Goal: Task Accomplishment & Management: Use online tool/utility

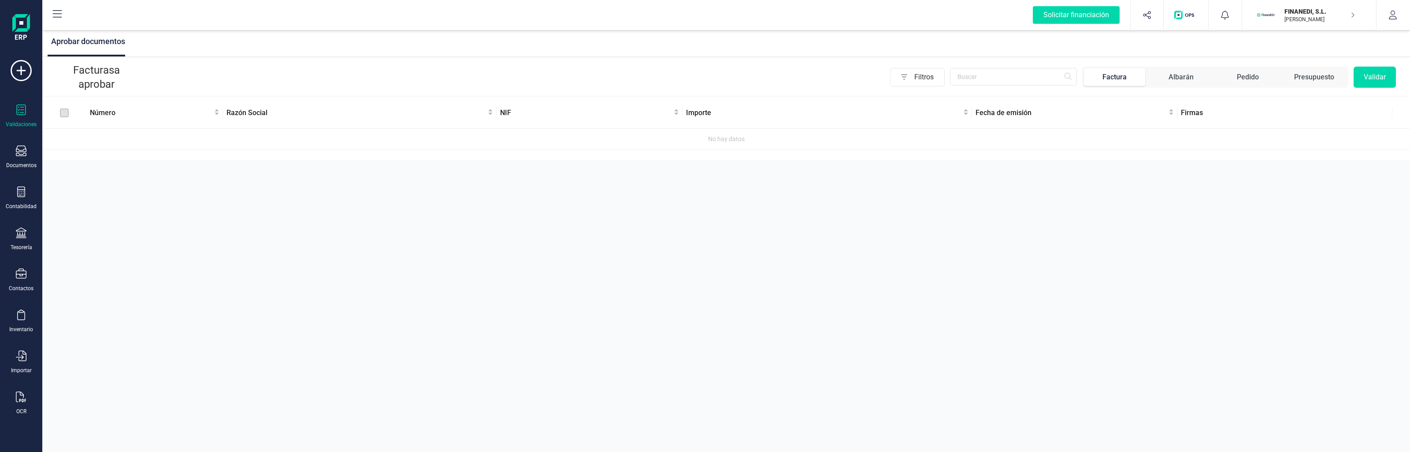
click at [366, 134] on div "Aprobar documentos Facturas a aprobar Filtros Factura Albarán Pedido Presupuest…" at bounding box center [726, 226] width 1368 height 452
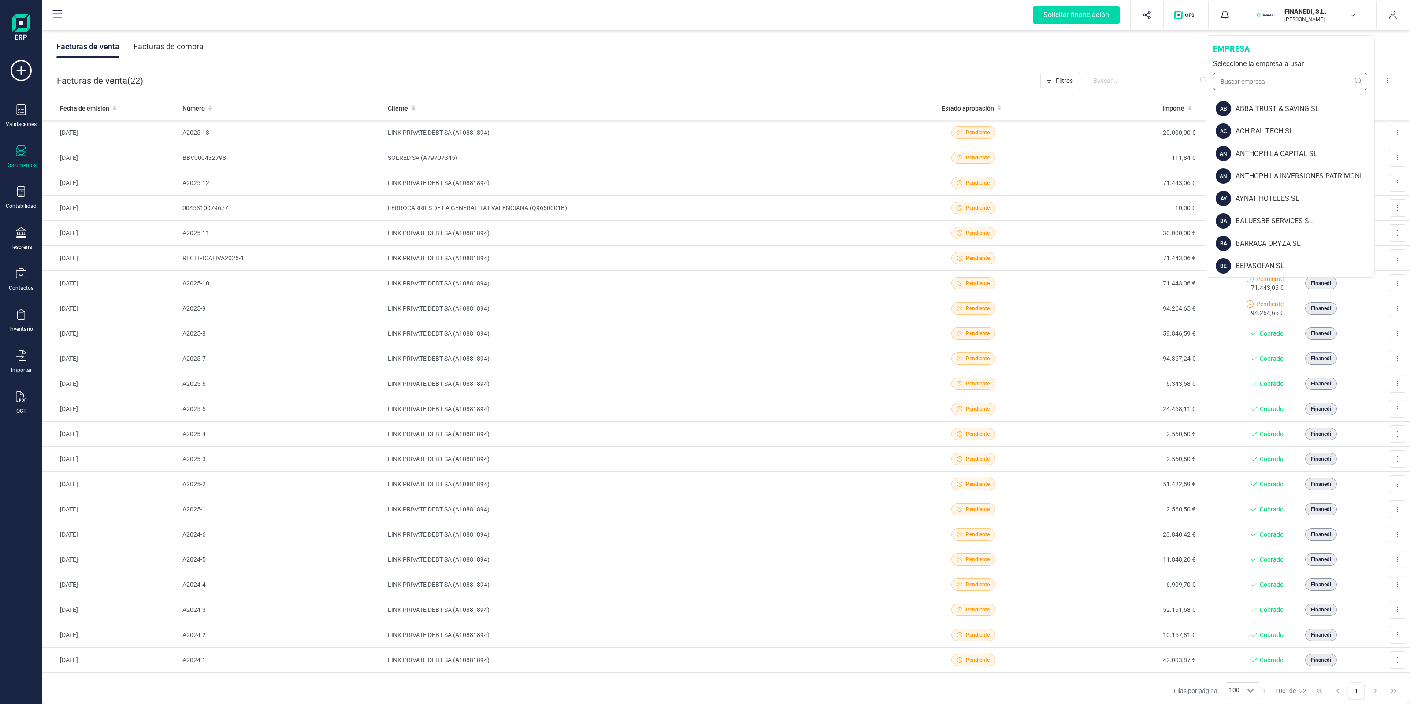
click at [1295, 76] on input "text" at bounding box center [1290, 82] width 154 height 18
click at [1320, 83] on input "text" at bounding box center [1290, 82] width 154 height 18
type input "lin"
click at [1293, 199] on div "LINK PRIVATE DEBT SA" at bounding box center [1304, 198] width 141 height 11
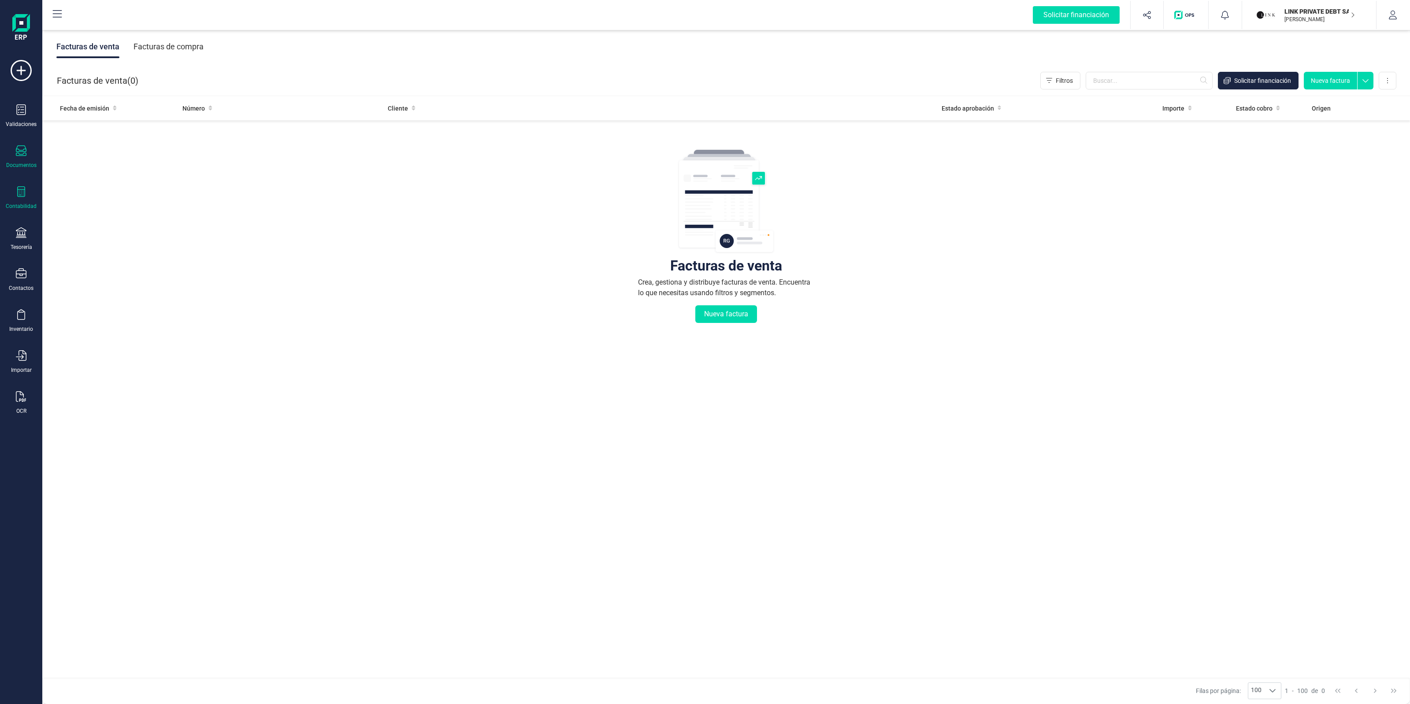
click at [17, 194] on icon at bounding box center [21, 191] width 11 height 11
click at [75, 137] on div "Libro diario" at bounding box center [103, 129] width 108 height 19
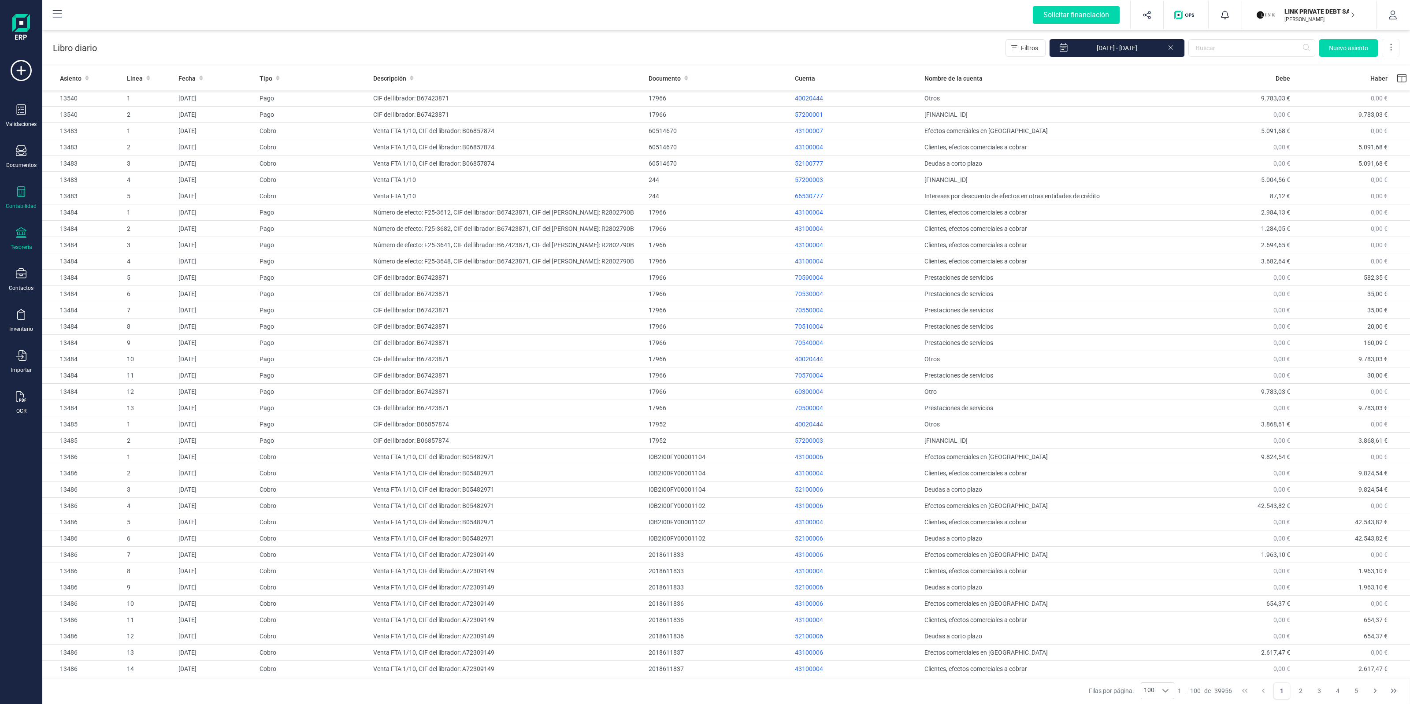
click at [18, 234] on icon at bounding box center [21, 232] width 11 height 11
click at [773, 114] on div "17966" at bounding box center [718, 114] width 139 height 9
click at [756, 116] on div "17966" at bounding box center [718, 114] width 139 height 9
click at [380, 115] on td "CIF del librador: B67423871" at bounding box center [508, 115] width 276 height 16
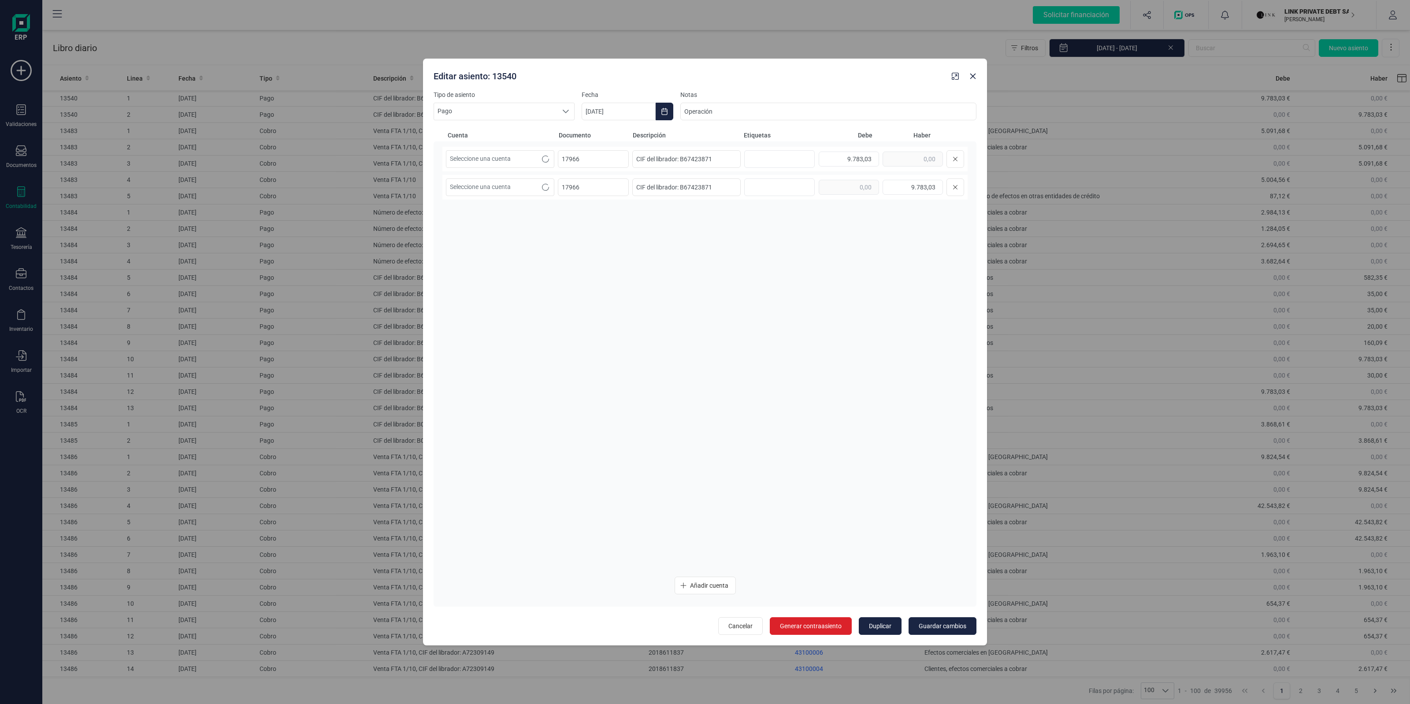
click at [339, 112] on div "Editar asiento: 13540 Tipo de asiento Pago Pago Pago Fecha 02/10/2025 Notas Ope…" at bounding box center [705, 352] width 1410 height 704
drag, startPoint x: 720, startPoint y: 115, endPoint x: 675, endPoint y: 104, distance: 46.3
click at [675, 104] on div "Tipo de asiento Pago Pago Pago Fecha 02/10/2025 Notas Operación" at bounding box center [705, 105] width 543 height 30
click at [976, 75] on button "Close" at bounding box center [973, 76] width 14 height 14
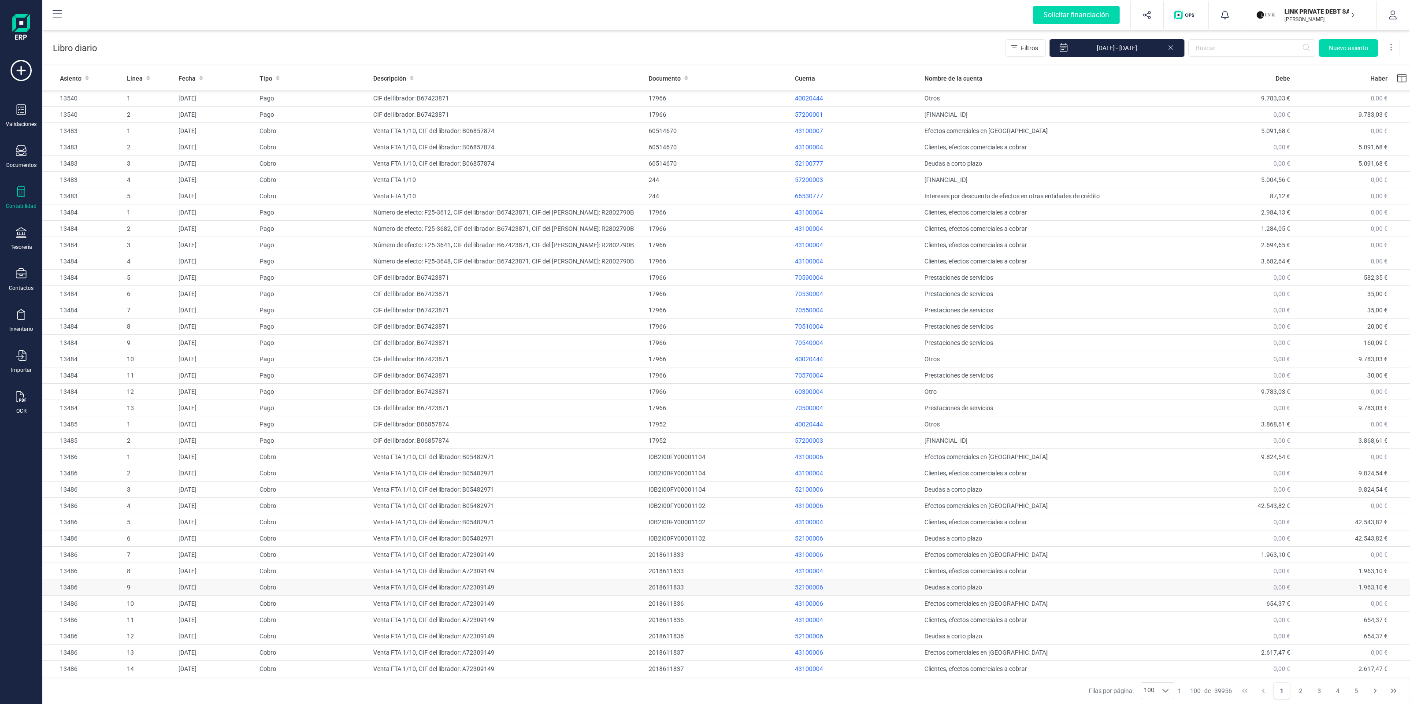
click at [664, 588] on div "2018611833" at bounding box center [718, 587] width 139 height 9
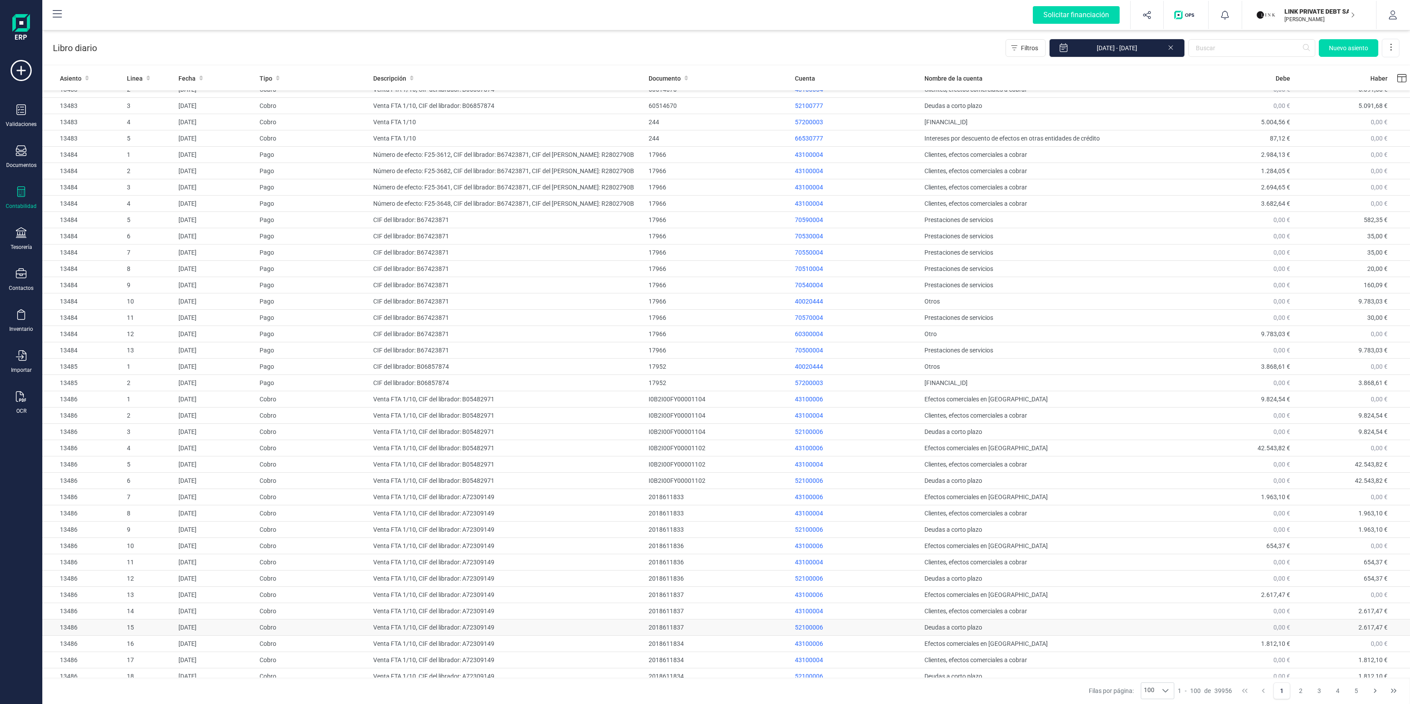
scroll to position [165, 0]
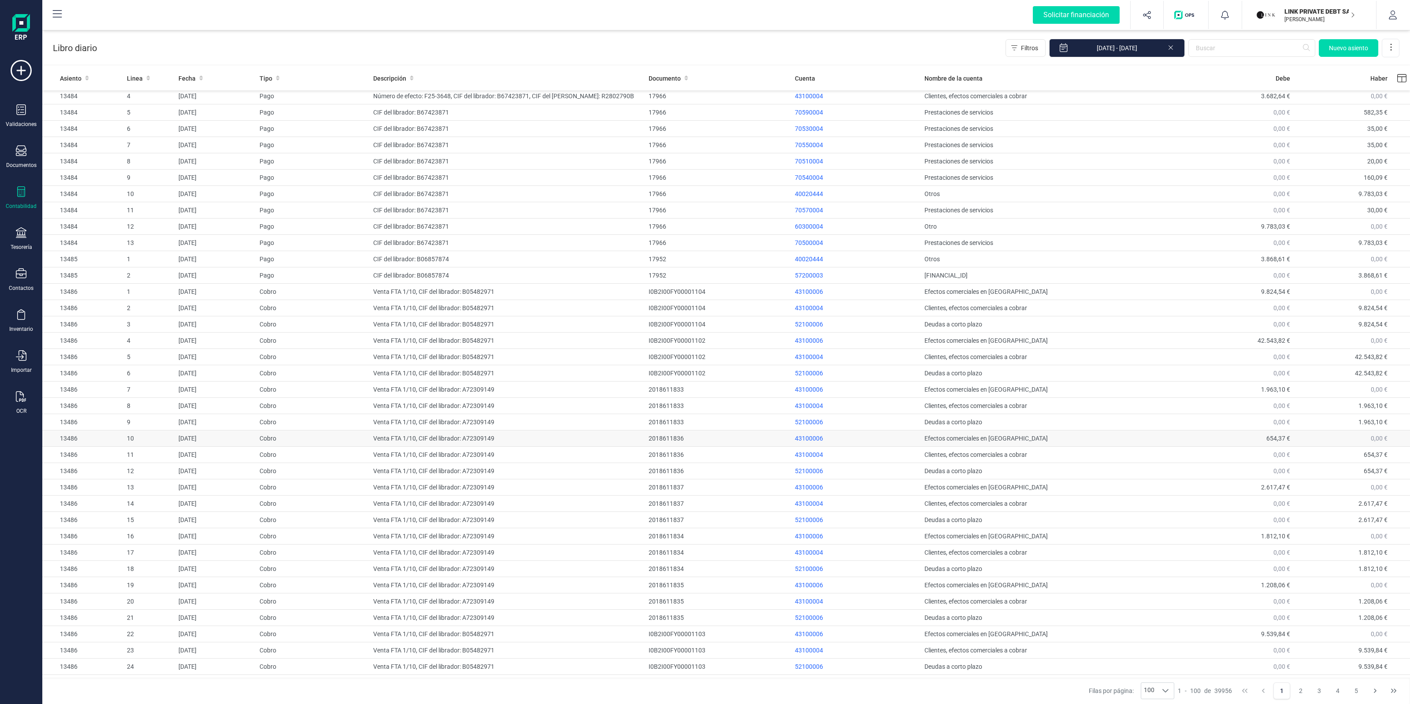
click at [354, 446] on td "Cobro" at bounding box center [313, 438] width 114 height 16
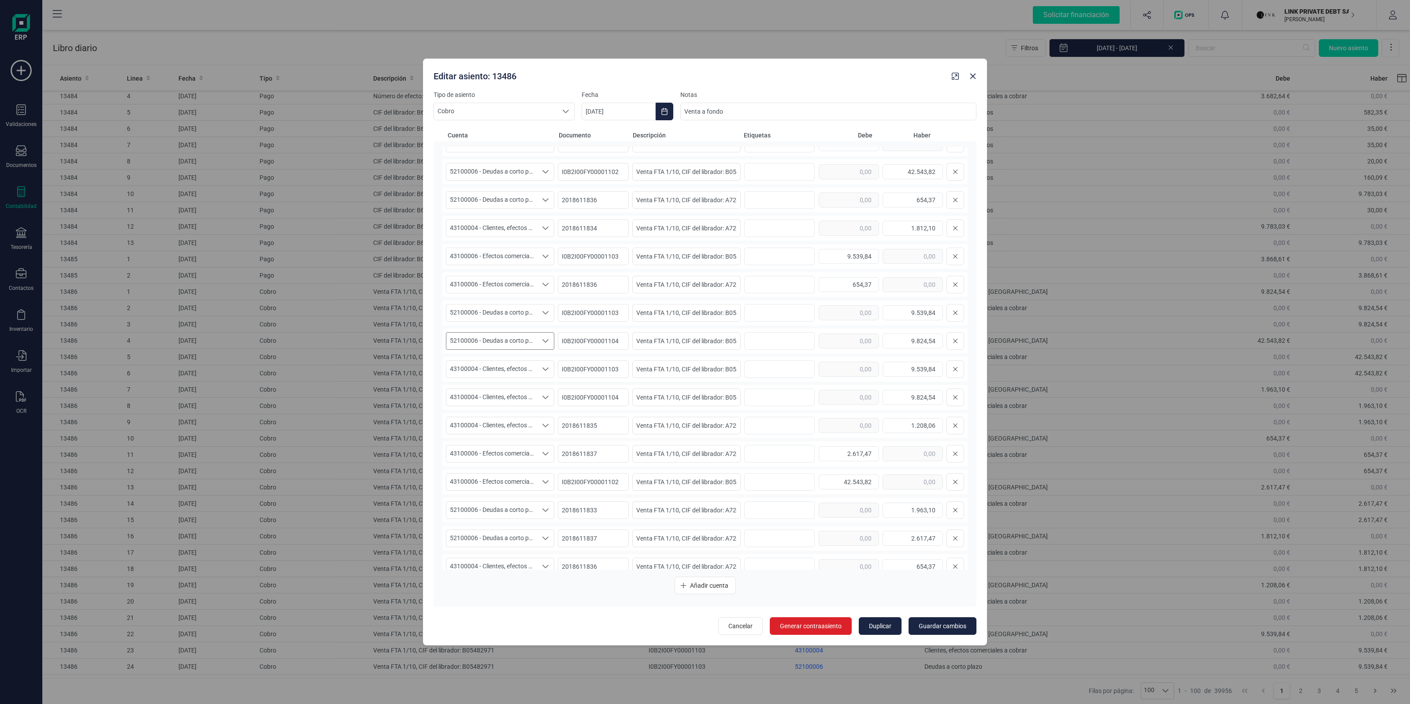
scroll to position [309, 0]
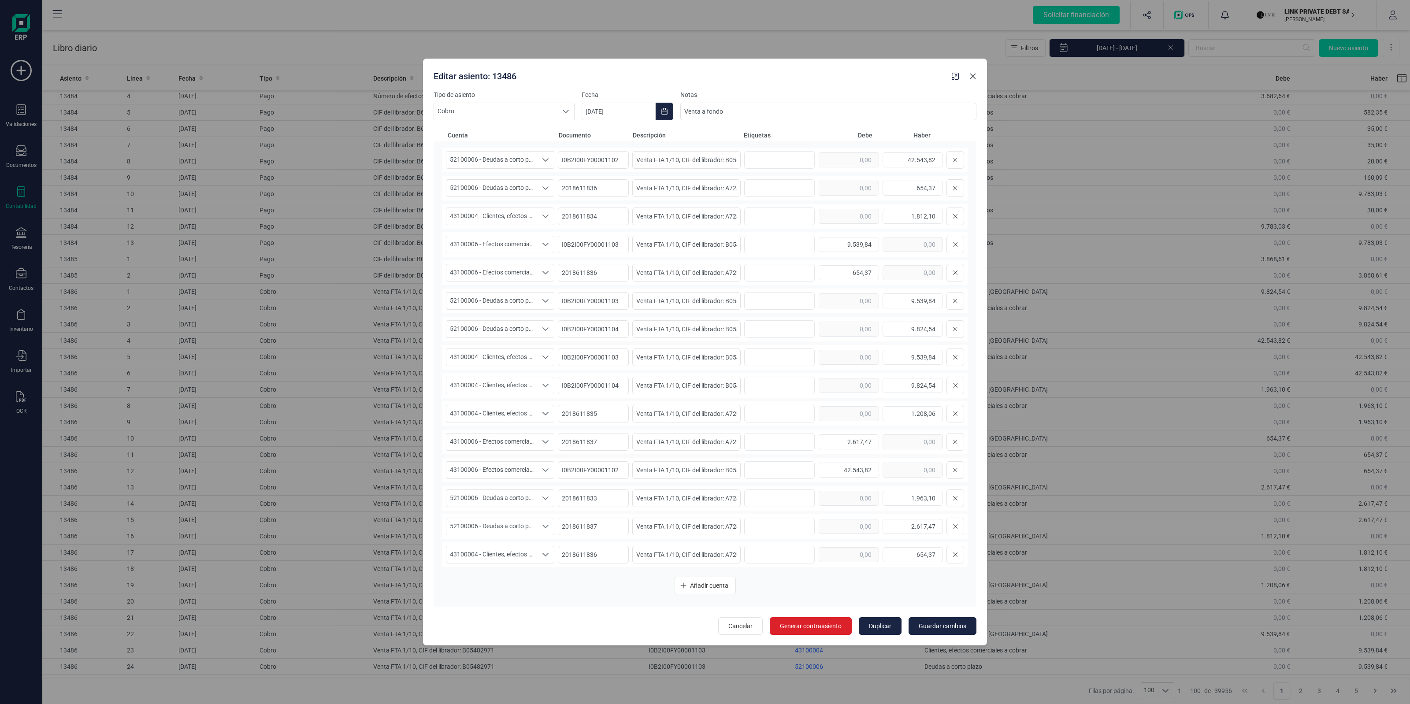
click at [977, 73] on button "Close" at bounding box center [973, 76] width 14 height 14
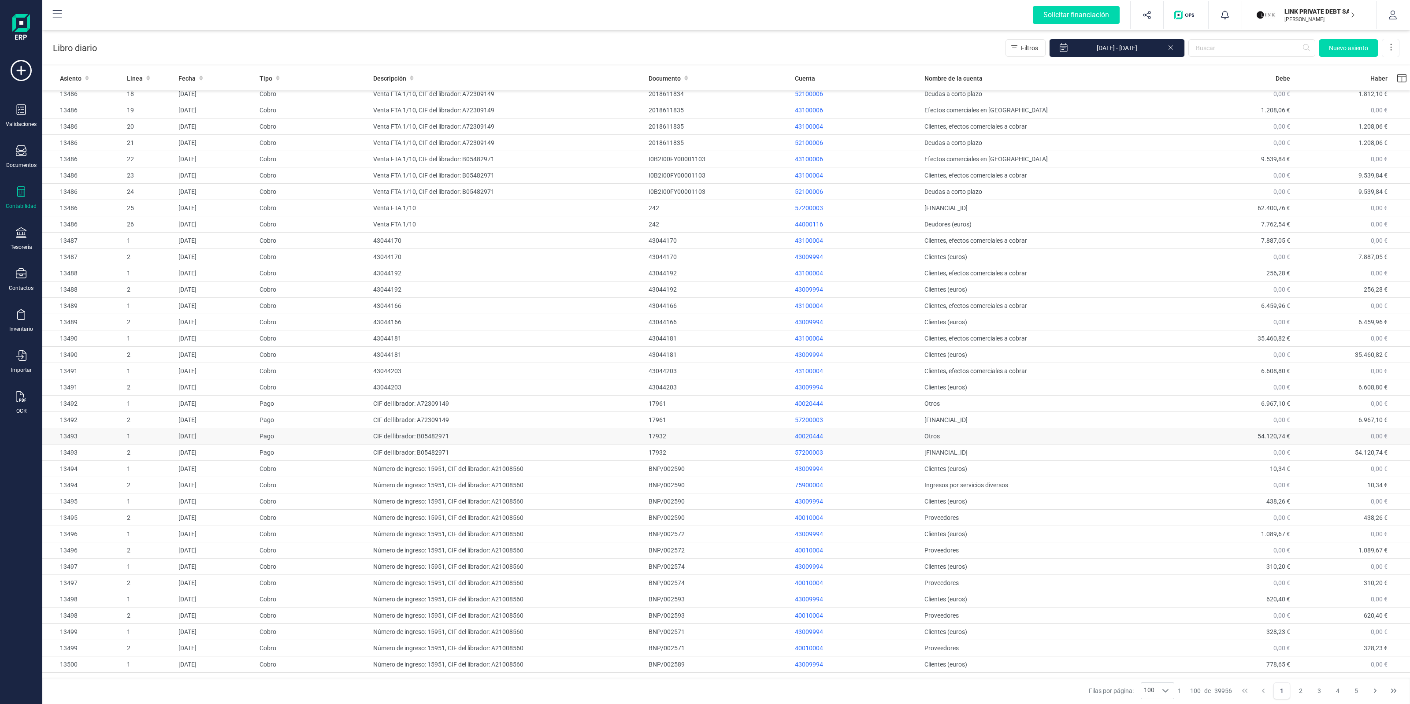
scroll to position [661, 0]
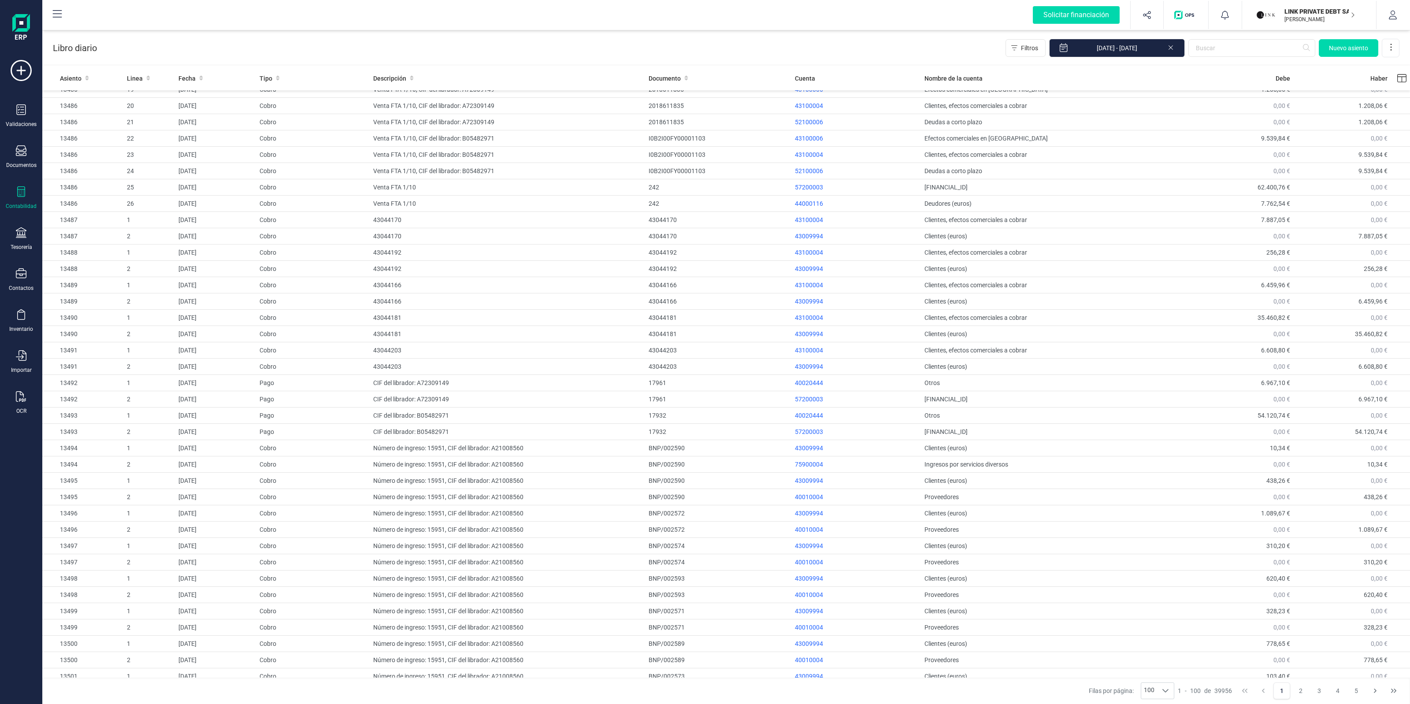
click at [30, 186] on div "Contabilidad" at bounding box center [21, 197] width 35 height 23
click at [100, 109] on span "Cuadro de cuentas" at bounding box center [108, 109] width 78 height 11
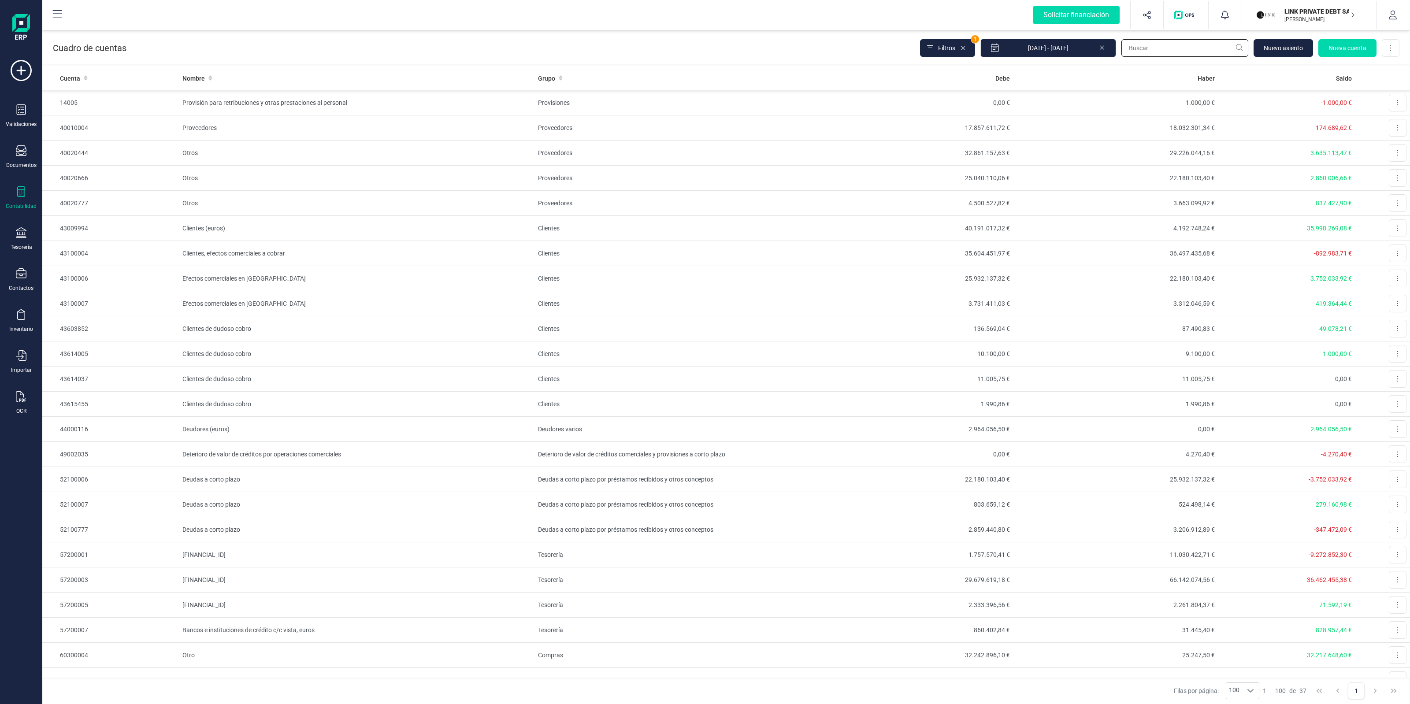
click at [1187, 43] on input "text" at bounding box center [1184, 48] width 127 height 18
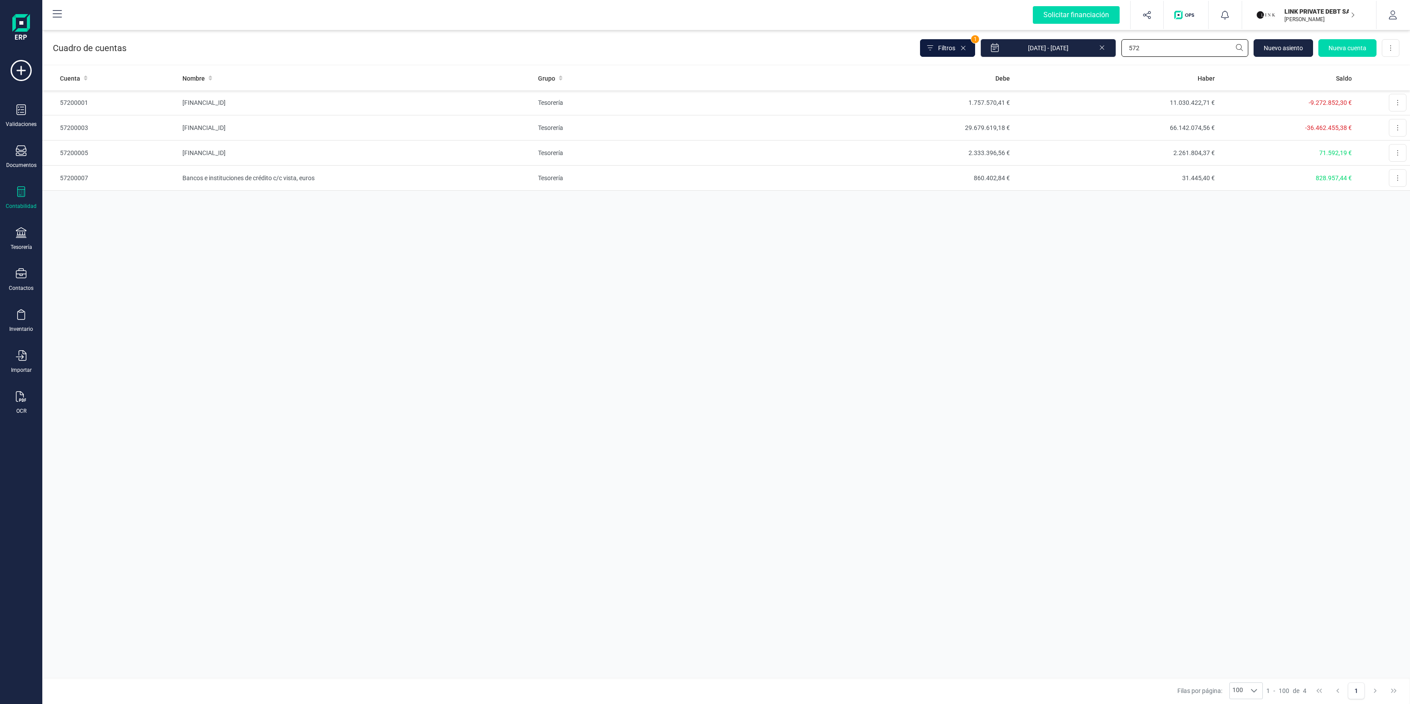
type input "572"
click at [951, 46] on span "Filtros" at bounding box center [946, 48] width 17 height 9
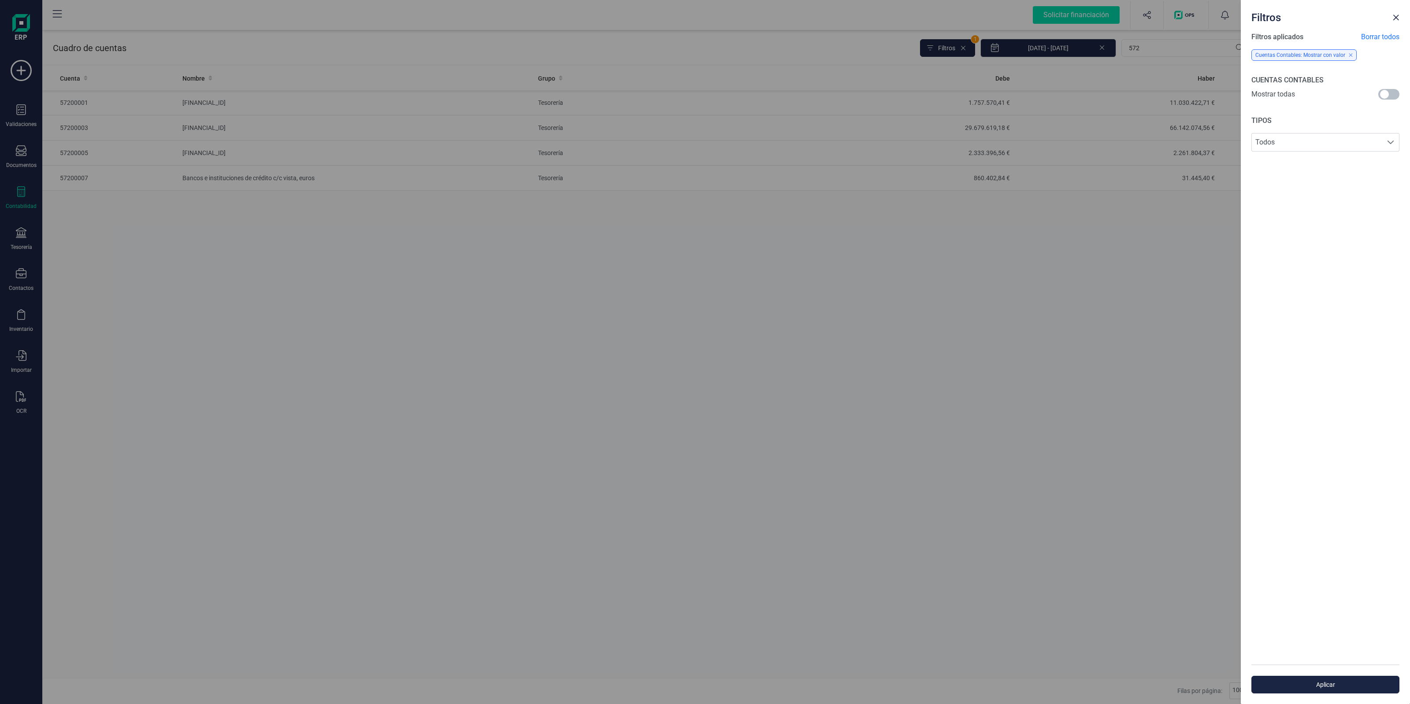
click at [1385, 94] on span at bounding box center [1388, 94] width 21 height 11
click at [1316, 684] on span "Aplicar" at bounding box center [1325, 684] width 128 height 9
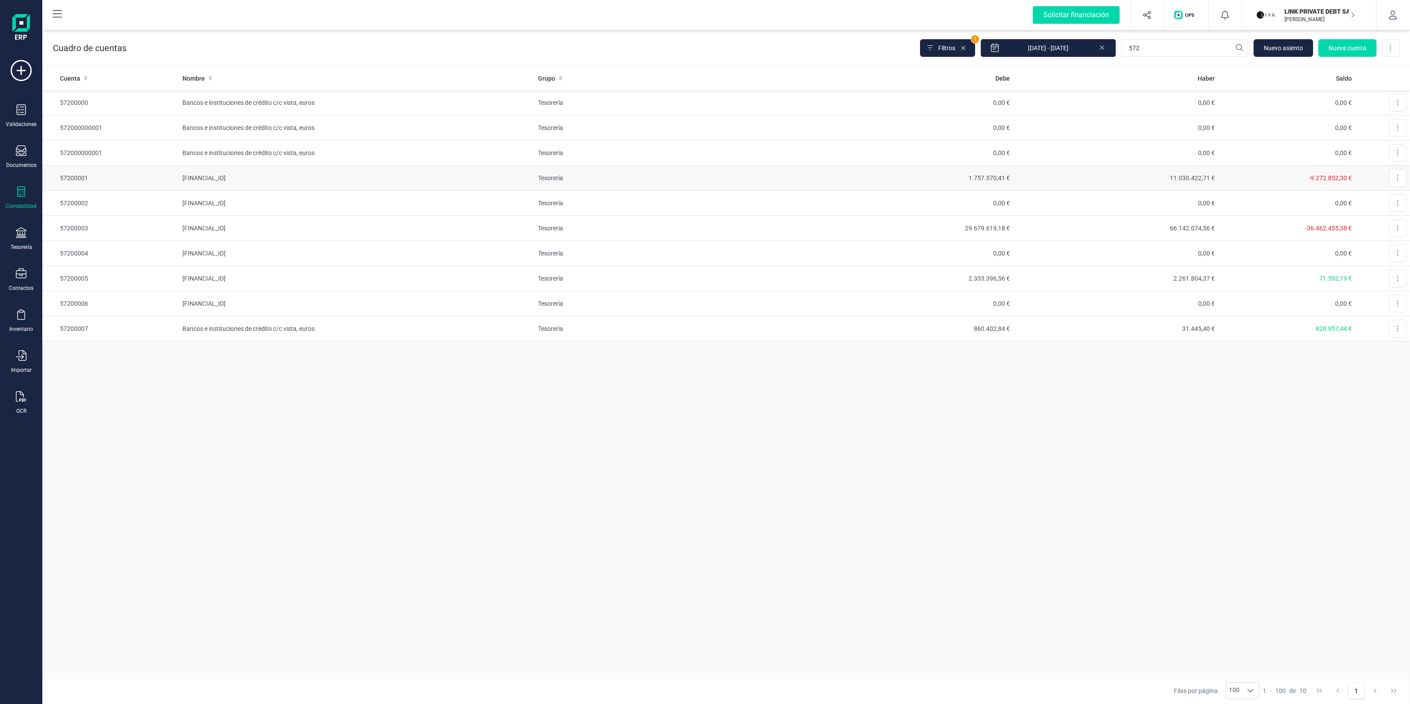
click at [876, 180] on td "1.757.570,41 €" at bounding box center [910, 178] width 205 height 25
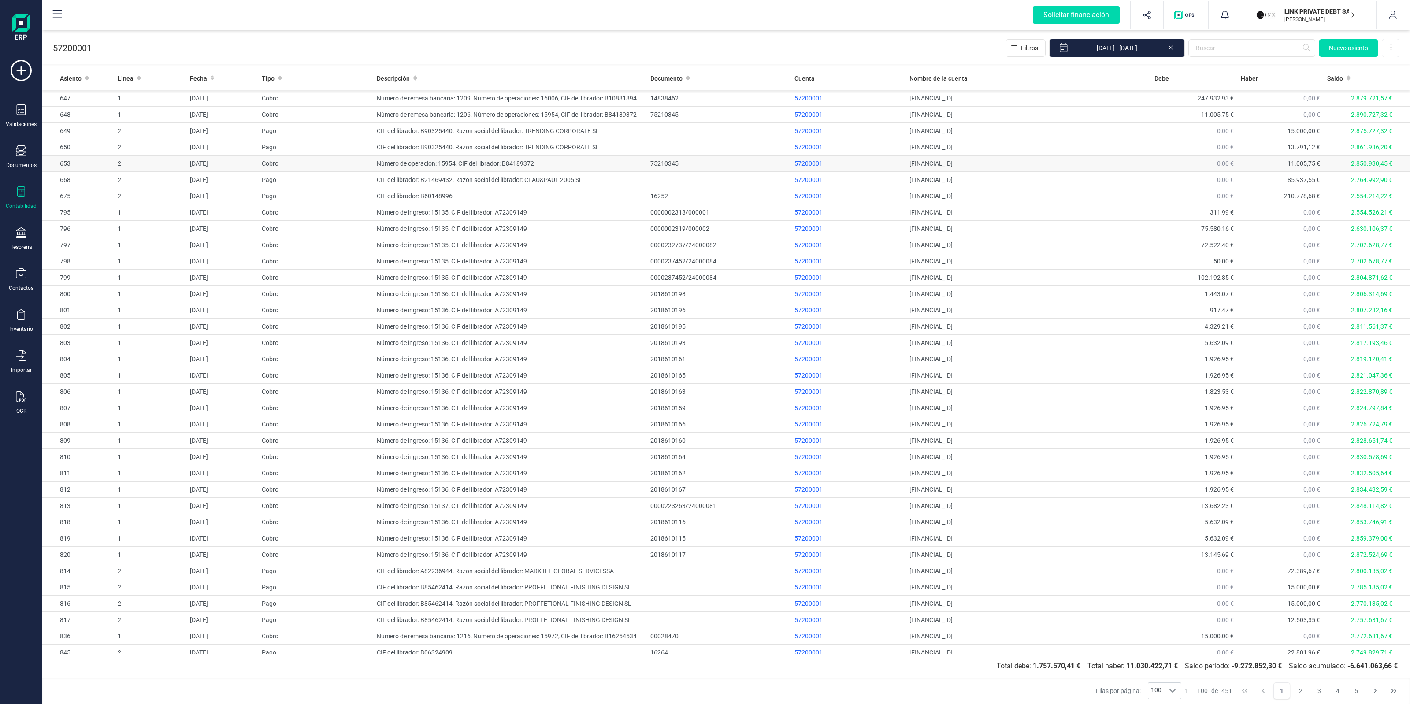
click at [606, 163] on td "Número de operación: 15954, CIF del librador: B84189372" at bounding box center [510, 164] width 274 height 16
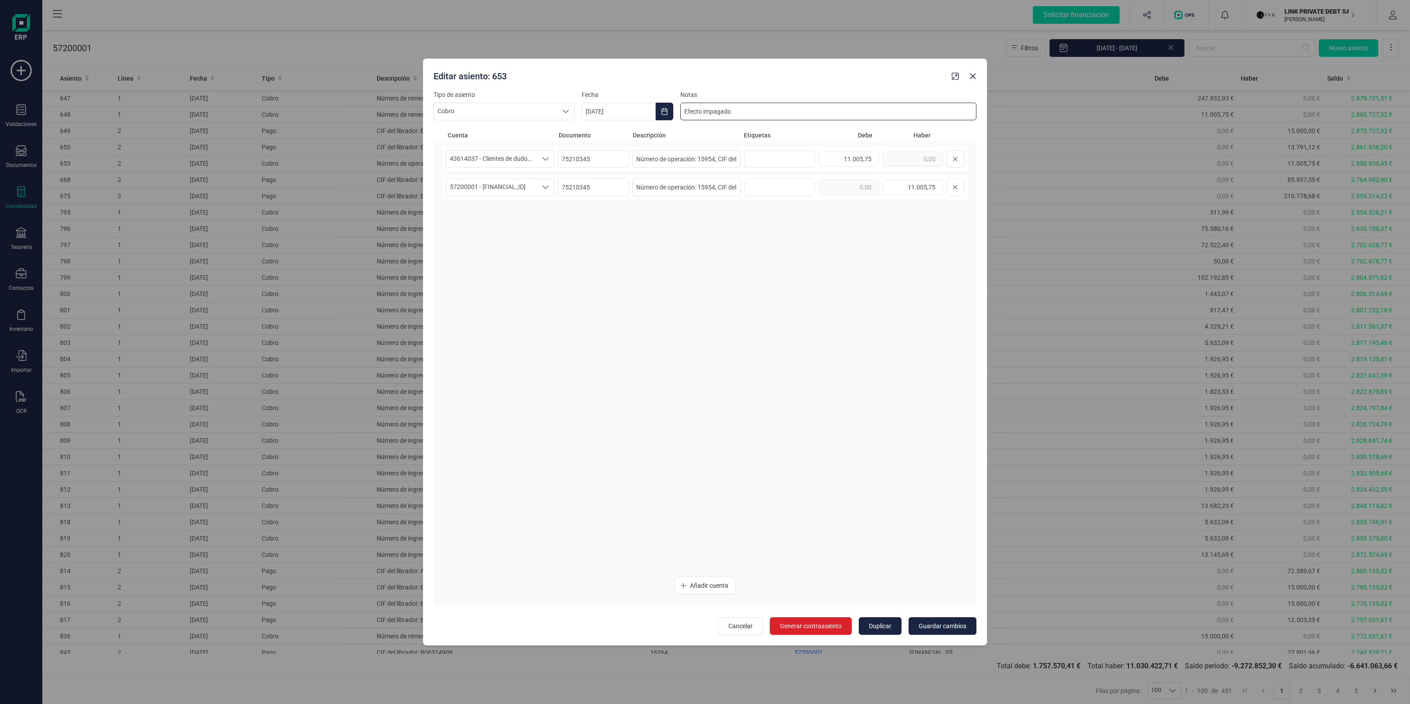
drag, startPoint x: 761, startPoint y: 114, endPoint x: 707, endPoint y: 113, distance: 54.2
click at [705, 113] on input "Efecto impagado" at bounding box center [828, 112] width 296 height 18
click at [812, 110] on input "Efecto impagado" at bounding box center [828, 112] width 296 height 18
click at [973, 74] on icon "Close" at bounding box center [972, 76] width 7 height 7
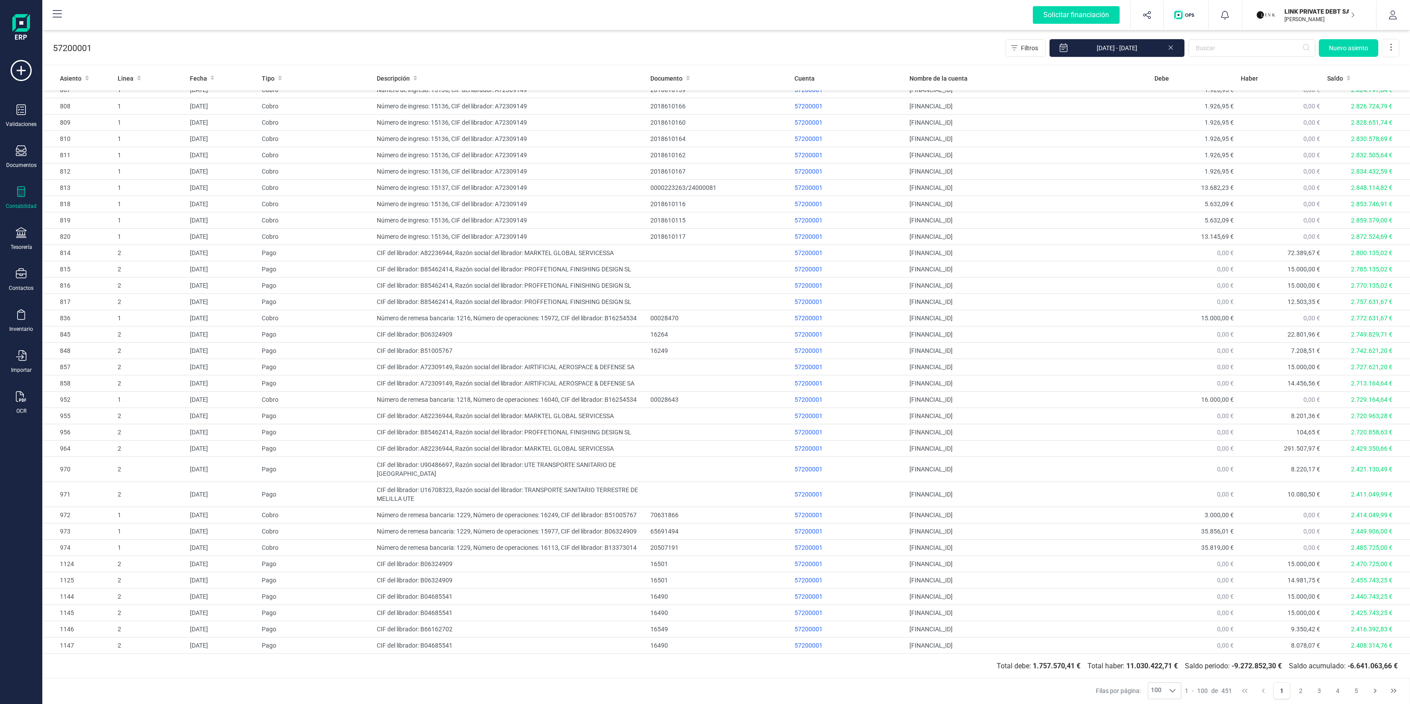
scroll to position [166, 0]
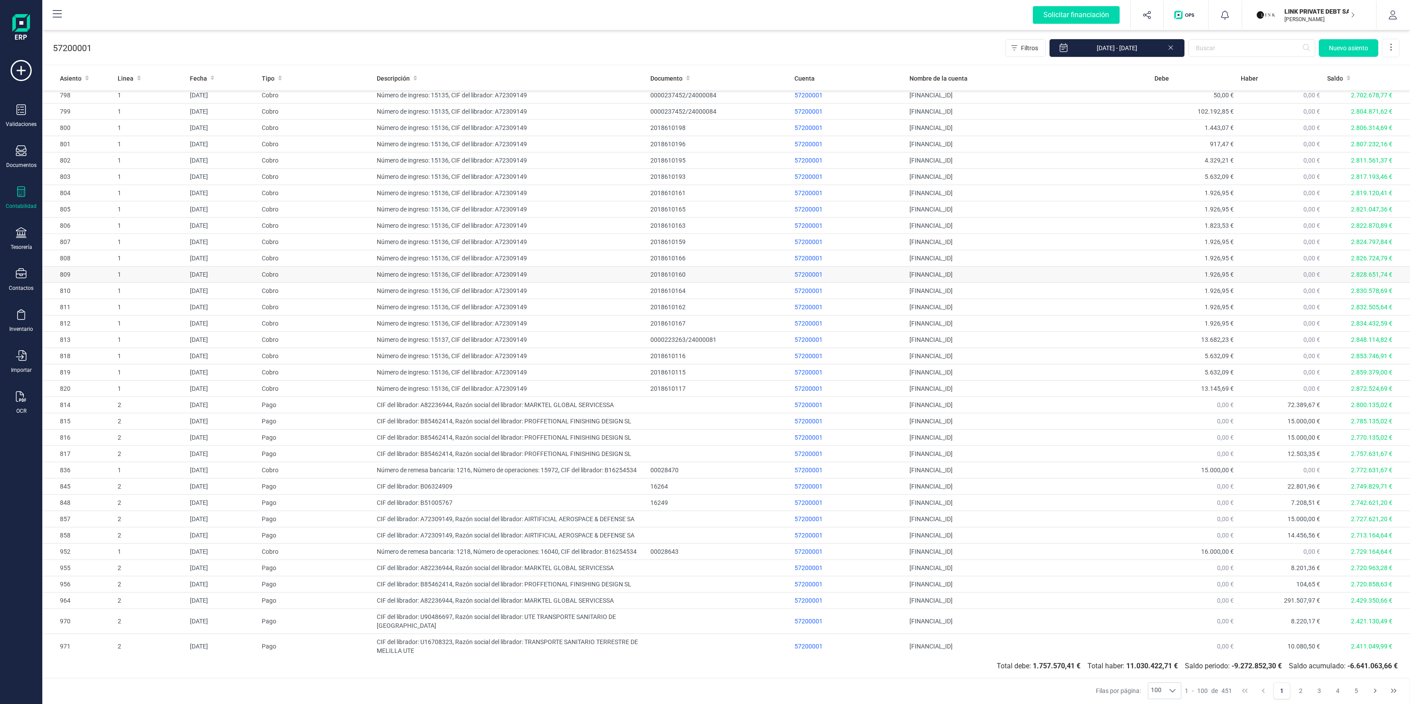
drag, startPoint x: 548, startPoint y: 274, endPoint x: 536, endPoint y: 274, distance: 11.5
click at [548, 274] on td "Número de ingreso: 15136, CIF del librador: A72309149" at bounding box center [510, 275] width 274 height 16
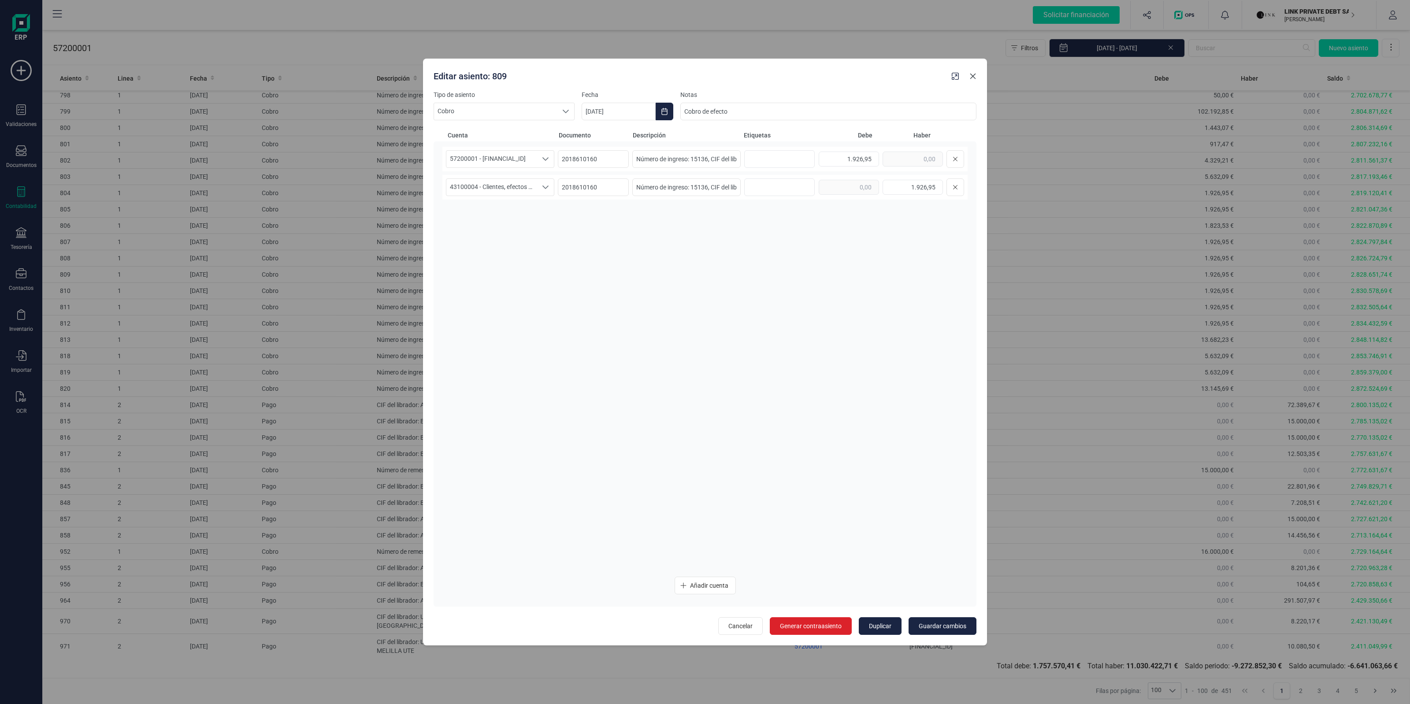
click at [970, 78] on icon "Close" at bounding box center [972, 76] width 7 height 7
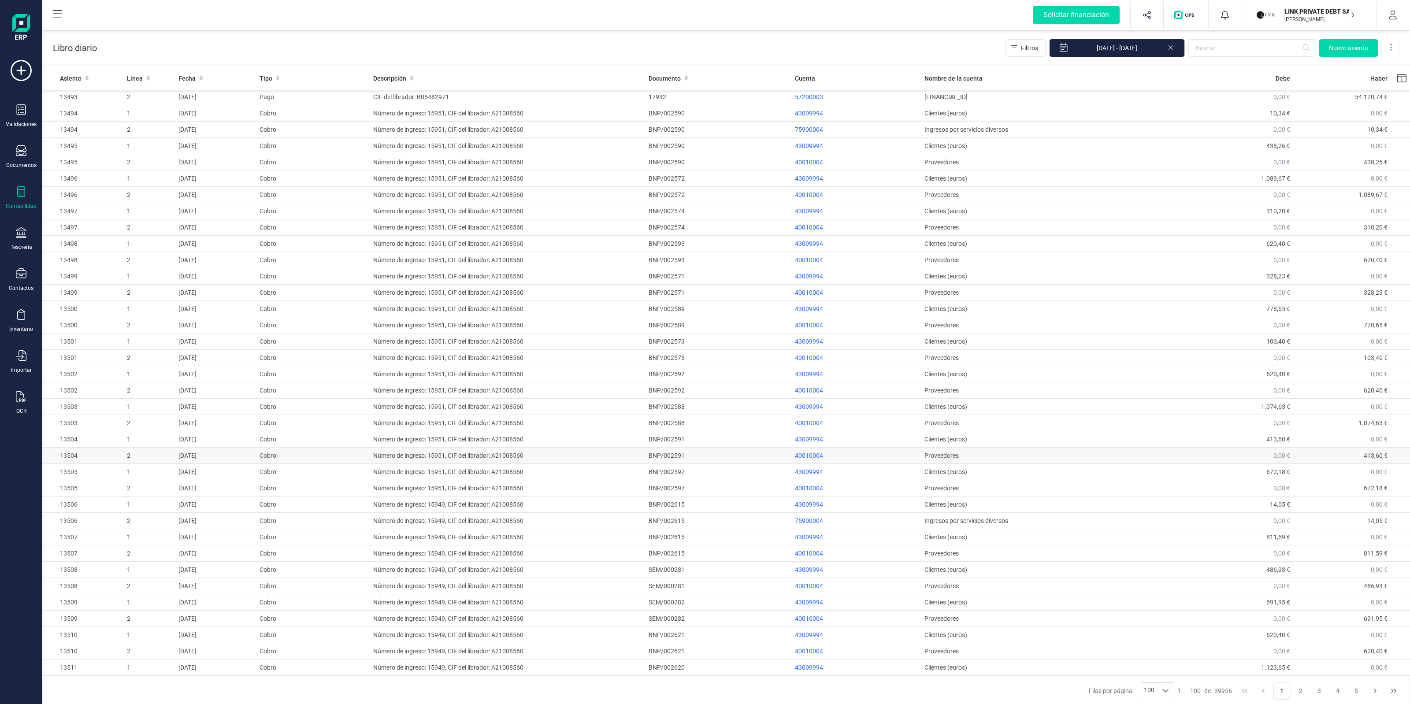
scroll to position [1052, 0]
click at [487, 523] on td "Número de ingreso: 15949, CIF del librador: A21008560" at bounding box center [508, 523] width 276 height 16
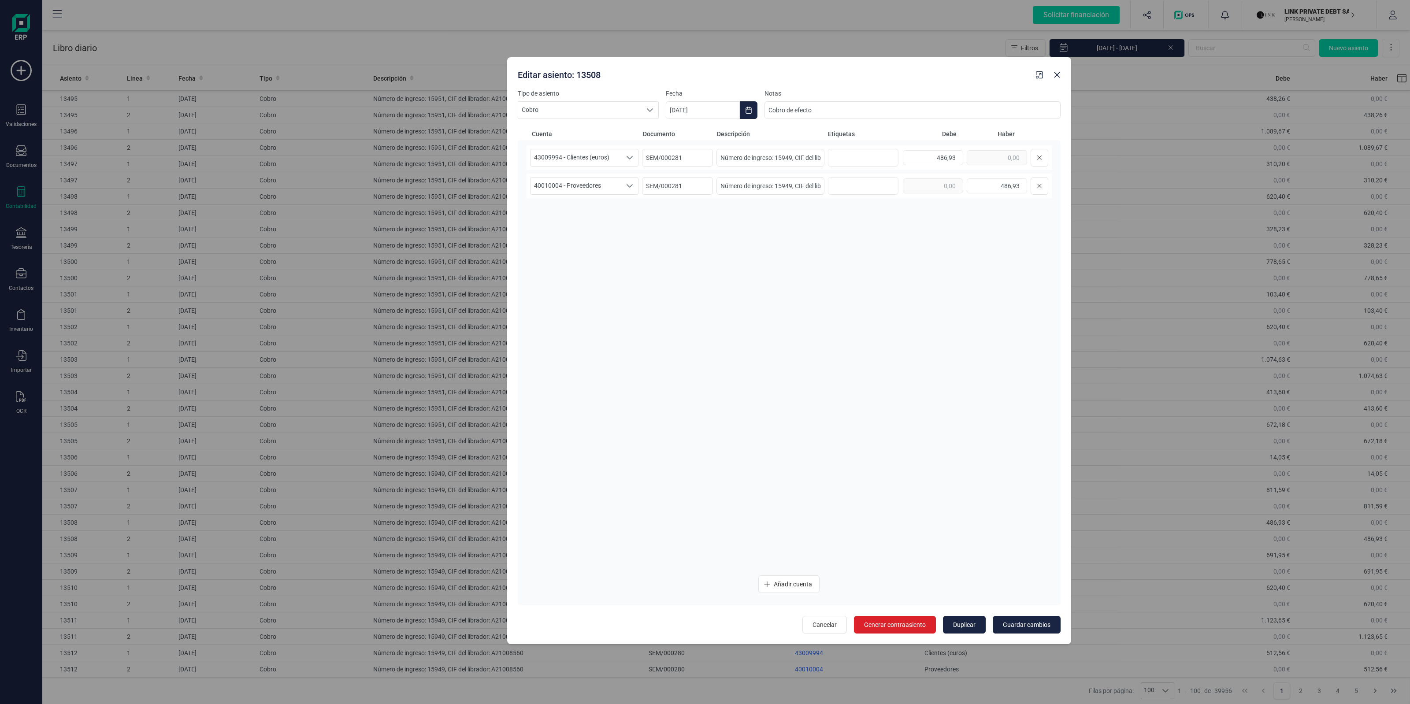
drag, startPoint x: 835, startPoint y: 69, endPoint x: 920, endPoint y: 67, distance: 84.2
click at [920, 67] on div "Editar asiento: 13508" at bounding box center [773, 73] width 518 height 16
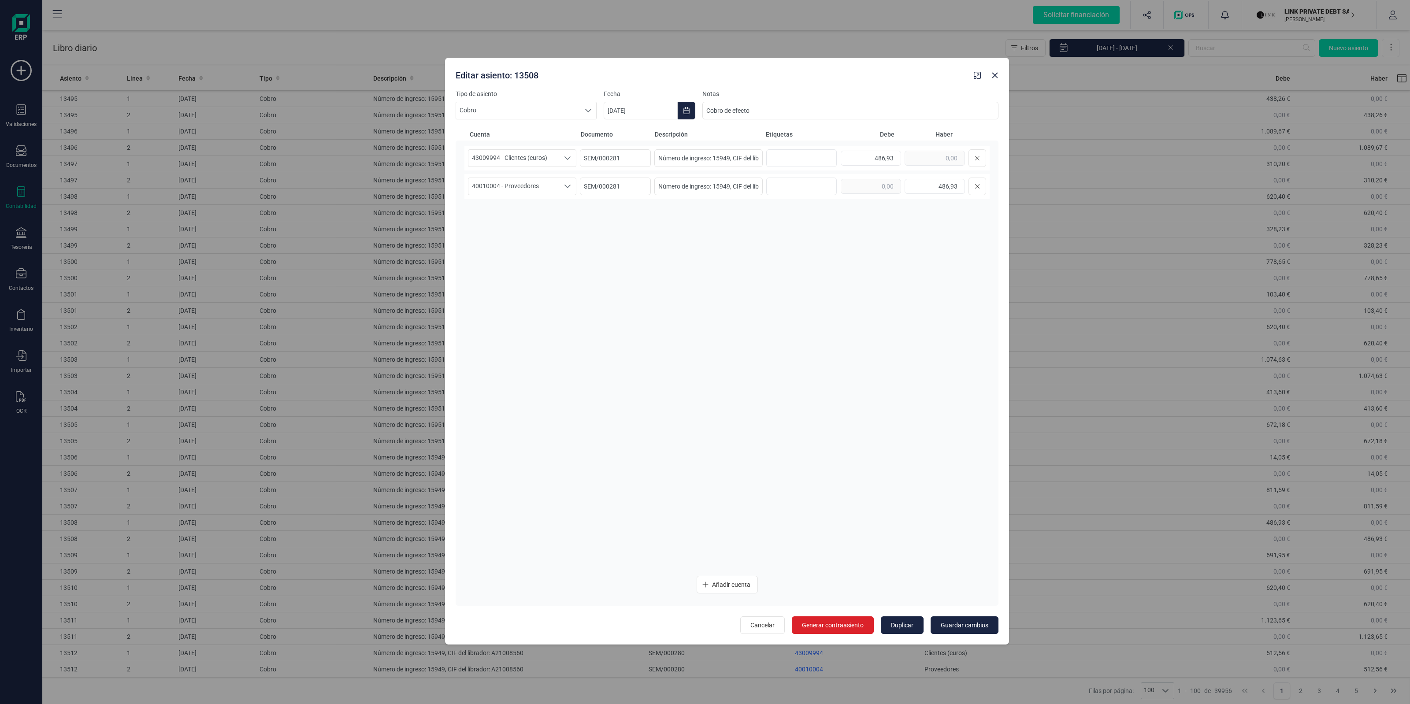
drag, startPoint x: 868, startPoint y: 69, endPoint x: 807, endPoint y: 70, distance: 61.7
click at [807, 70] on div "Editar asiento: 13508" at bounding box center [711, 74] width 518 height 16
click at [994, 75] on icon "Close" at bounding box center [994, 75] width 7 height 7
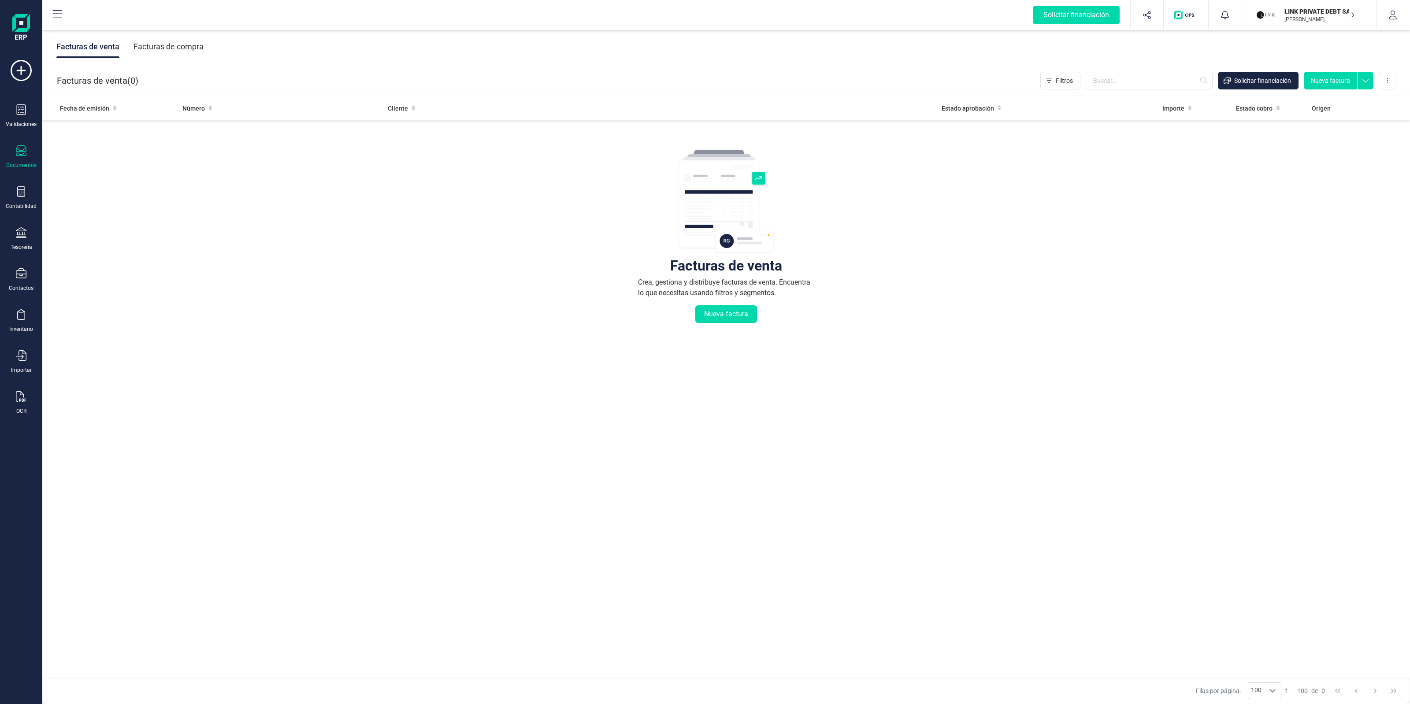
drag, startPoint x: 411, startPoint y: 89, endPoint x: 423, endPoint y: 86, distance: 13.1
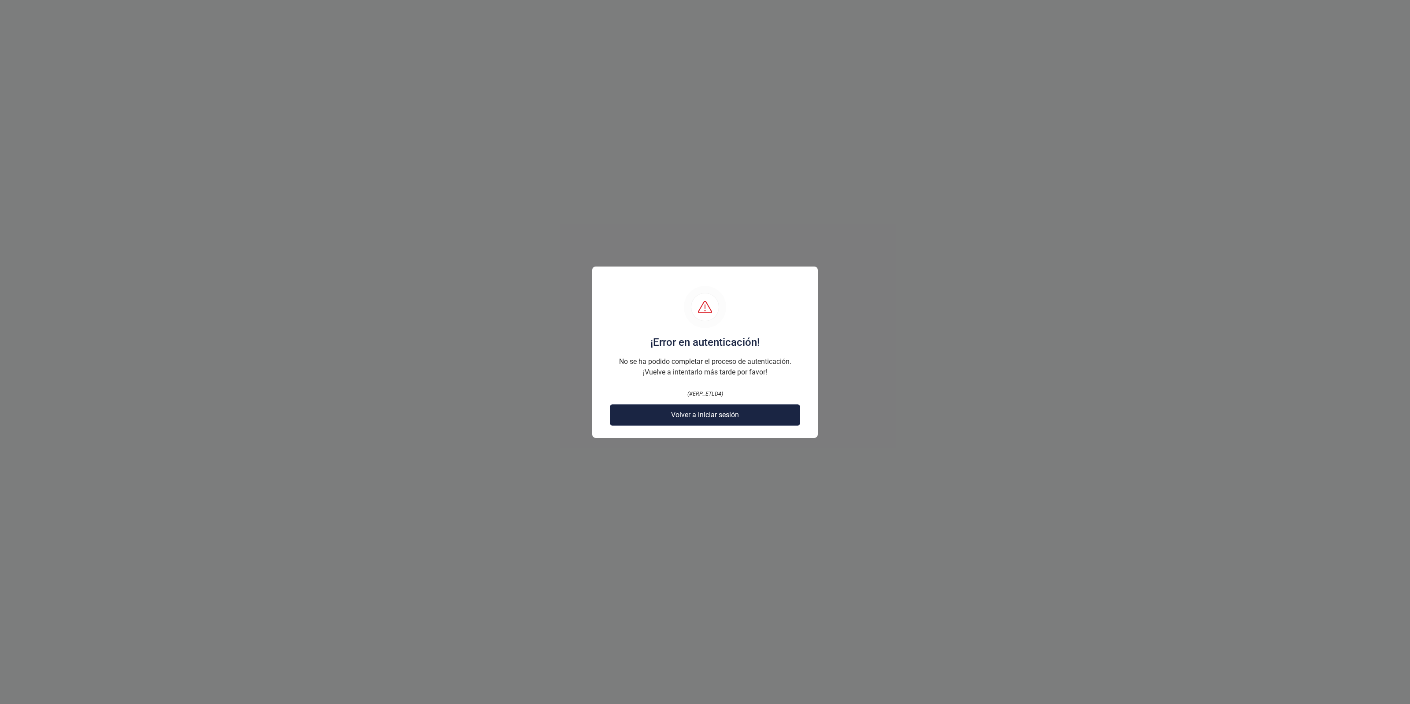
click at [738, 419] on span "Volver a iniciar sesión" at bounding box center [705, 415] width 68 height 11
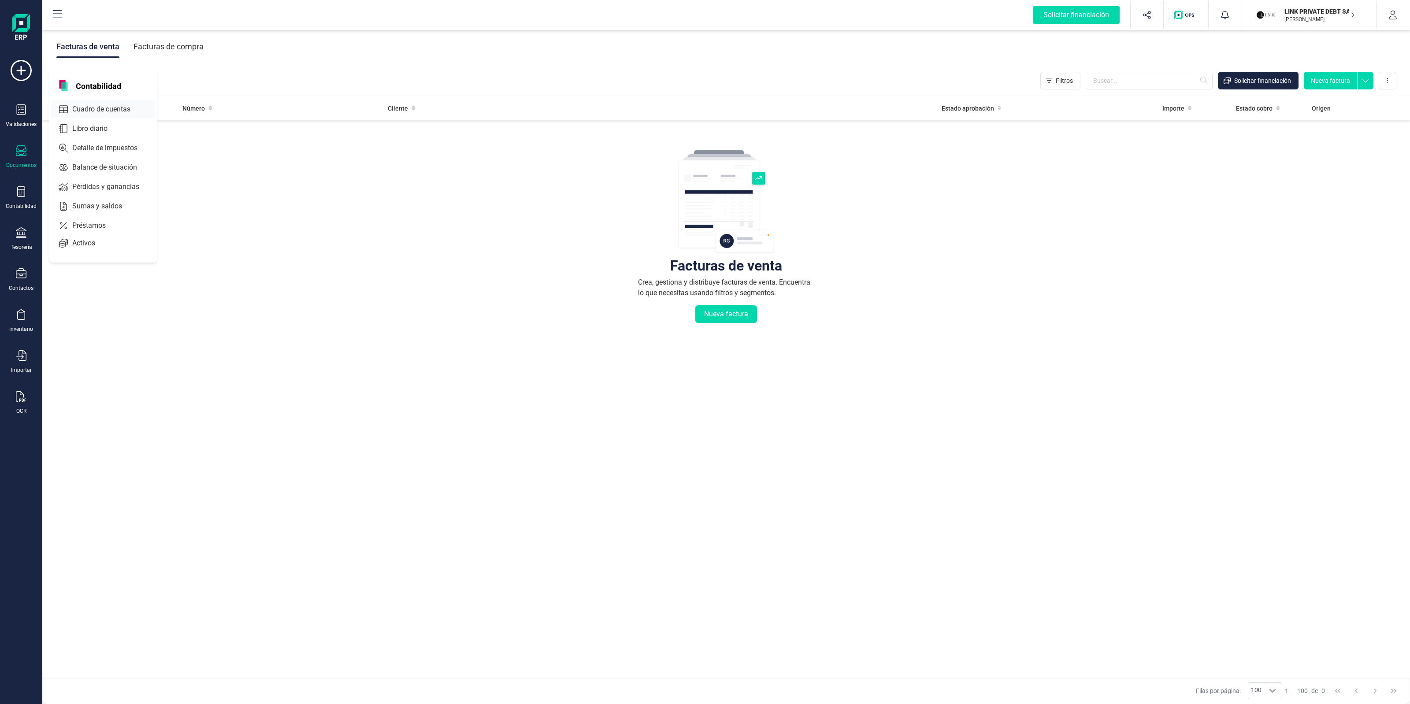
click at [82, 115] on div "Cuadro de cuentas" at bounding box center [103, 109] width 104 height 18
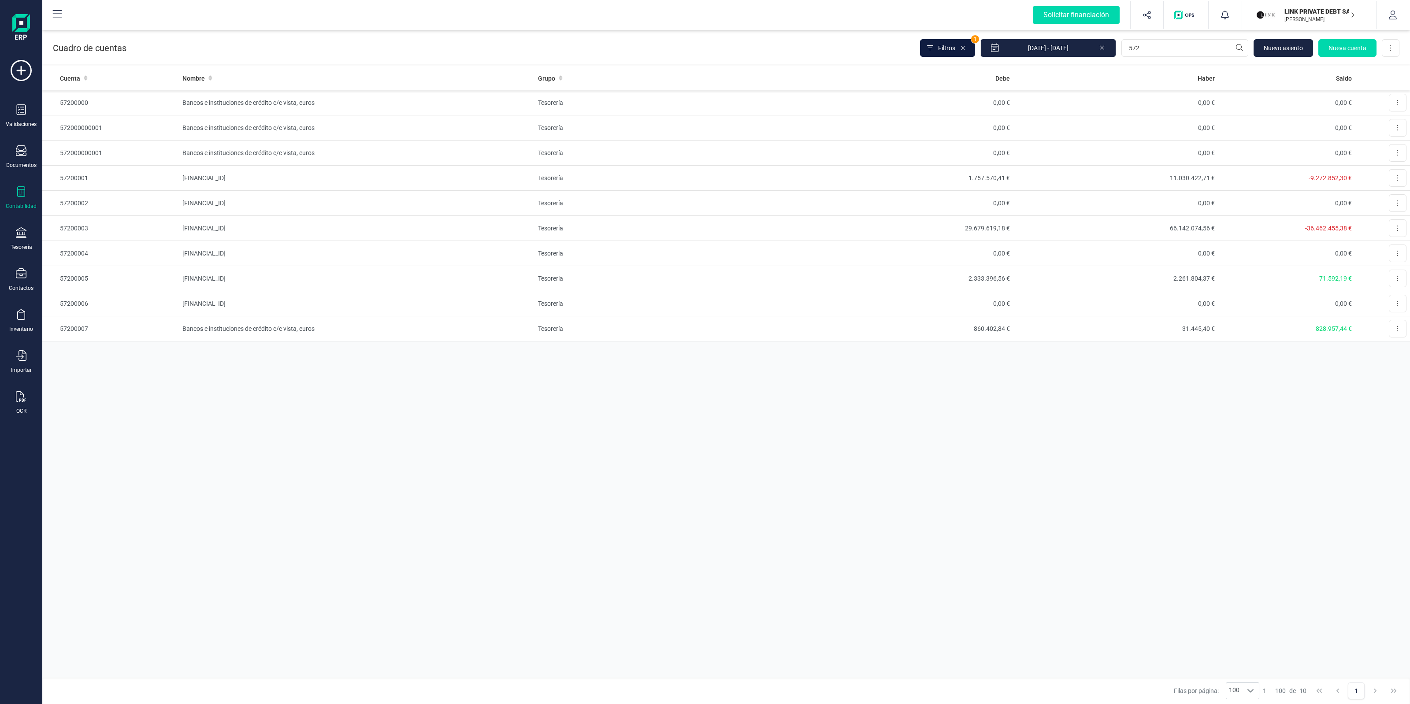
click at [933, 51] on icon at bounding box center [930, 48] width 6 height 7
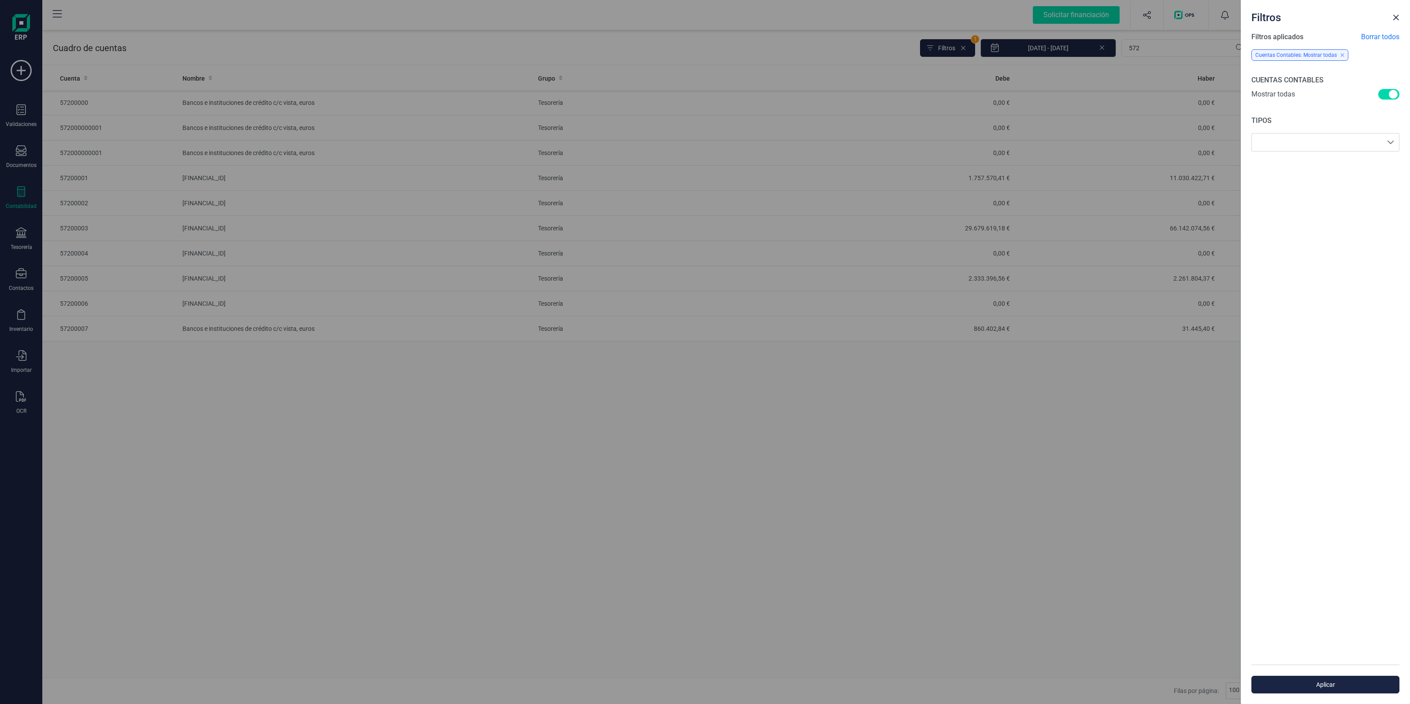
click at [1376, 94] on div "Mostrar todas" at bounding box center [1325, 95] width 148 height 12
click at [1385, 93] on span at bounding box center [1388, 94] width 21 height 11
click at [1328, 680] on span "Aplicar" at bounding box center [1325, 684] width 128 height 9
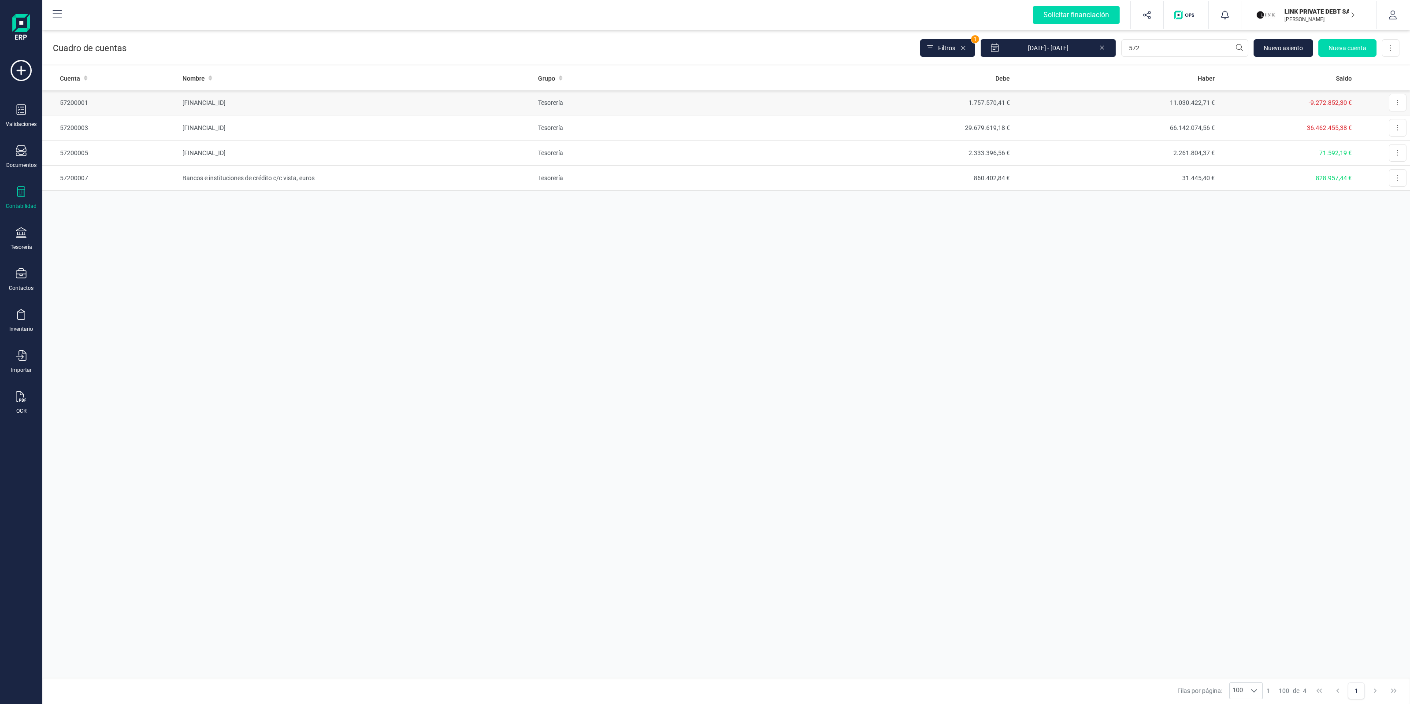
click at [319, 97] on td "[FINANCIAL_ID]" at bounding box center [357, 102] width 356 height 25
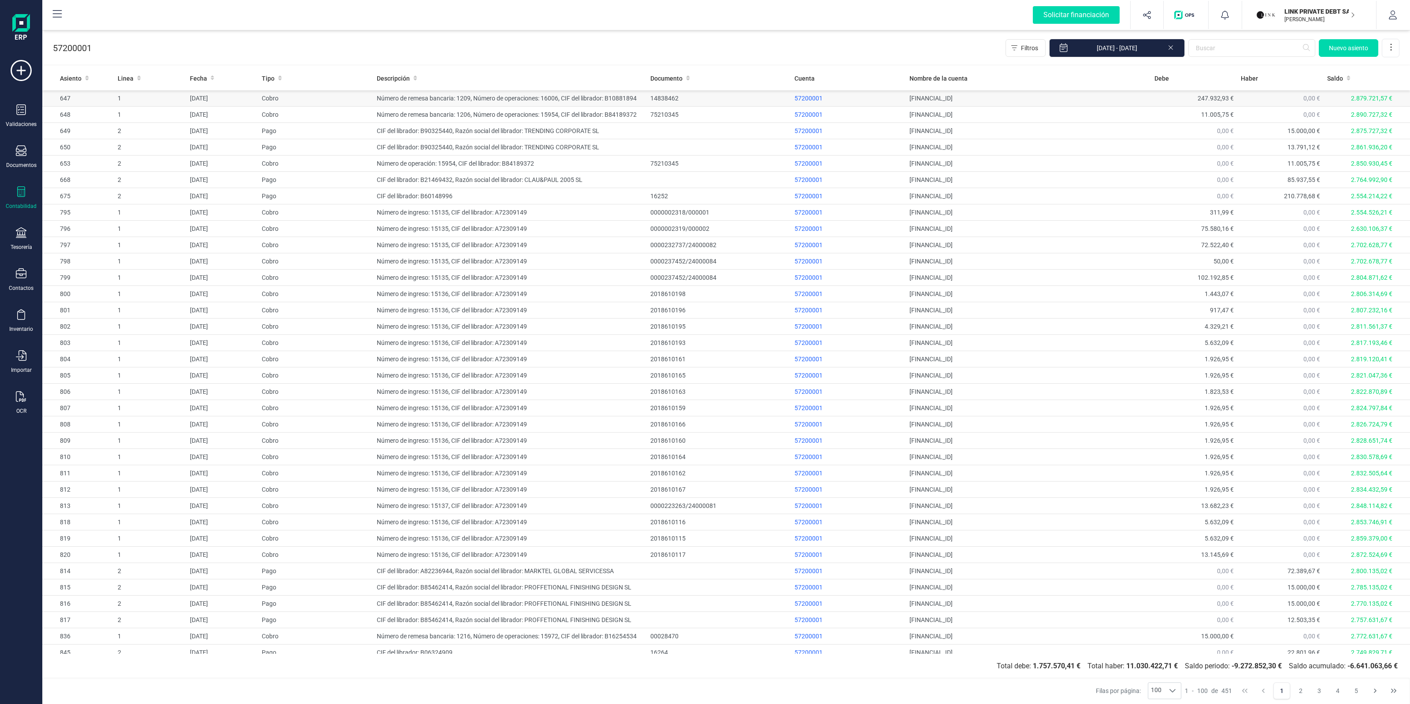
click at [488, 100] on td "Número de remesa bancaria: 1209, Número de operaciones: 16006, CIF del librador…" at bounding box center [510, 98] width 274 height 16
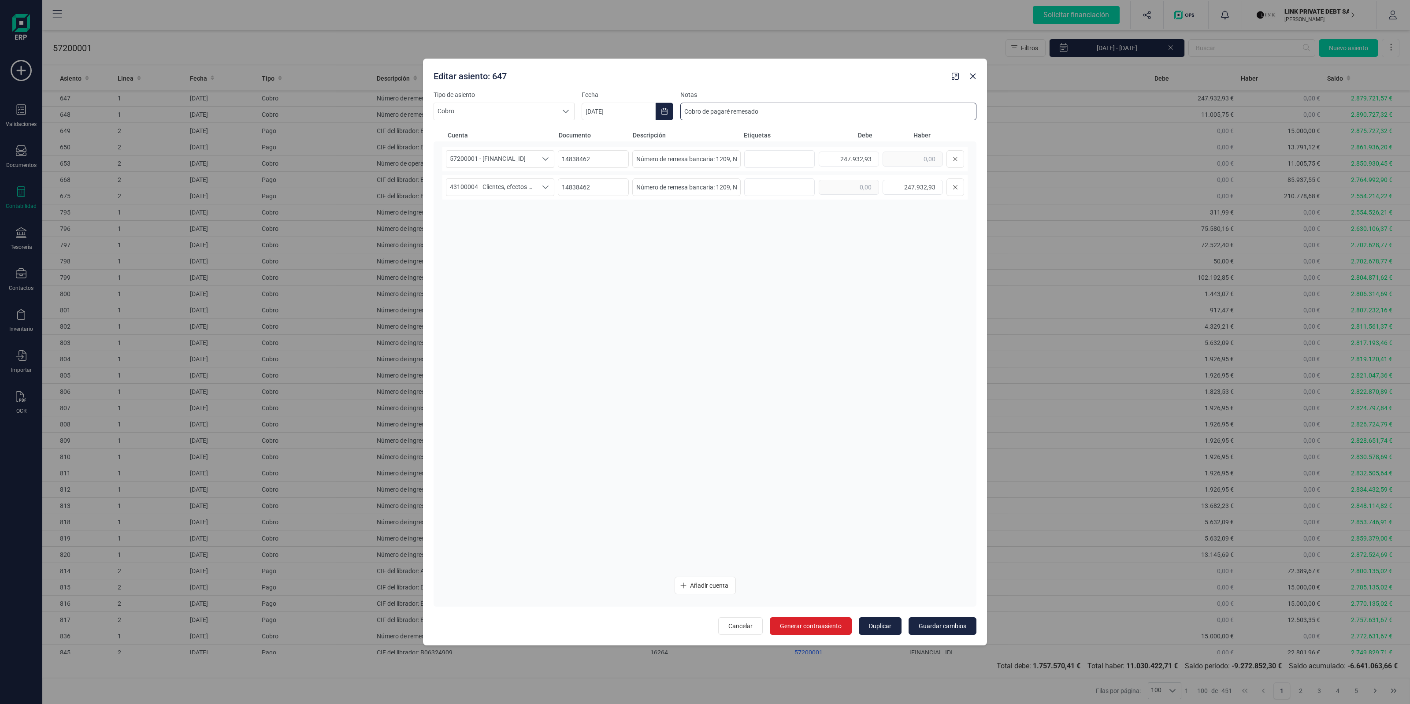
drag, startPoint x: 778, startPoint y: 109, endPoint x: 699, endPoint y: 107, distance: 78.5
click at [699, 107] on input "Cobro de pagaré remesado" at bounding box center [828, 112] width 296 height 18
click at [785, 107] on input "Cobro de pagaré remesado" at bounding box center [828, 112] width 296 height 18
click at [777, 156] on div "57200001 - [FINANCIAL_ID] 57200001 - [FINANCIAL_ID] 14838462 Número de remesa b…" at bounding box center [704, 159] width 525 height 25
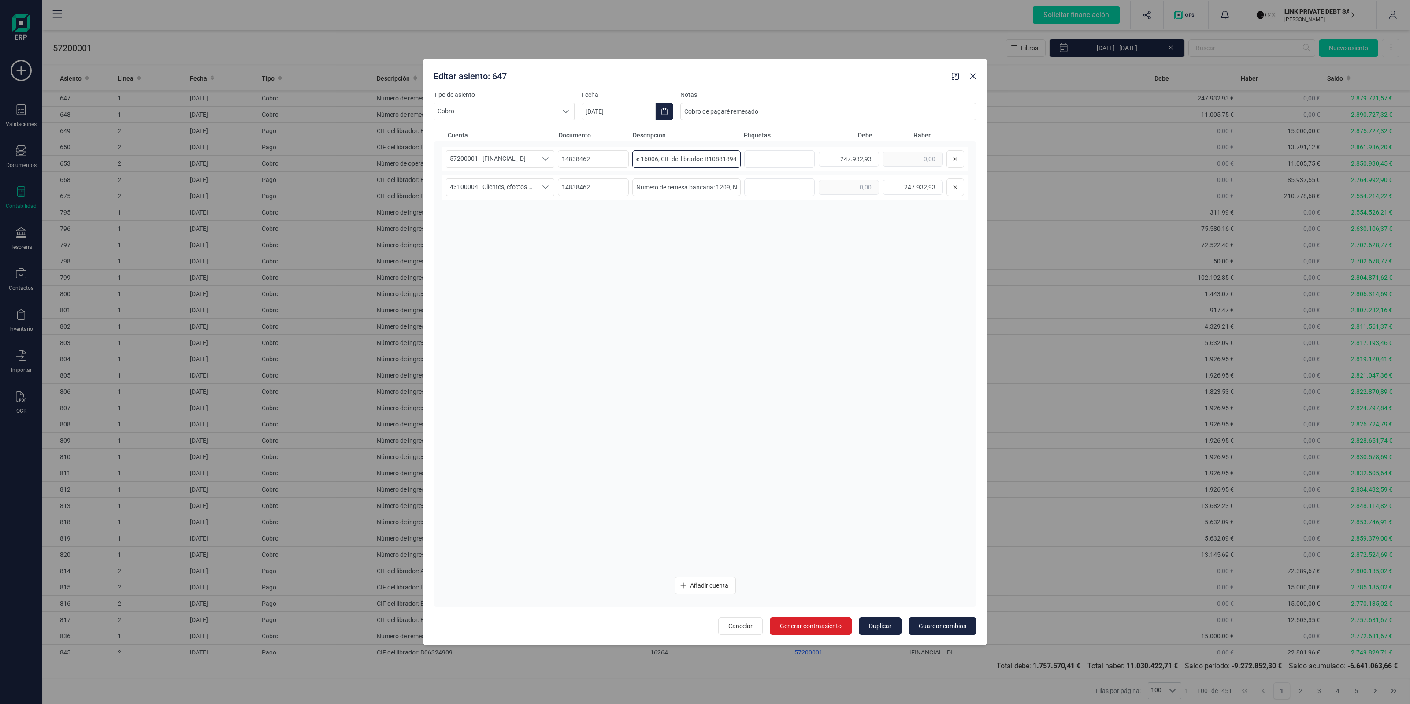
click at [702, 157] on input "Número de remesa bancaria: 1209, Número de operaciones: 16006, CIF del librador…" at bounding box center [686, 159] width 108 height 18
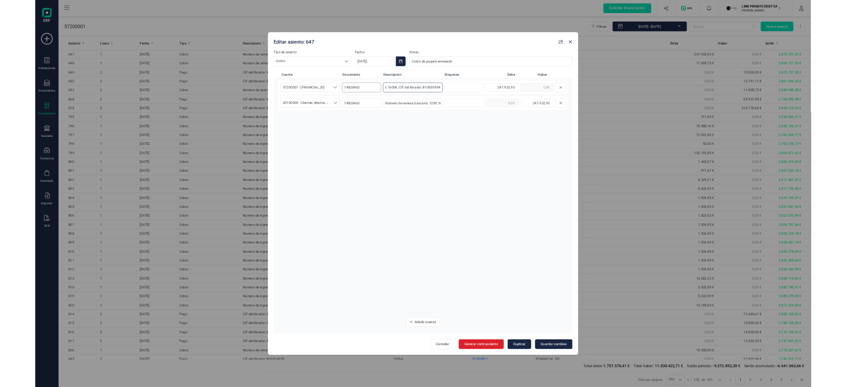
scroll to position [0, 0]
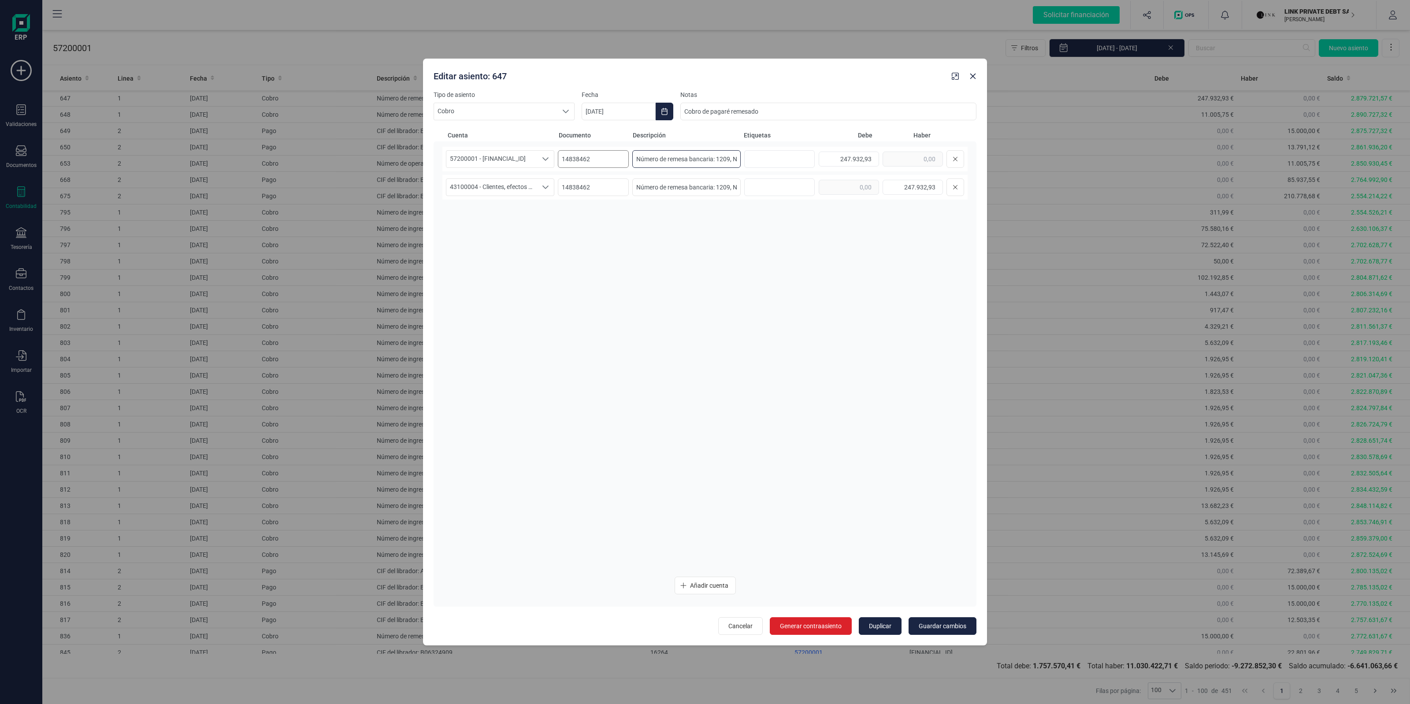
drag, startPoint x: 710, startPoint y: 158, endPoint x: 605, endPoint y: 159, distance: 105.8
click at [605, 159] on div "57200001 - [FINANCIAL_ID] 57200001 - [FINANCIAL_ID] 14838462 Número de remesa b…" at bounding box center [704, 159] width 525 height 25
click at [719, 159] on input "Número de remesa bancaria: 1209, Número de operaciones: 16006, CIF del librador…" at bounding box center [686, 159] width 108 height 18
click at [973, 78] on icon "Close" at bounding box center [972, 76] width 7 height 7
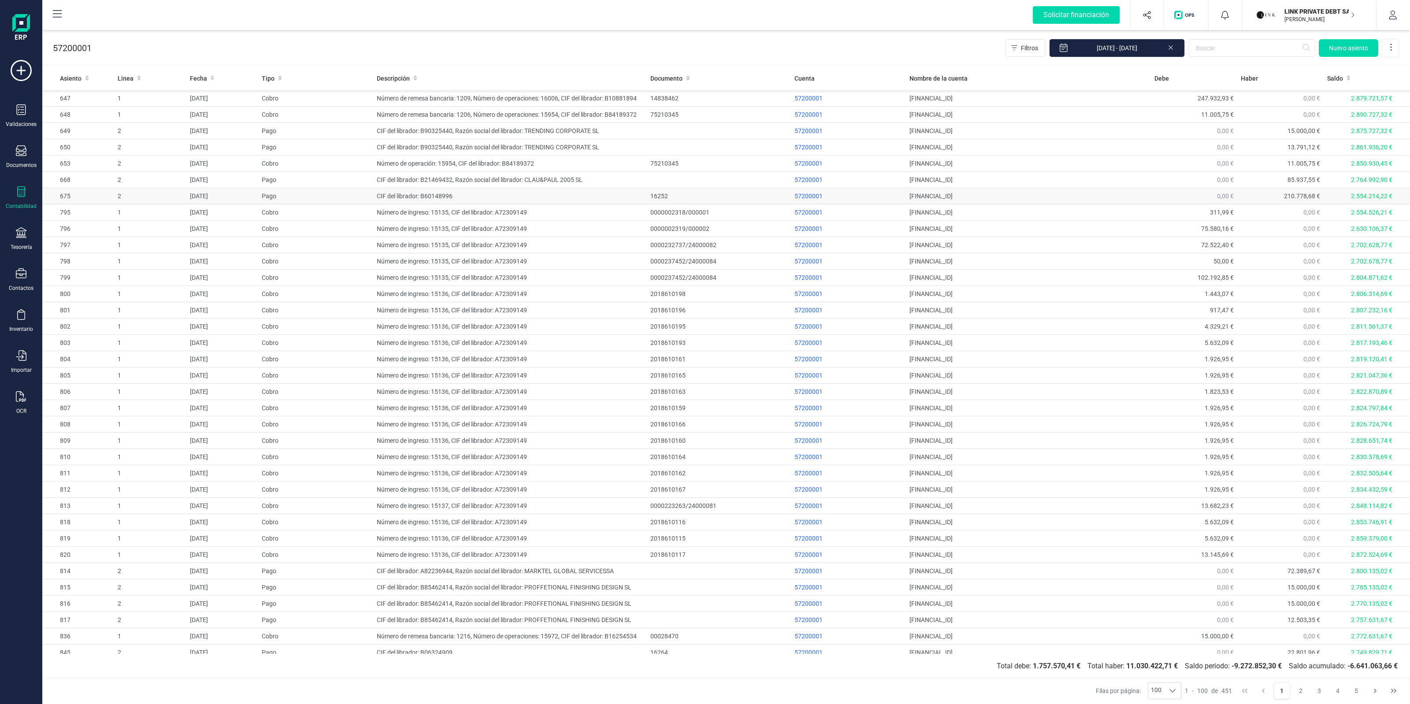
click at [411, 196] on td "CIF del librador: B60148996" at bounding box center [510, 196] width 274 height 16
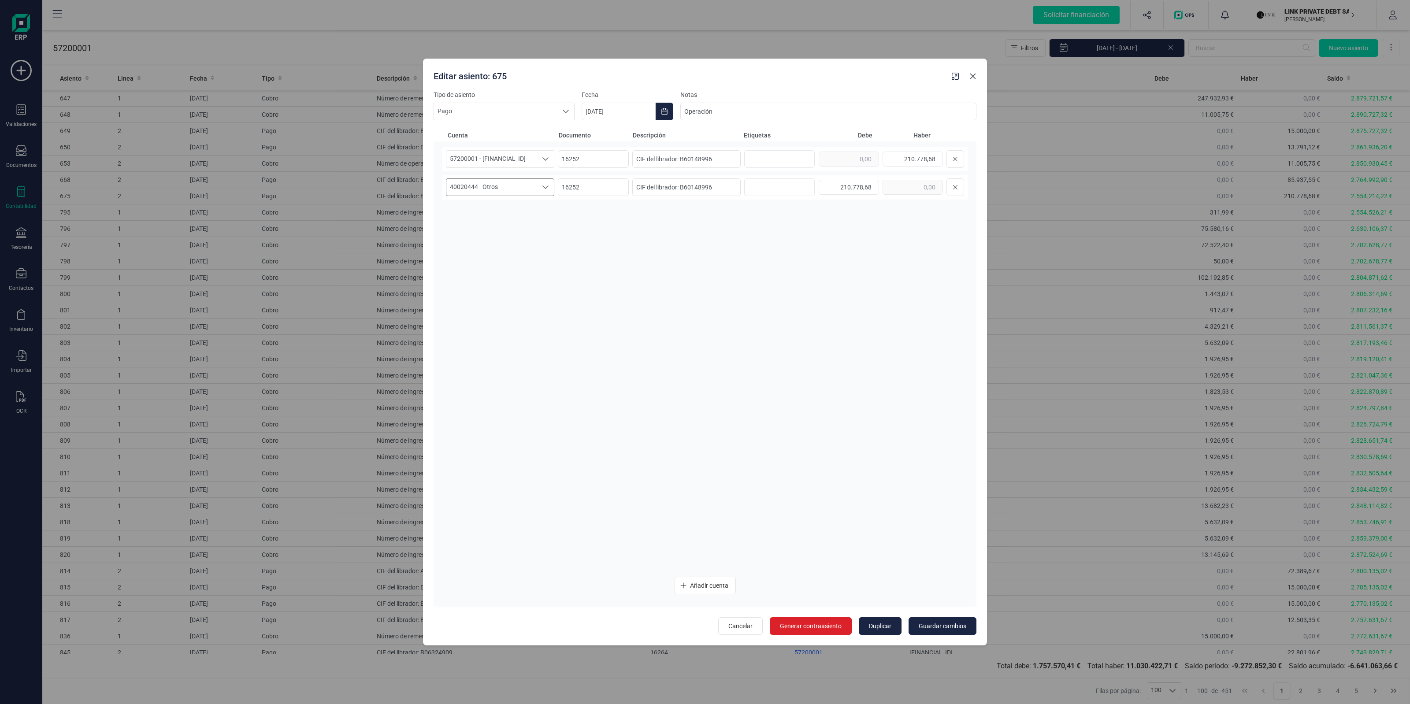
click at [974, 74] on icon "Close" at bounding box center [972, 76] width 7 height 7
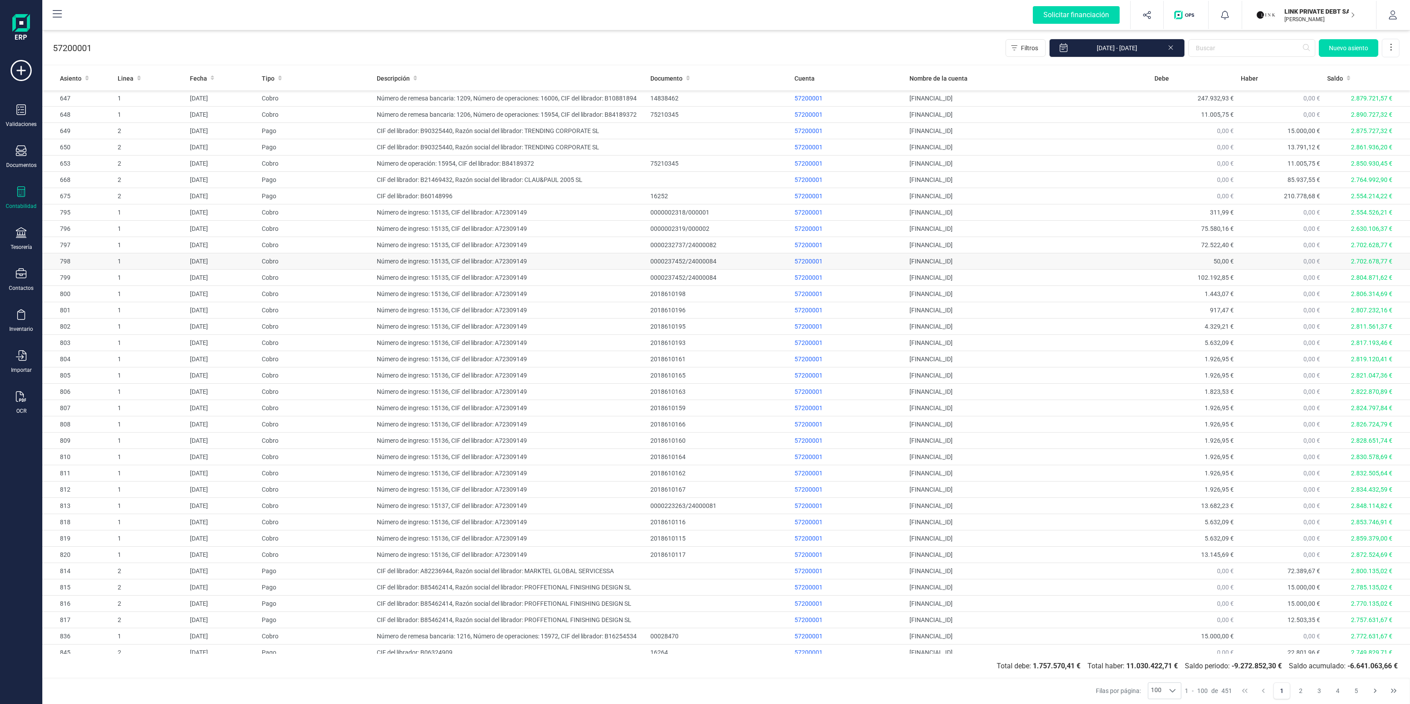
click at [337, 263] on td "Cobro" at bounding box center [315, 261] width 115 height 16
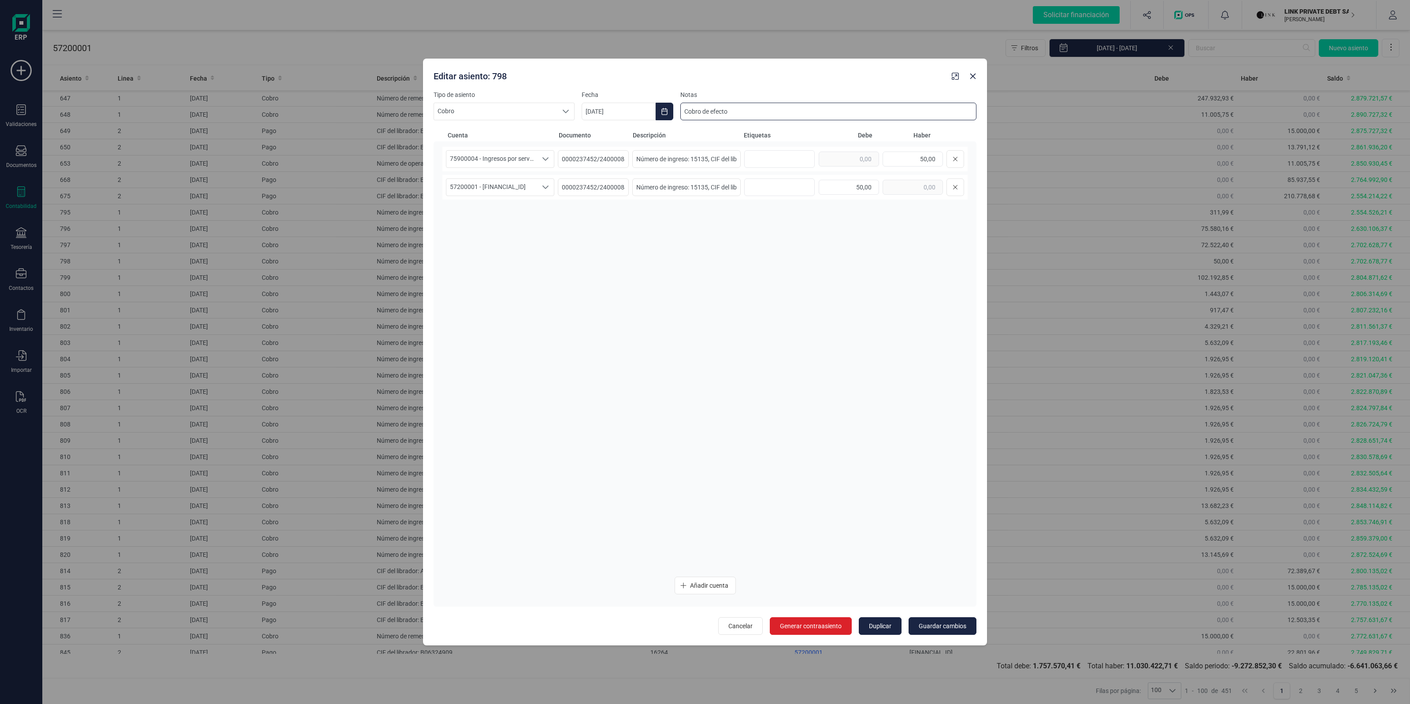
click at [720, 106] on input "Cobro de efecto" at bounding box center [828, 112] width 296 height 18
click at [685, 239] on div "75900004 - Ingresos por servicios diversos 75900004 - Ingresos por servicios di…" at bounding box center [704, 358] width 525 height 423
click at [669, 188] on input "Número de ingreso: 15135, CIF del librador: A72309149" at bounding box center [686, 187] width 108 height 18
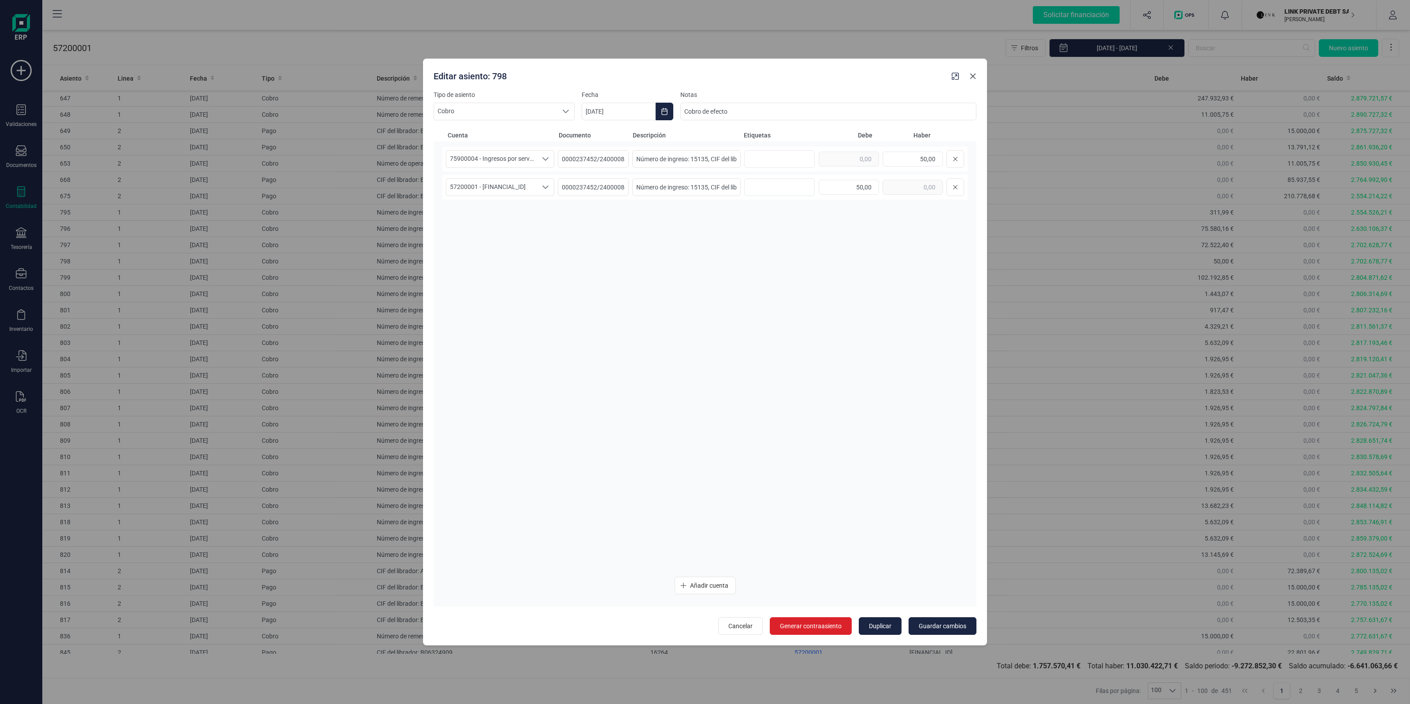
drag, startPoint x: 971, startPoint y: 76, endPoint x: 1309, endPoint y: 16, distance: 343.1
click at [971, 75] on icon "Close" at bounding box center [972, 76] width 7 height 7
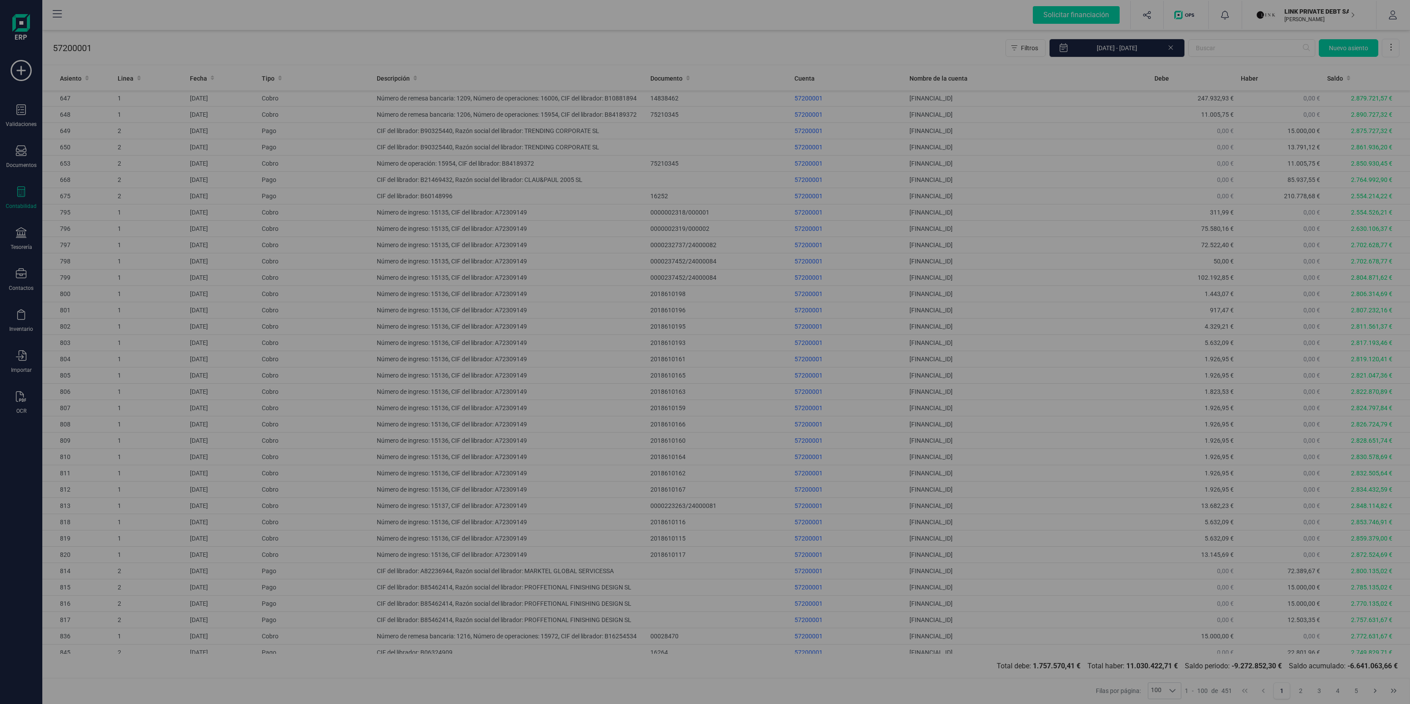
click at [1309, 16] on div "Crear asiento Tipo de asiento Cobro Cobro Cobro Fecha [DATE] Notas Cobro de efe…" at bounding box center [705, 352] width 1410 height 704
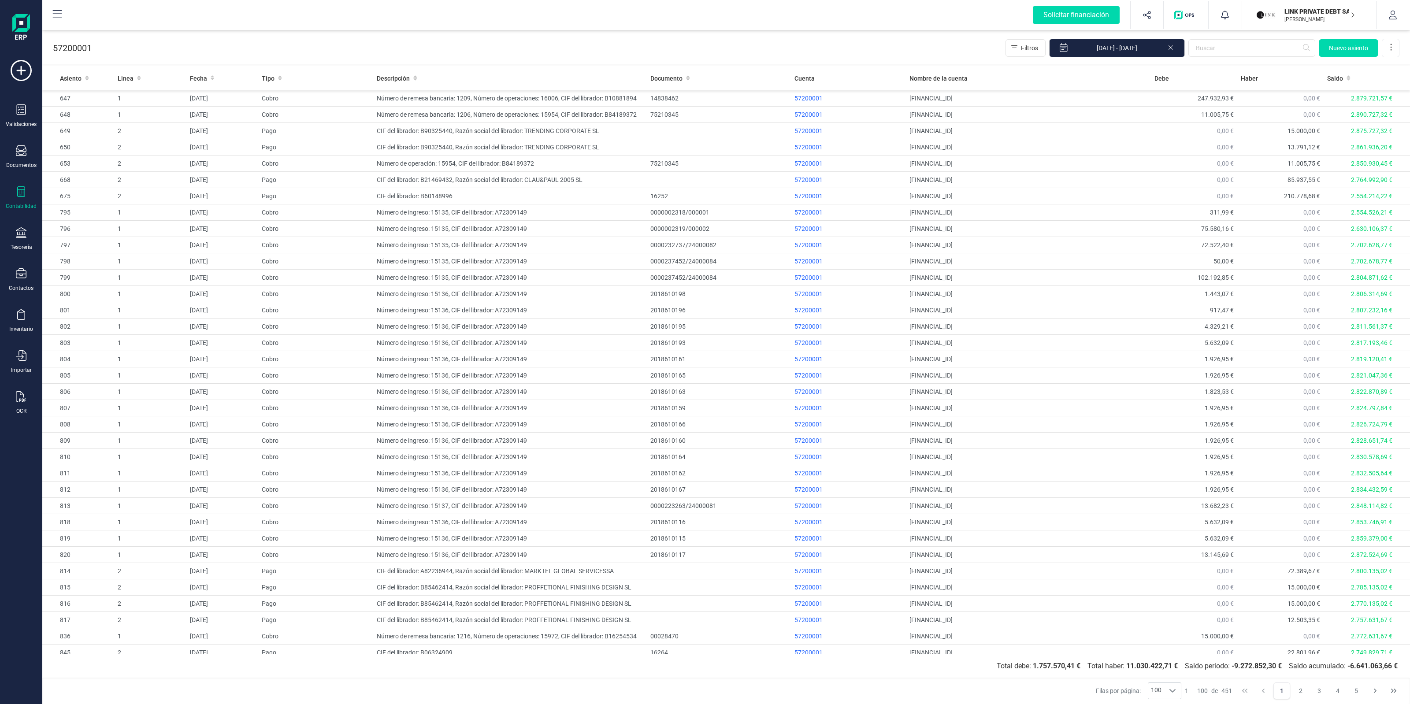
click at [1298, 26] on button "LINK PRIVATE DEBT [PERSON_NAME]" at bounding box center [1309, 15] width 113 height 28
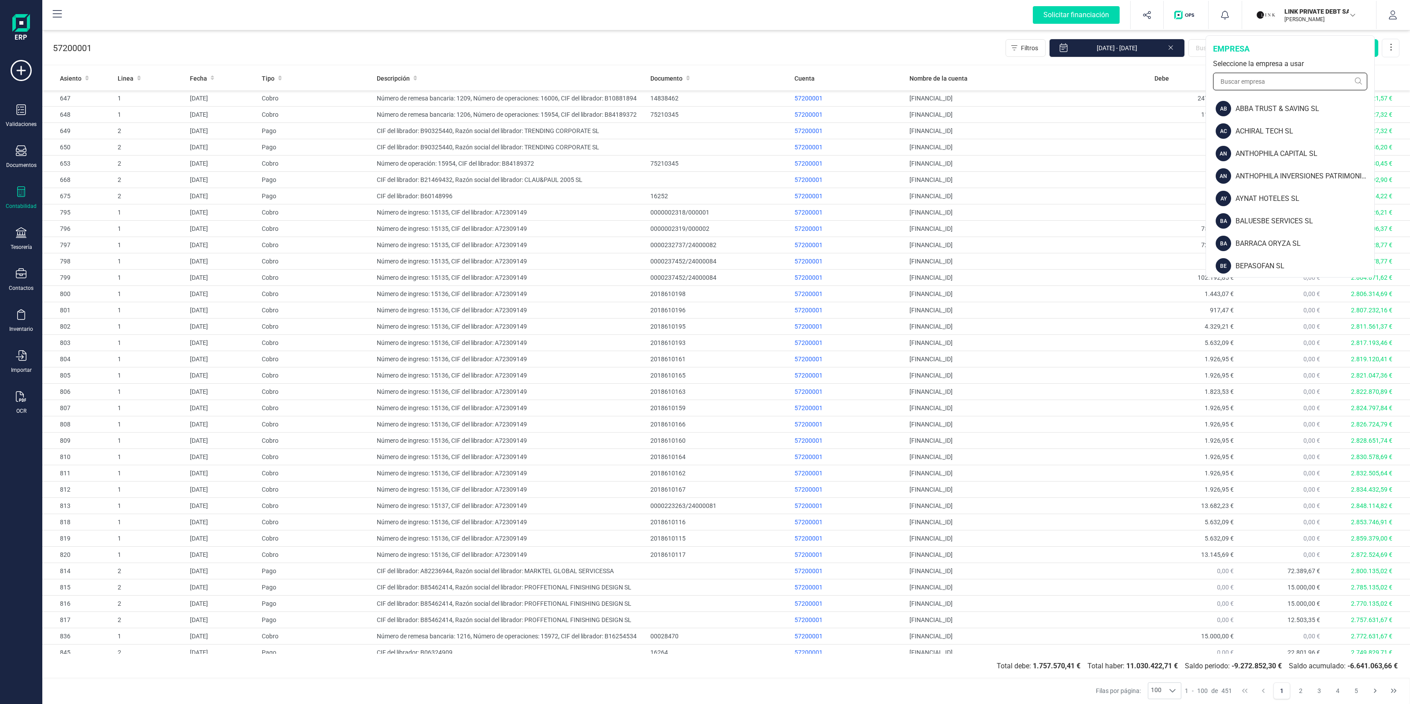
click at [1278, 82] on input "text" at bounding box center [1290, 82] width 154 height 18
type input "[PERSON_NAME]"
click at [1274, 133] on div "FINANEDI, S.L." at bounding box center [1304, 131] width 141 height 11
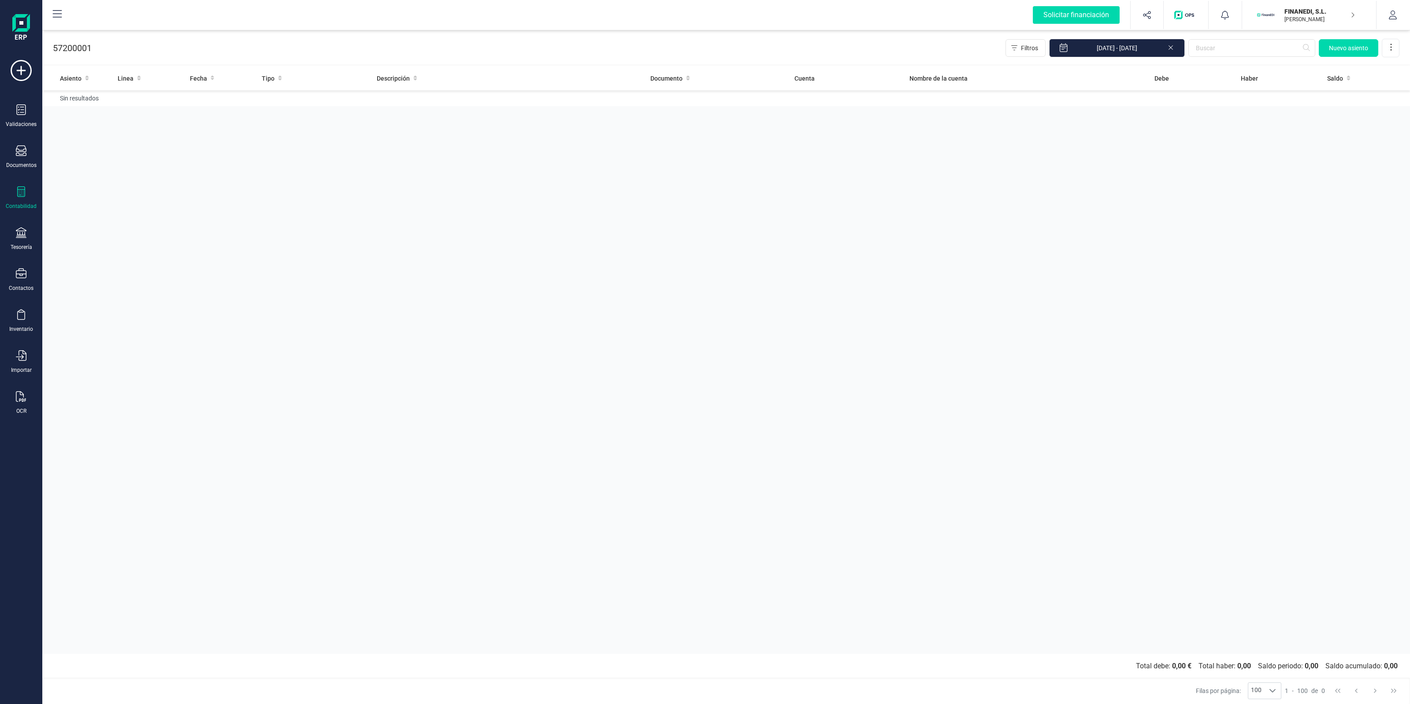
click at [16, 200] on div "Contabilidad" at bounding box center [21, 197] width 35 height 23
click at [84, 111] on span "Cuadro de cuentas" at bounding box center [108, 109] width 78 height 11
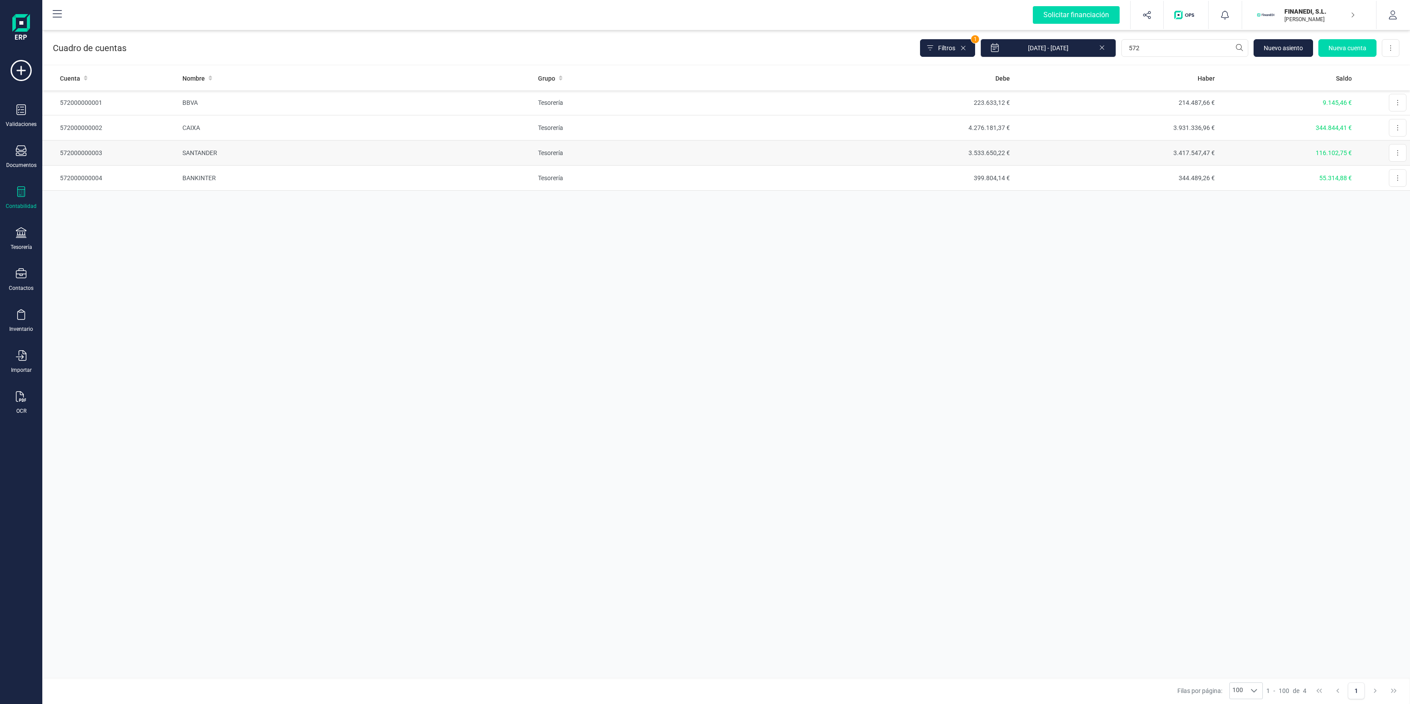
click at [252, 156] on td "SANTANDER" at bounding box center [357, 153] width 356 height 25
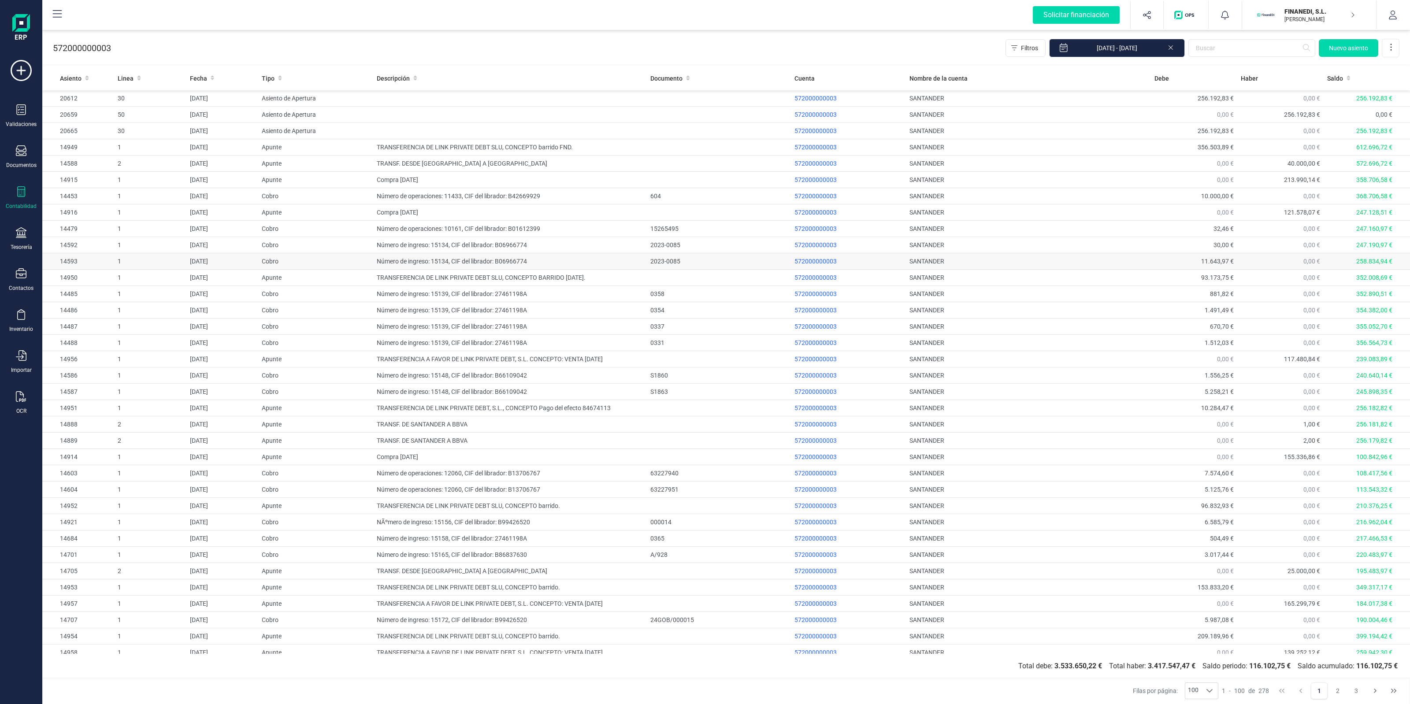
click at [421, 255] on td "Número de ingreso: 15134, CIF del librador: B06966774" at bounding box center [510, 261] width 274 height 16
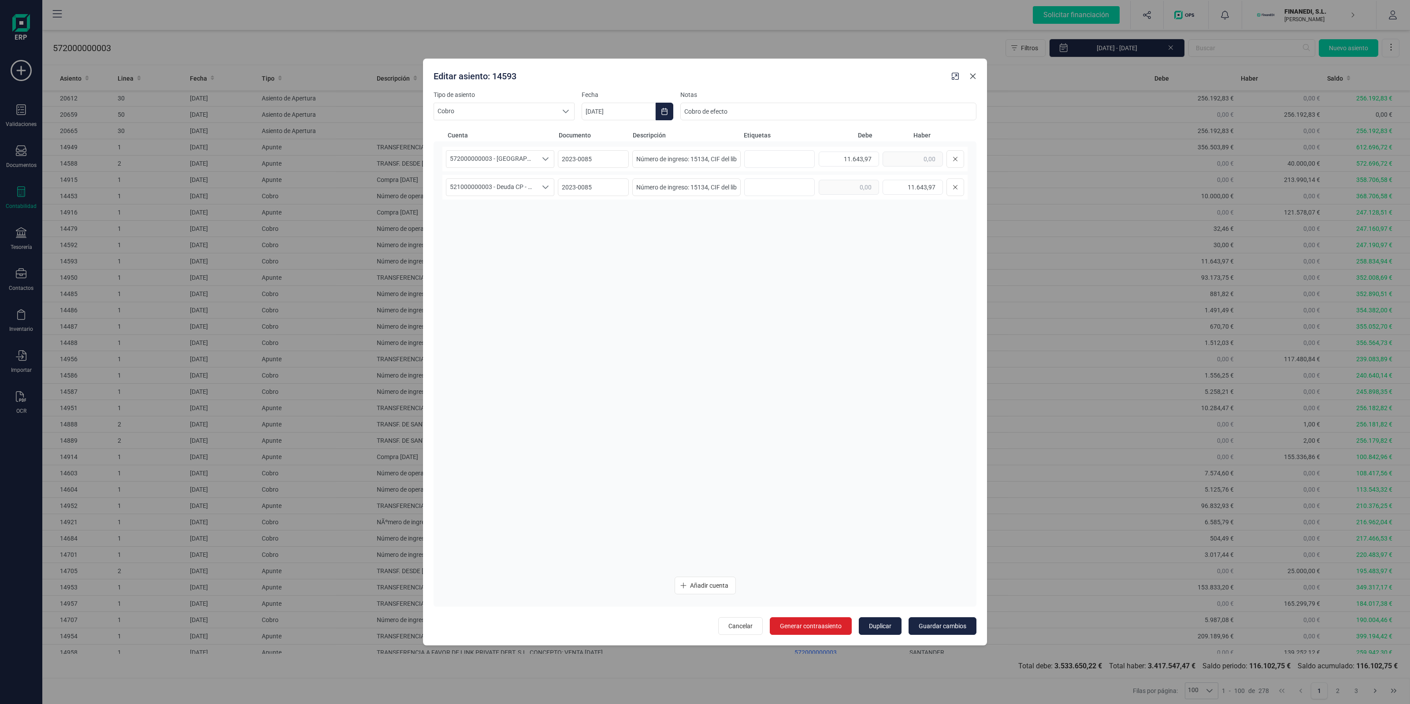
click at [973, 76] on icon "Close" at bounding box center [973, 77] width 6 height 6
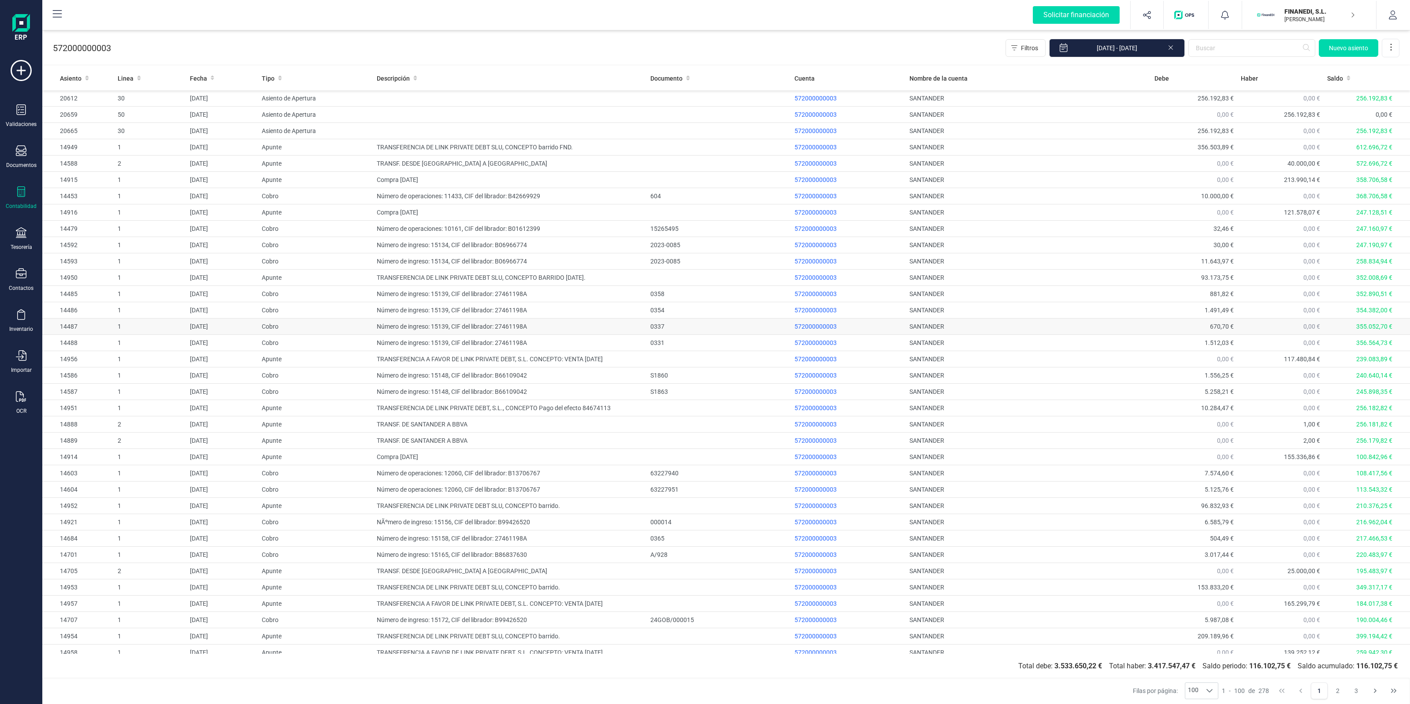
click at [463, 325] on td "Número de ingreso: 15139, CIF del librador: 27461198A" at bounding box center [510, 327] width 274 height 16
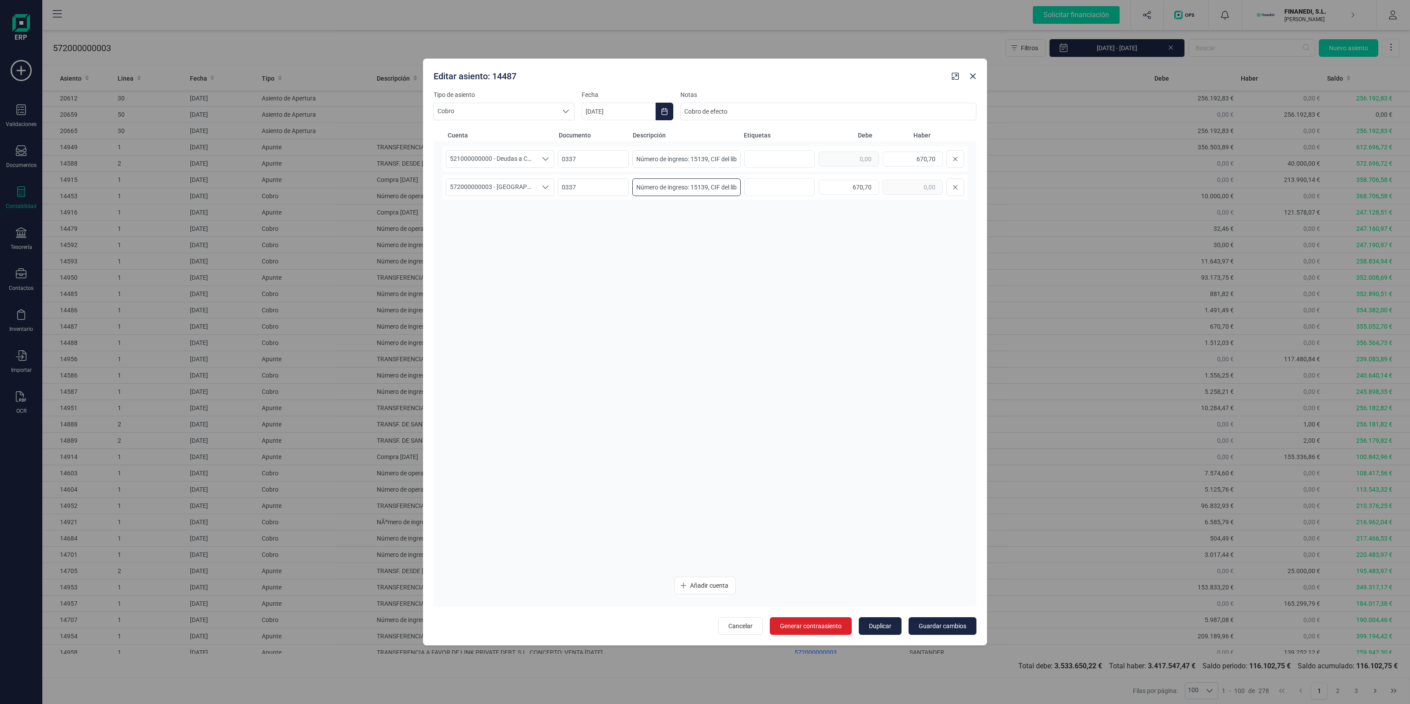
click at [684, 185] on input "Número de ingreso: 15139, CIF del librador: 27461198A" at bounding box center [686, 187] width 108 height 18
click at [692, 111] on input "Cobro de efecto" at bounding box center [828, 112] width 296 height 18
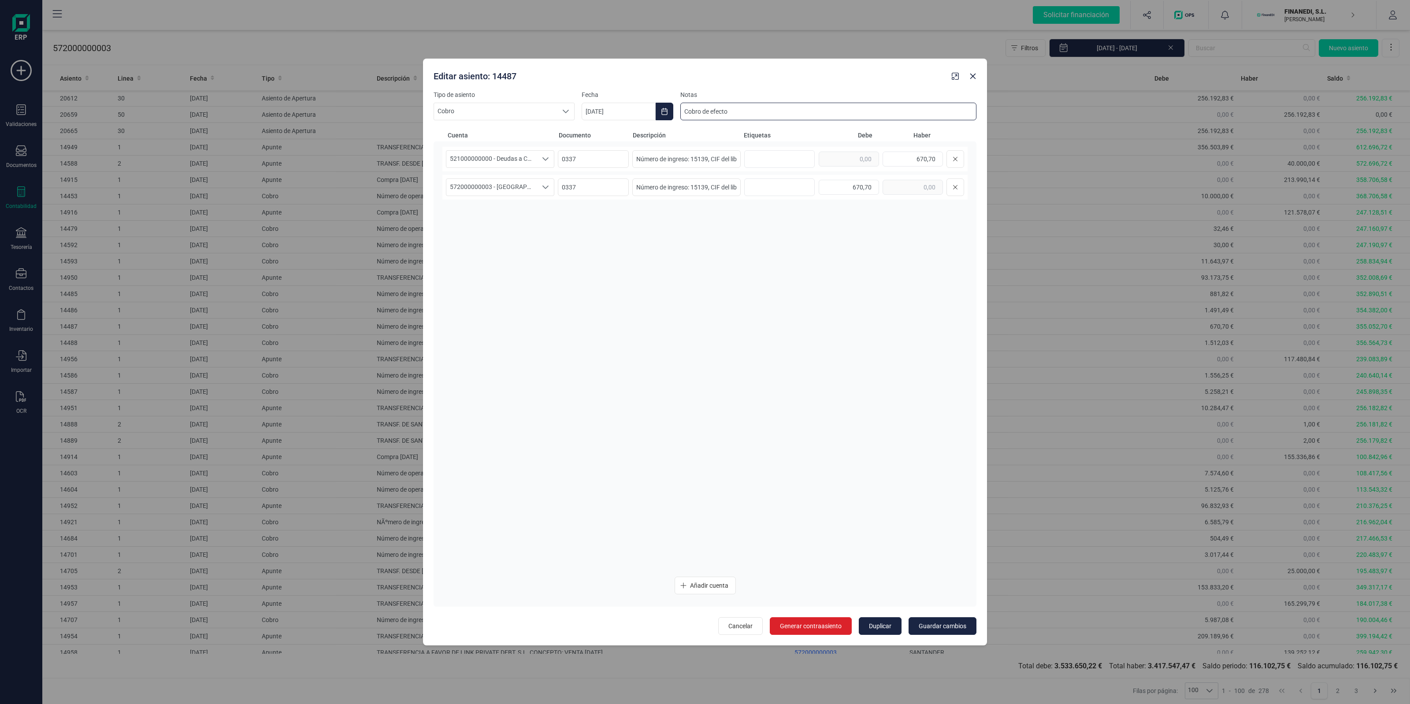
click at [693, 111] on input "Cobro de efecto" at bounding box center [828, 112] width 296 height 18
drag, startPoint x: 976, startPoint y: 78, endPoint x: 633, endPoint y: 185, distance: 359.7
click at [976, 78] on icon "Close" at bounding box center [972, 76] width 7 height 7
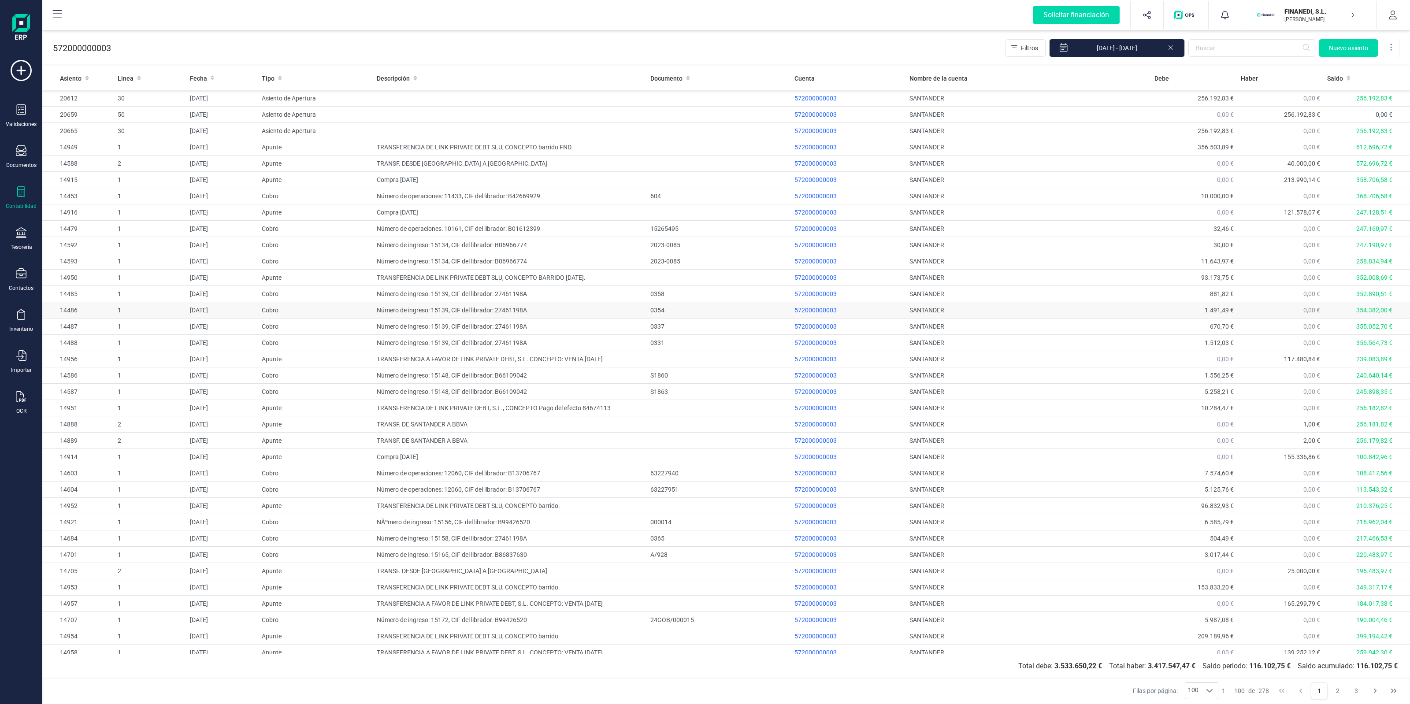
click at [558, 307] on td "Número de ingreso: 15139, CIF del librador: 27461198A" at bounding box center [510, 310] width 274 height 16
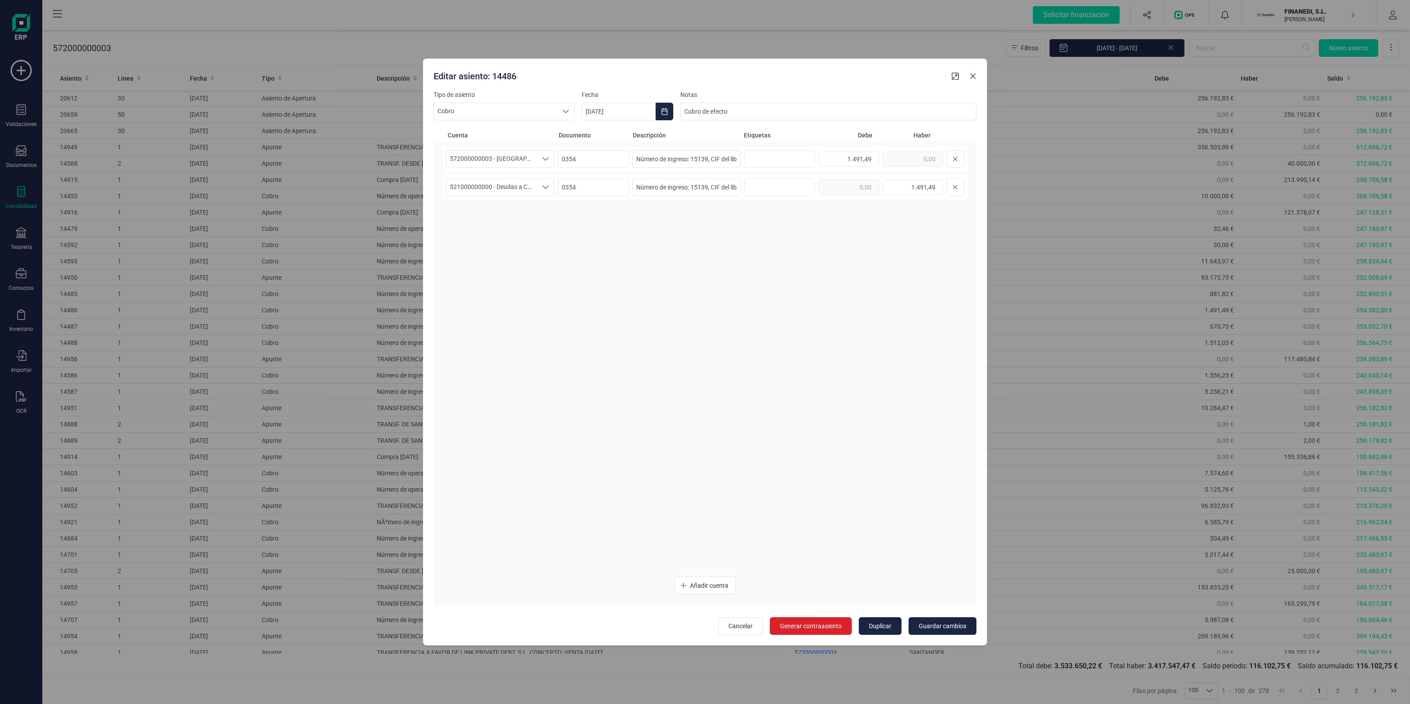
click at [972, 78] on icon "Close" at bounding box center [972, 76] width 7 height 7
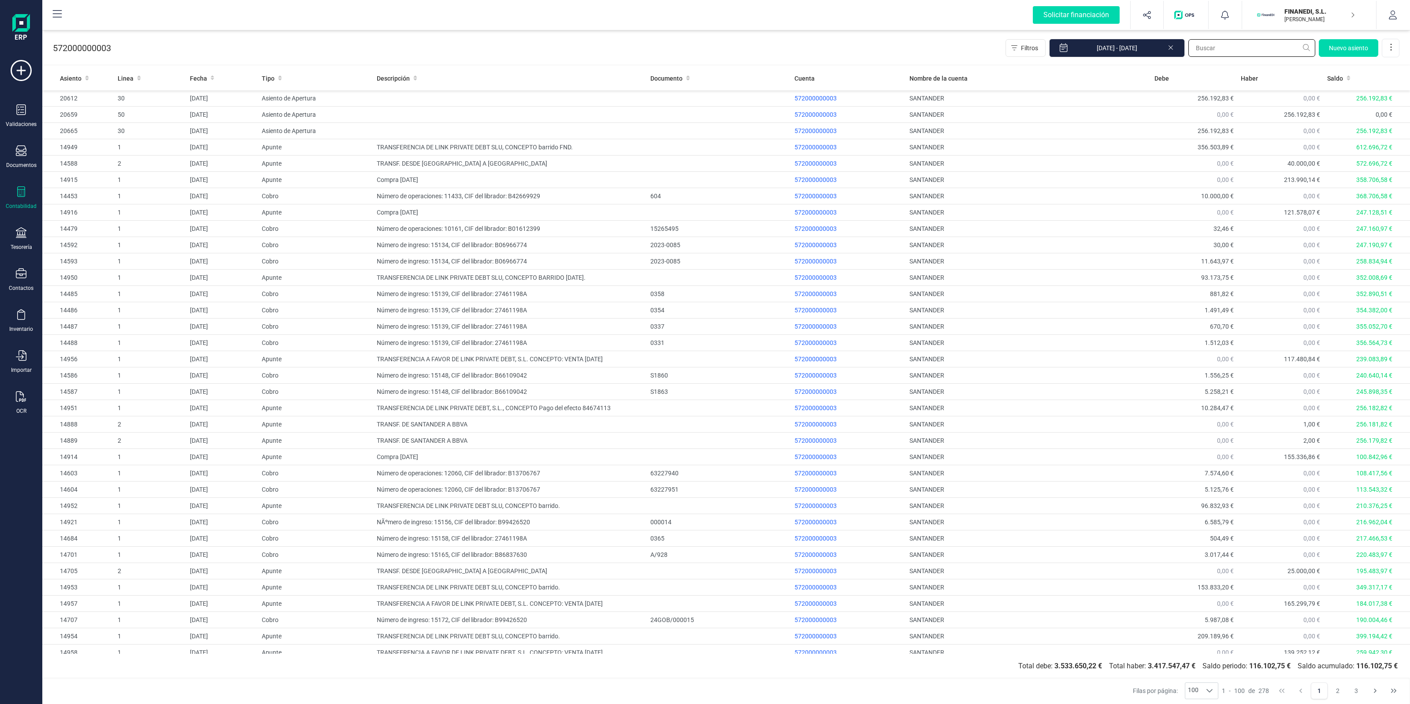
click at [1238, 45] on input "text" at bounding box center [1251, 48] width 127 height 18
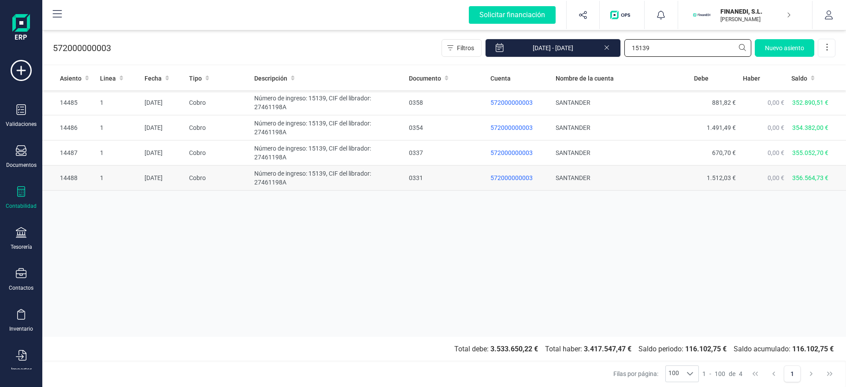
type input "15139"
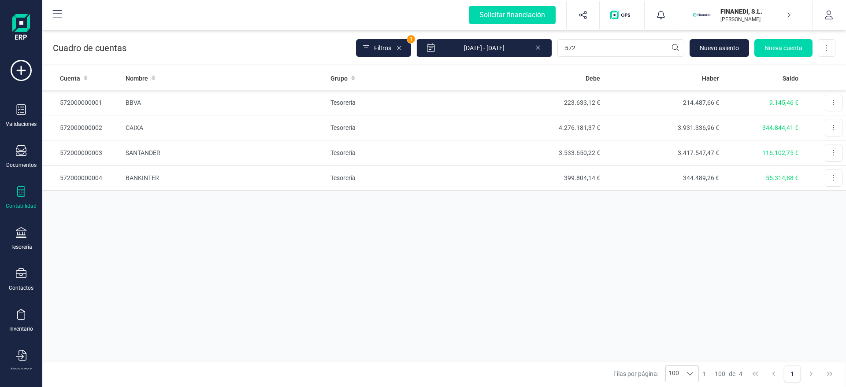
click at [751, 25] on button "FINANEDI, [PERSON_NAME] DEVELOPER" at bounding box center [745, 15] width 113 height 28
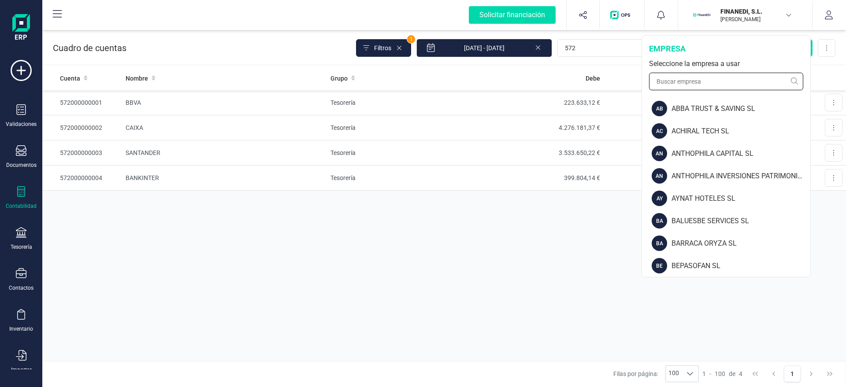
click at [711, 81] on input "text" at bounding box center [726, 82] width 154 height 18
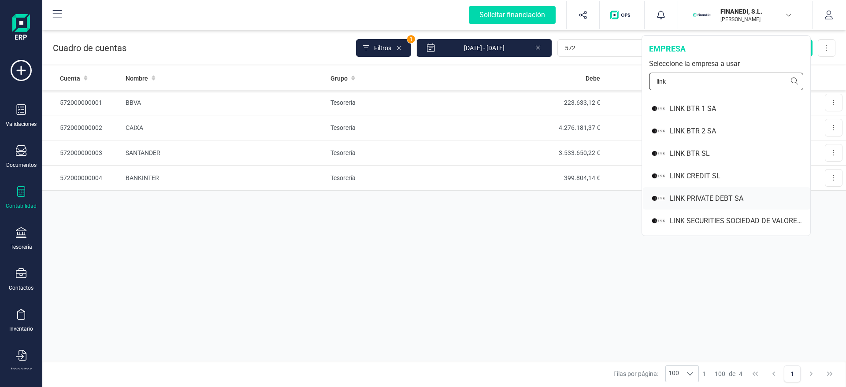
type input "link"
click at [681, 198] on div "LINK PRIVATE DEBT SA" at bounding box center [740, 198] width 141 height 11
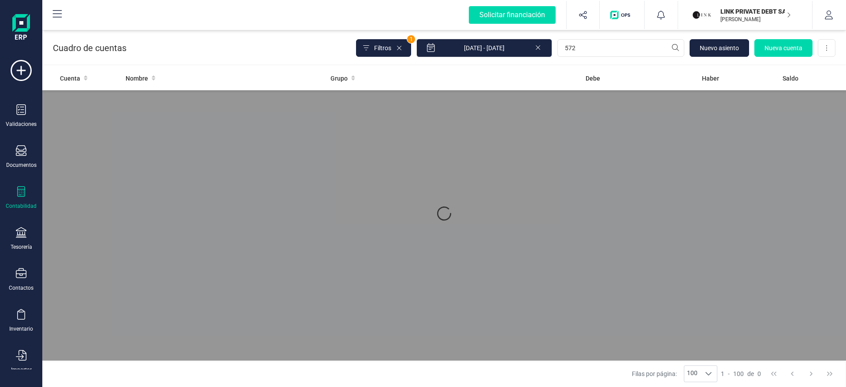
click at [18, 195] on icon at bounding box center [21, 191] width 11 height 11
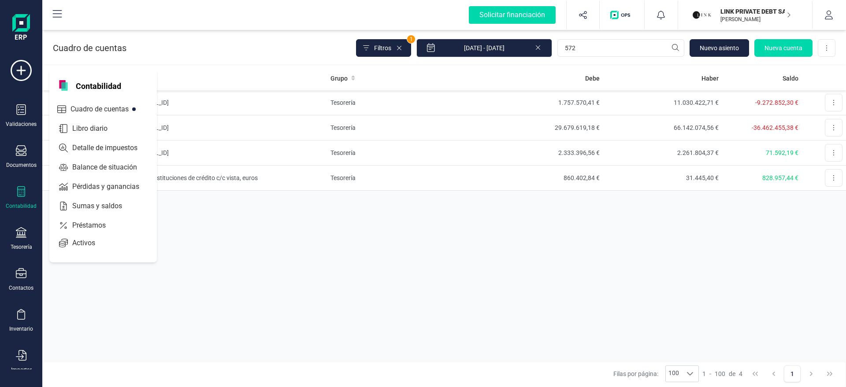
click at [104, 108] on span "Cuadro de cuentas" at bounding box center [106, 109] width 78 height 11
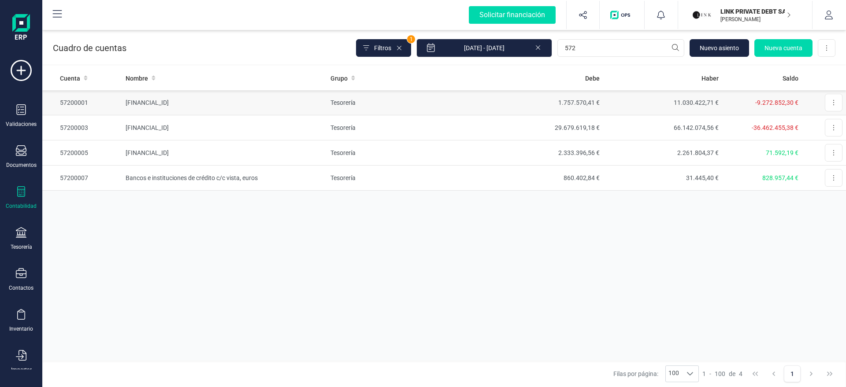
click at [302, 96] on td "[FINANCIAL_ID]" at bounding box center [224, 102] width 205 height 25
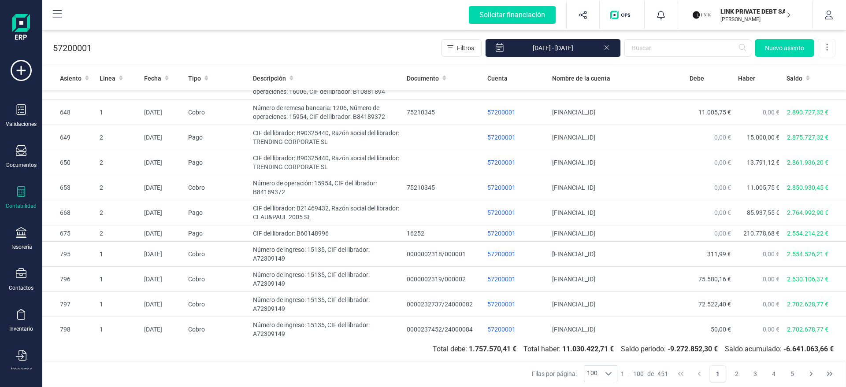
scroll to position [17, 0]
click at [332, 108] on td "Número de remesa bancaria: 1206, Número de operaciones: 15954, CIF del librador…" at bounding box center [326, 110] width 154 height 25
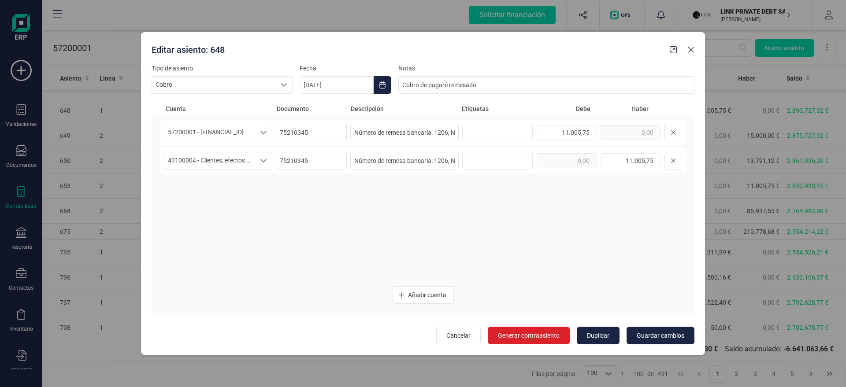
click at [689, 49] on icon "Close" at bounding box center [690, 49] width 7 height 7
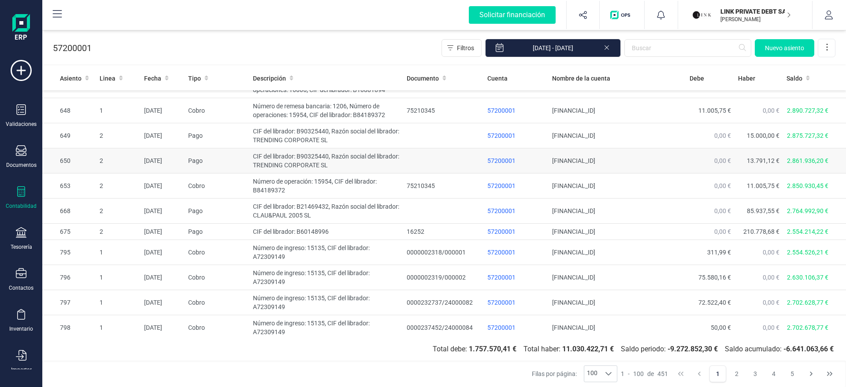
click at [280, 159] on td "CIF del librador: B90325440, Razón social del librador: TRENDING CORPORATE SL" at bounding box center [326, 160] width 154 height 25
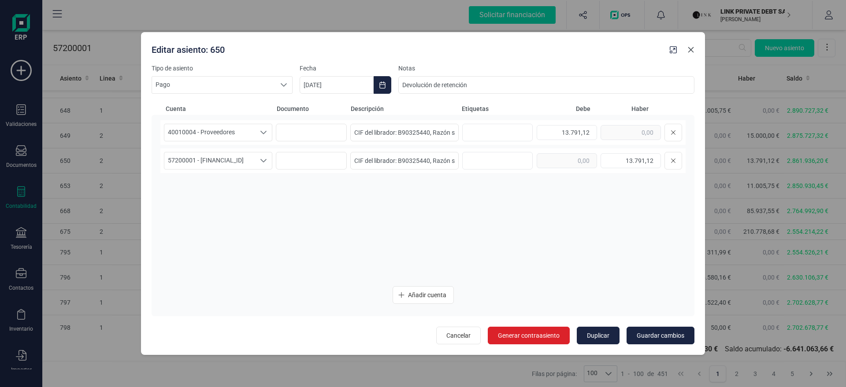
click at [693, 51] on icon "Close" at bounding box center [691, 50] width 6 height 6
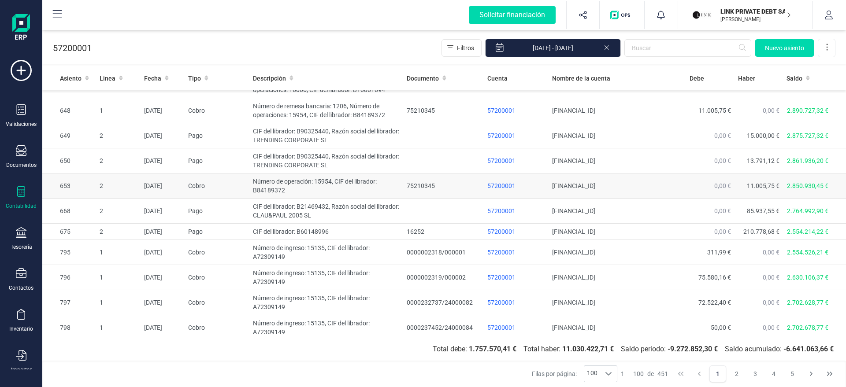
click at [294, 184] on td "Número de operación: 15954, CIF del librador: B84189372" at bounding box center [326, 186] width 154 height 25
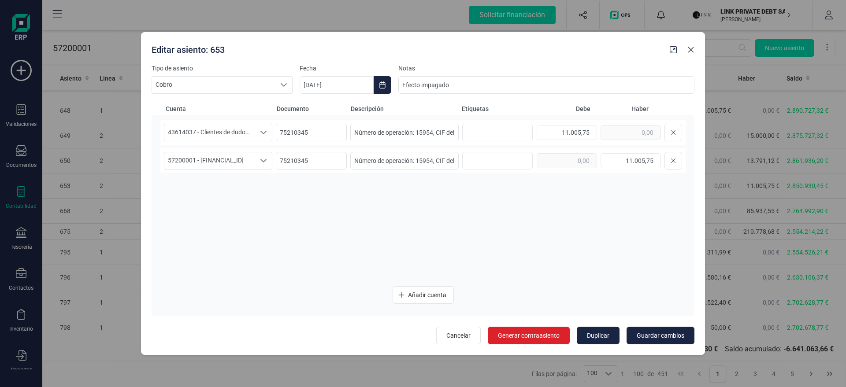
click at [691, 46] on icon "Close" at bounding box center [690, 49] width 7 height 7
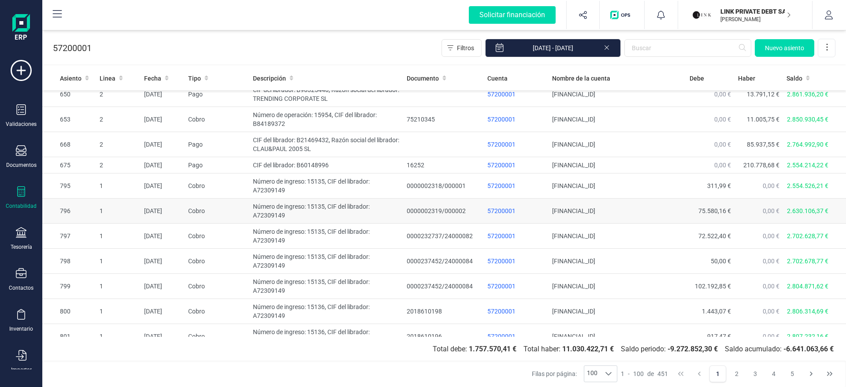
scroll to position [84, 0]
click at [314, 165] on td "CIF del librador: B60148996" at bounding box center [326, 165] width 154 height 16
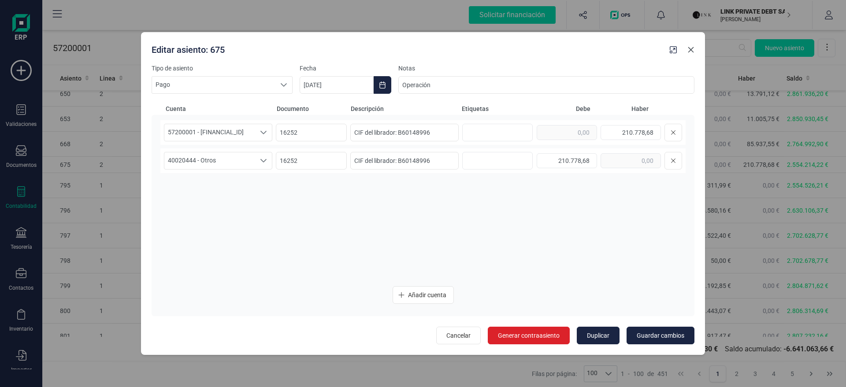
click at [691, 48] on icon "Close" at bounding box center [690, 49] width 7 height 7
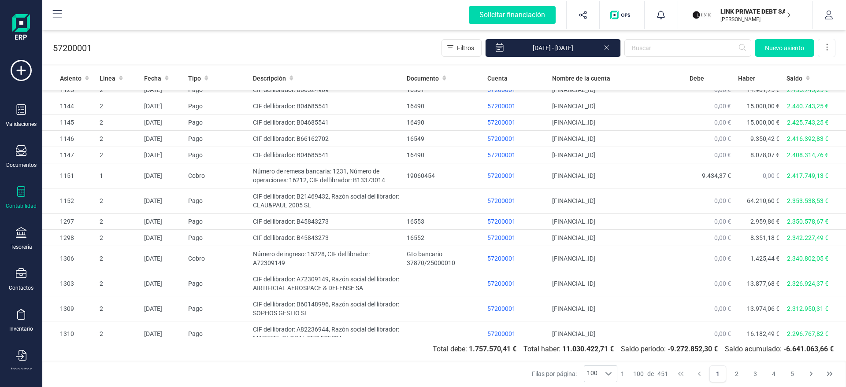
scroll to position [1197, 0]
click at [300, 230] on td "CIF del librador: B45843273" at bounding box center [326, 238] width 154 height 16
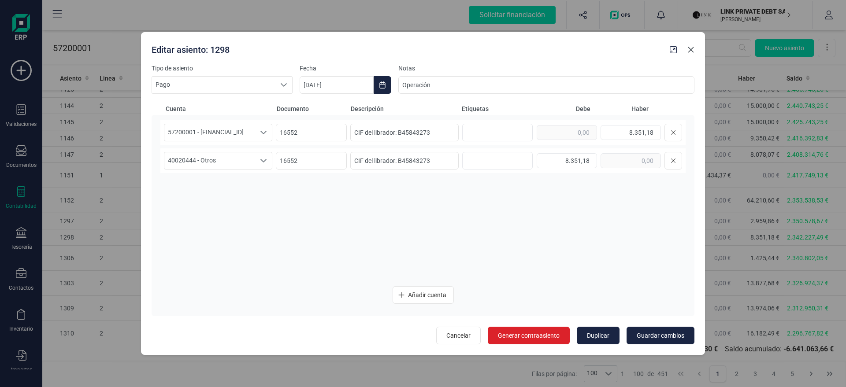
click at [690, 51] on icon "Close" at bounding box center [690, 49] width 7 height 7
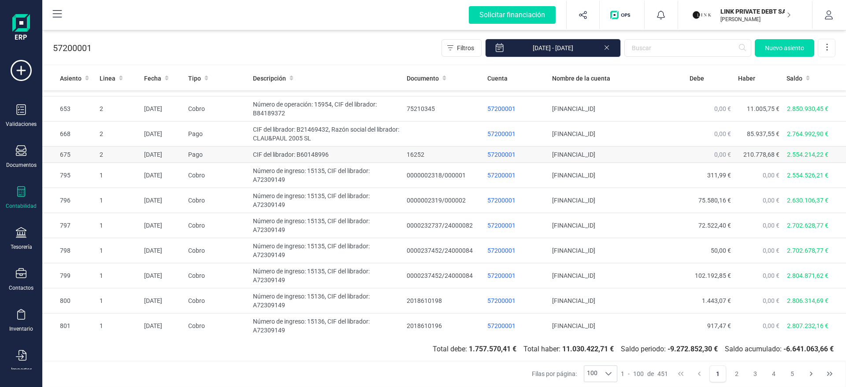
scroll to position [19, 0]
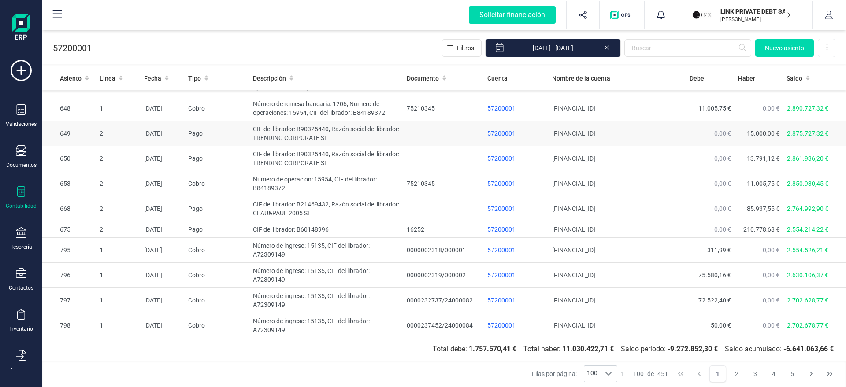
click at [323, 141] on td "CIF del librador: B90325440, Razón social del librador: TRENDING CORPORATE SL" at bounding box center [326, 133] width 154 height 25
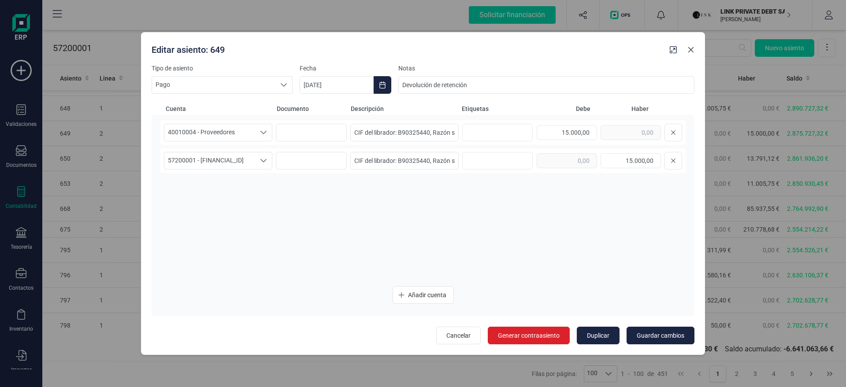
click at [692, 48] on icon "Close" at bounding box center [691, 50] width 6 height 6
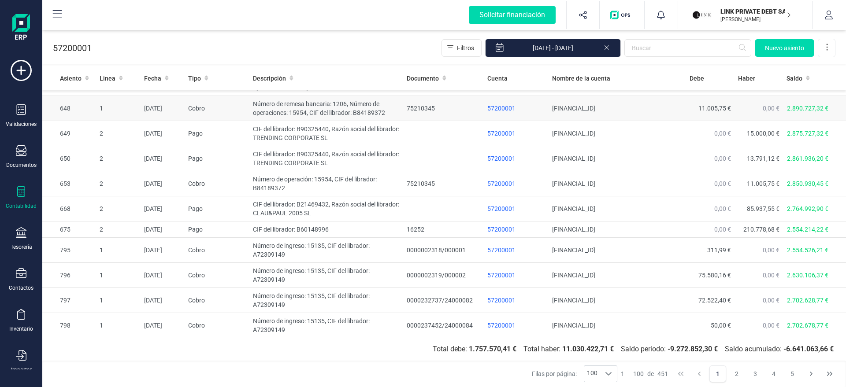
scroll to position [0, 0]
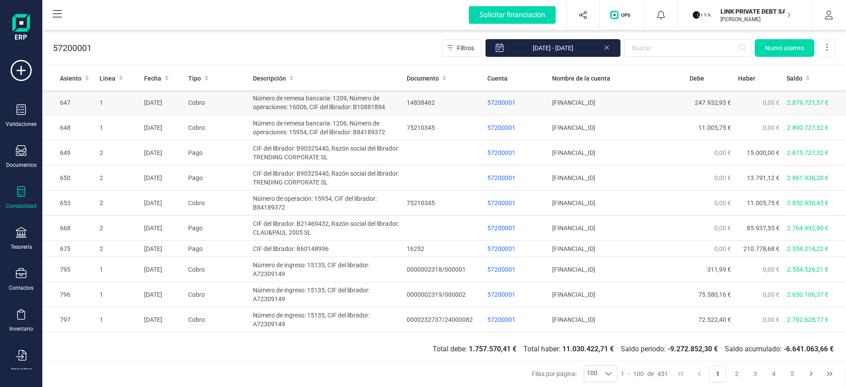
click at [268, 101] on td "Número de remesa bancaria: 1209, Número de operaciones: 16006, CIF del librador…" at bounding box center [326, 102] width 154 height 25
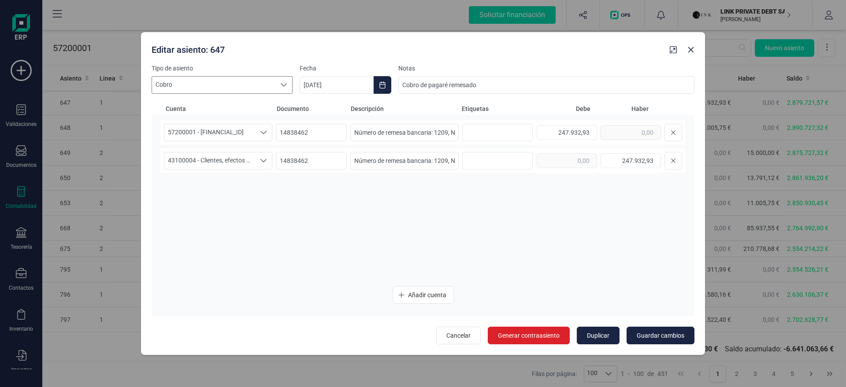
click at [226, 80] on span "Cobro" at bounding box center [213, 85] width 123 height 17
click at [241, 297] on div "Añadir cuenta" at bounding box center [422, 295] width 525 height 18
click at [694, 52] on icon "Close" at bounding box center [690, 49] width 7 height 7
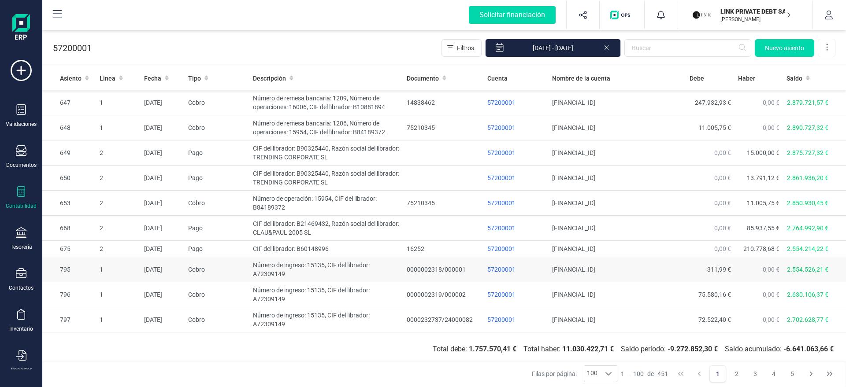
click at [293, 269] on td "Número de ingreso: 15135, CIF del librador: A72309149" at bounding box center [326, 269] width 154 height 25
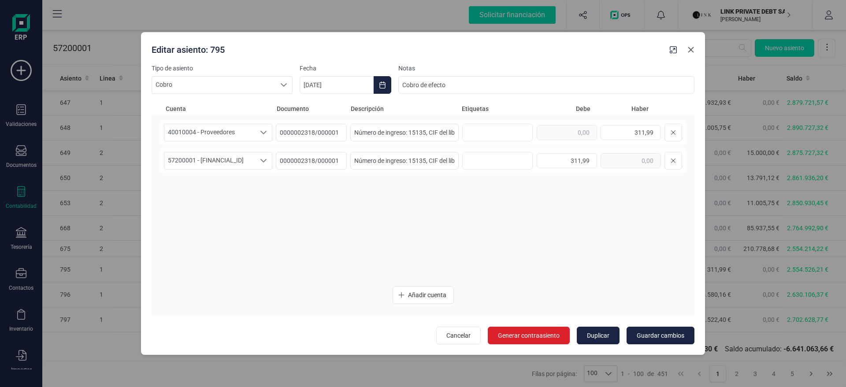
click at [689, 53] on icon "Close" at bounding box center [690, 49] width 7 height 7
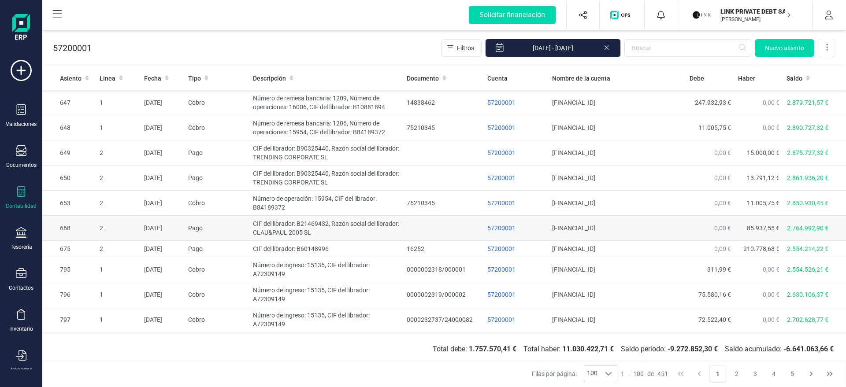
click at [341, 221] on td "CIF del librador: B21469432, Razón social del librador: CLAU&PAUL 2005 SL" at bounding box center [326, 228] width 154 height 25
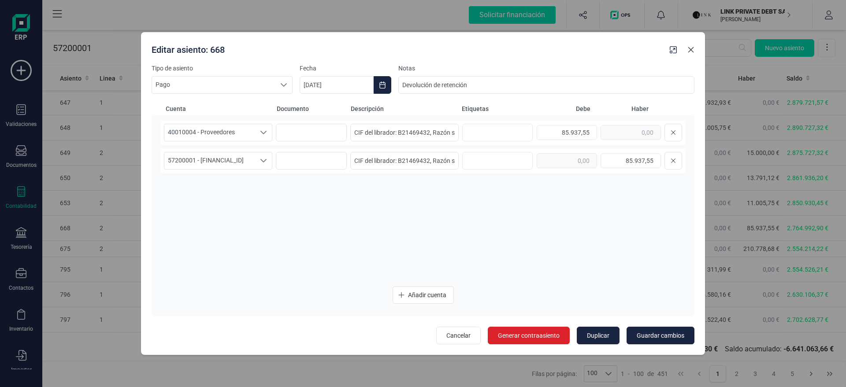
click at [688, 52] on icon "Close" at bounding box center [690, 49] width 7 height 7
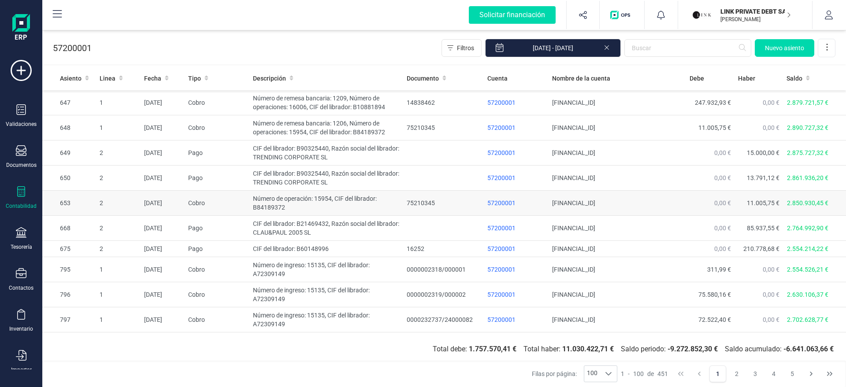
click at [275, 193] on td "Número de operación: 15954, CIF del librador: B84189372" at bounding box center [326, 203] width 154 height 25
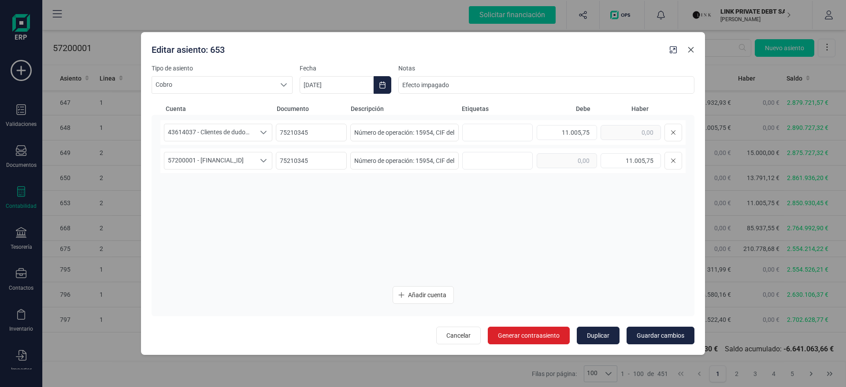
click at [693, 50] on icon "Close" at bounding box center [690, 49] width 7 height 7
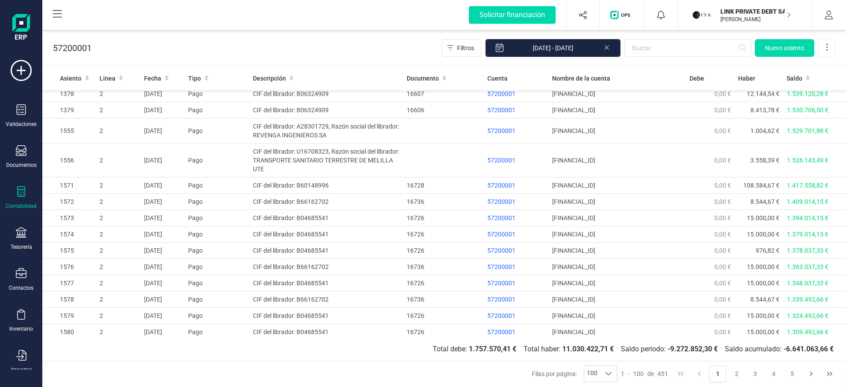
scroll to position [1974, 0]
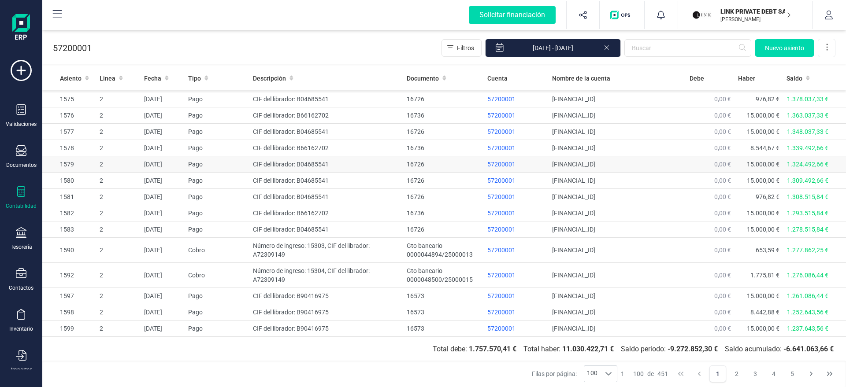
click at [292, 163] on td "CIF del librador: B04685541" at bounding box center [326, 164] width 154 height 16
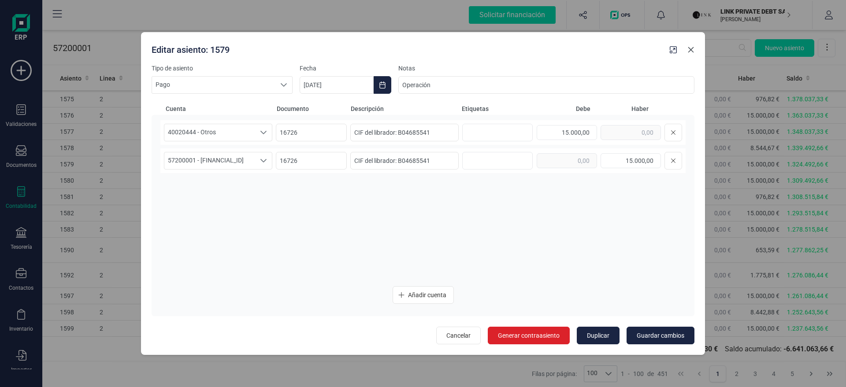
click at [688, 51] on icon "Close" at bounding box center [690, 49] width 7 height 7
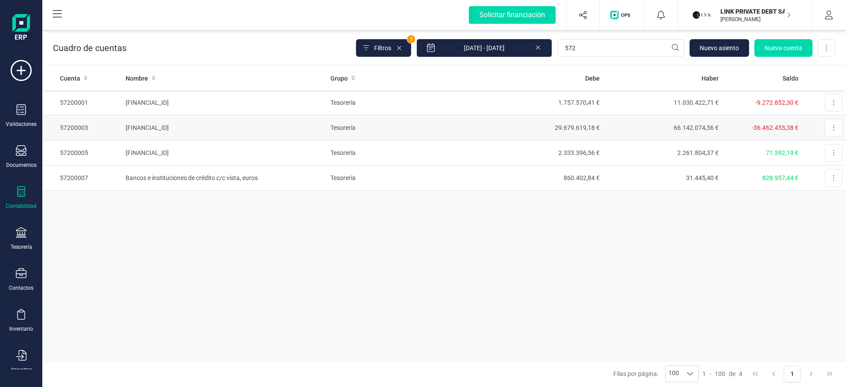
click at [225, 125] on td "[FINANCIAL_ID]" at bounding box center [224, 127] width 205 height 25
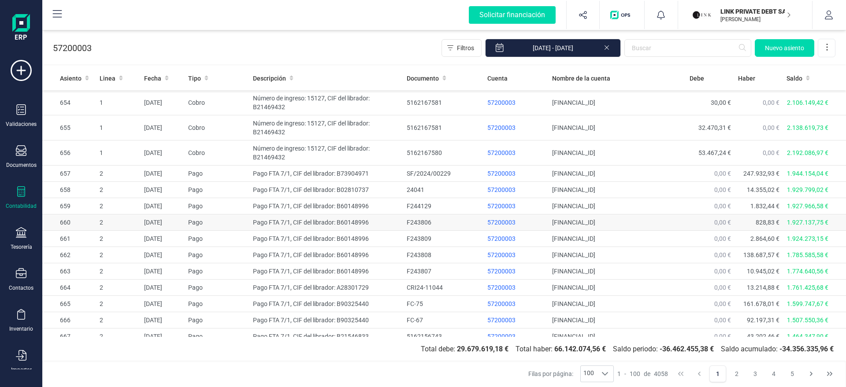
scroll to position [41, 0]
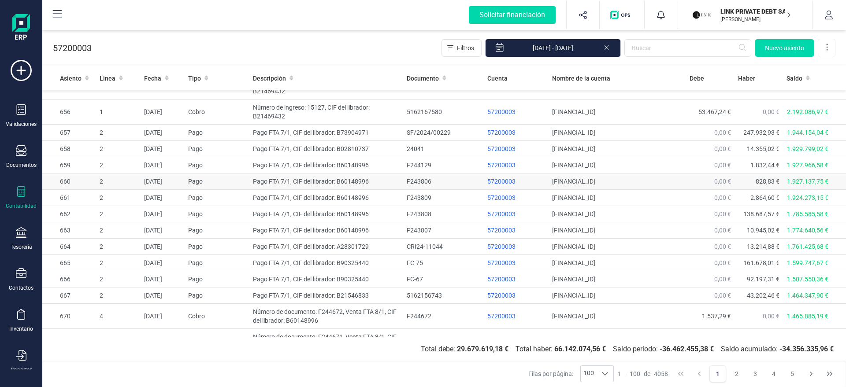
click at [349, 226] on td "Pago FTA 7/1, CIF del librador: B60148996" at bounding box center [326, 231] width 154 height 16
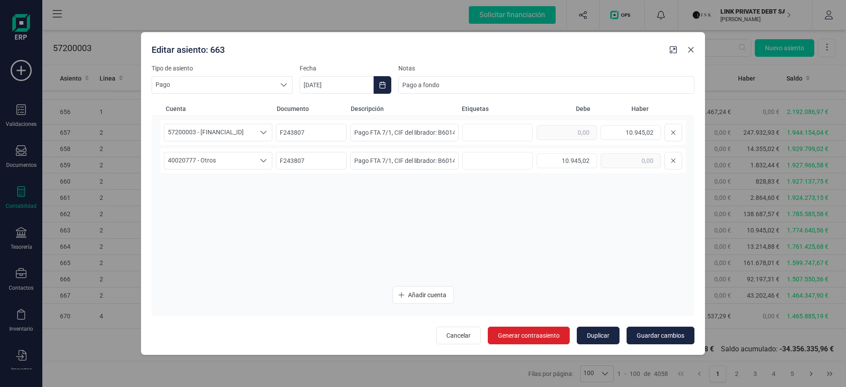
click at [693, 48] on icon "Close" at bounding box center [690, 49] width 7 height 7
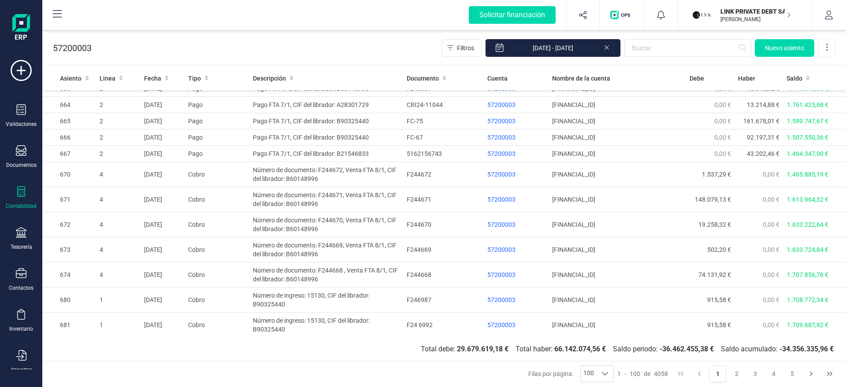
scroll to position [183, 0]
drag, startPoint x: 336, startPoint y: 200, endPoint x: 363, endPoint y: 190, distance: 28.7
click at [336, 200] on td "Número de documento: F244671, Venta FTA 8/1, CIF del librador: B60148996" at bounding box center [326, 199] width 154 height 25
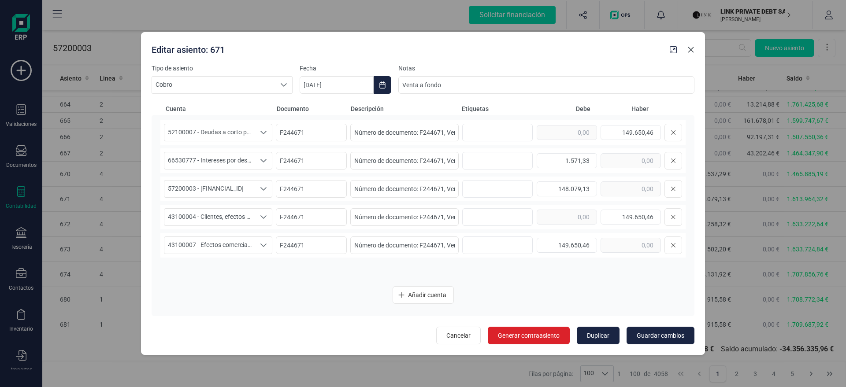
click at [694, 52] on icon "Close" at bounding box center [690, 49] width 7 height 7
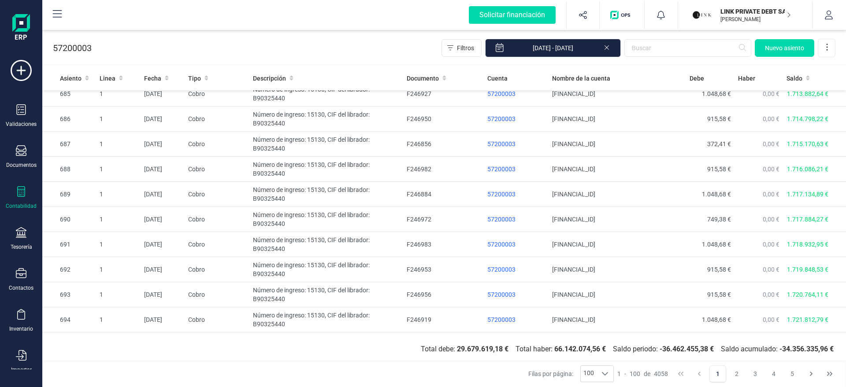
scroll to position [550, 0]
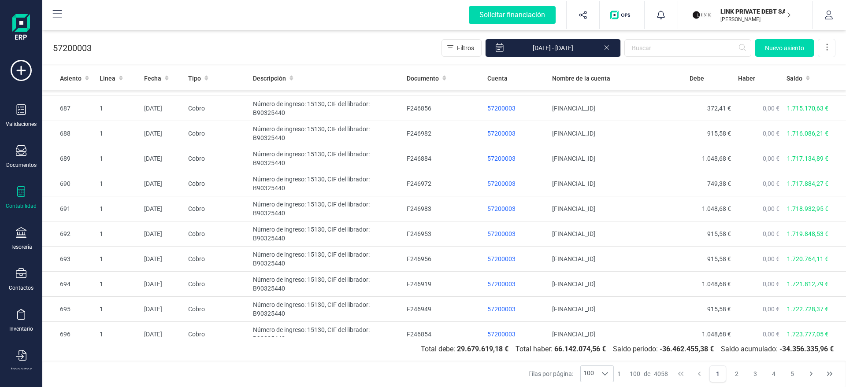
click at [273, 285] on td "Número de ingreso: 15130, CIF del librador: B90325440" at bounding box center [326, 284] width 154 height 25
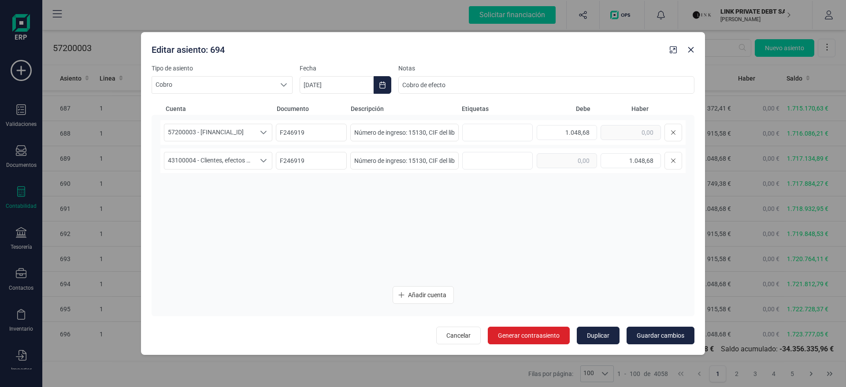
click at [689, 56] on div at bounding box center [682, 48] width 32 height 18
click at [696, 42] on div at bounding box center [682, 48] width 32 height 18
click at [692, 47] on icon "Close" at bounding box center [690, 49] width 7 height 7
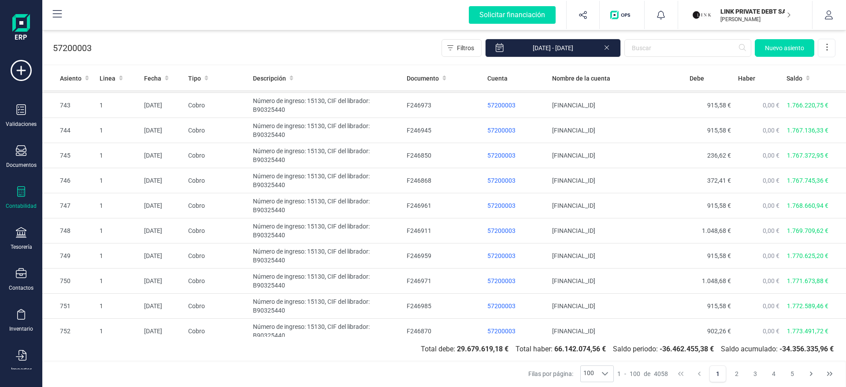
scroll to position [2168, 0]
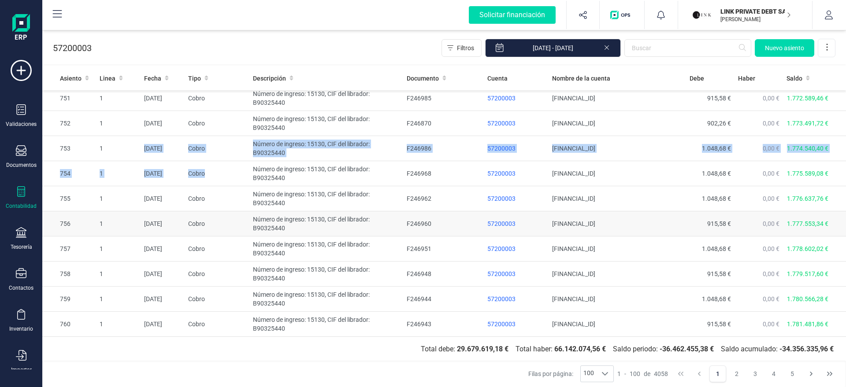
drag, startPoint x: 118, startPoint y: 137, endPoint x: 312, endPoint y: 216, distance: 209.5
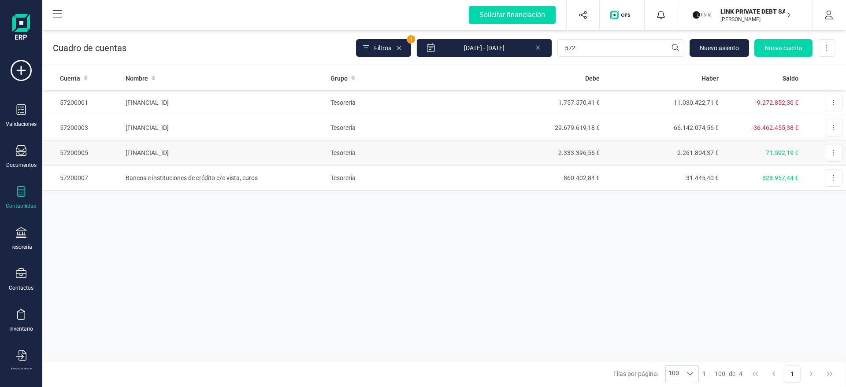
click at [203, 158] on td "[FINANCIAL_ID]" at bounding box center [224, 153] width 205 height 25
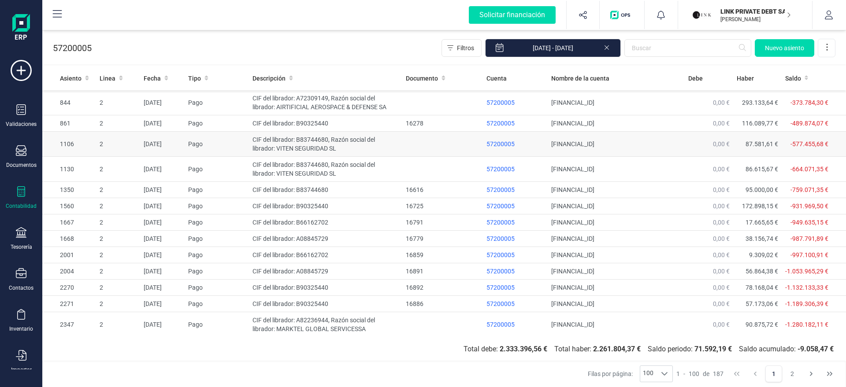
click at [270, 141] on td "CIF del librador: B83744680, Razón social del librador: VITEN SEGURIDAD SL" at bounding box center [325, 144] width 153 height 25
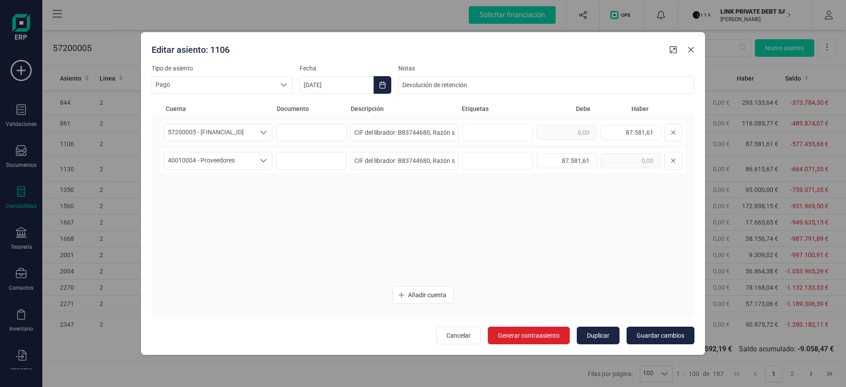
click at [694, 52] on button "Close" at bounding box center [691, 50] width 14 height 14
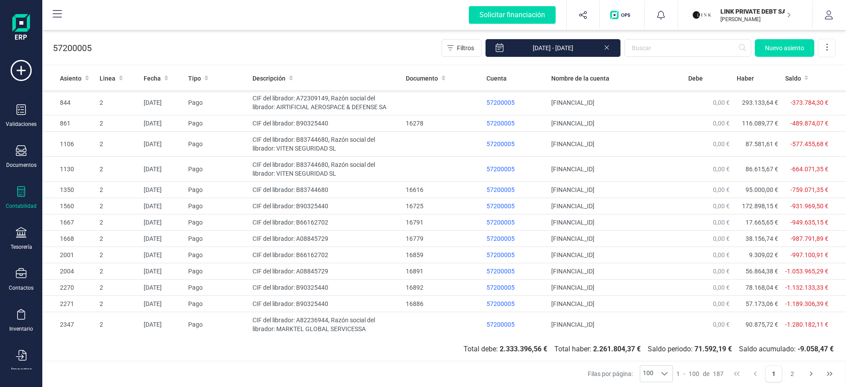
click at [17, 197] on icon at bounding box center [21, 191] width 11 height 11
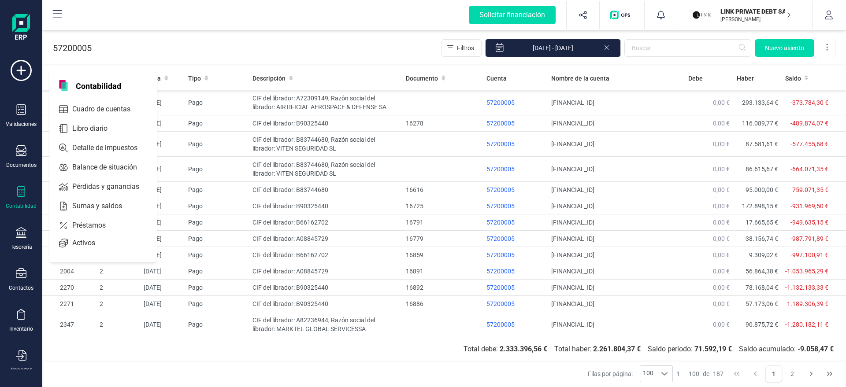
click at [17, 197] on div at bounding box center [21, 192] width 11 height 13
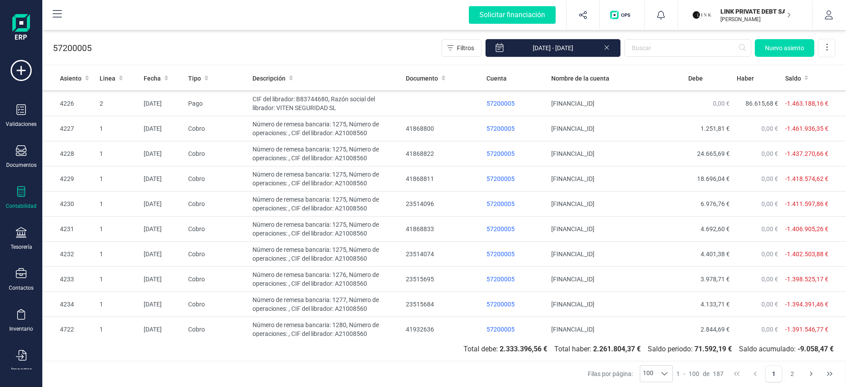
scroll to position [463, 0]
click at [311, 109] on td "CIF del librador: B83744680, Razón social del librador: VITEN SEGURIDAD SL" at bounding box center [325, 103] width 153 height 25
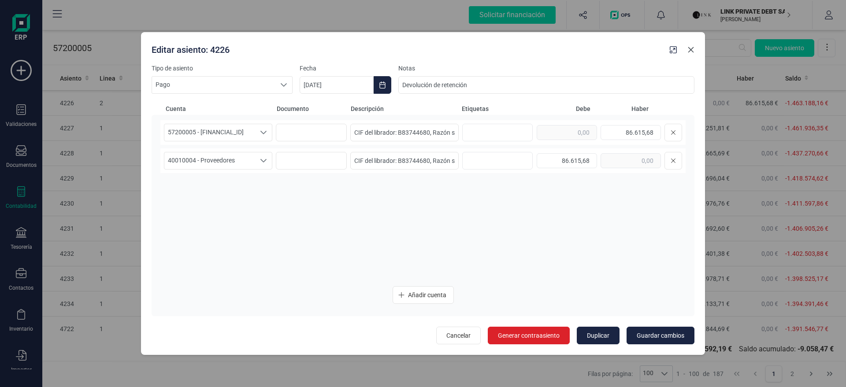
click at [692, 48] on icon "Close" at bounding box center [691, 50] width 6 height 6
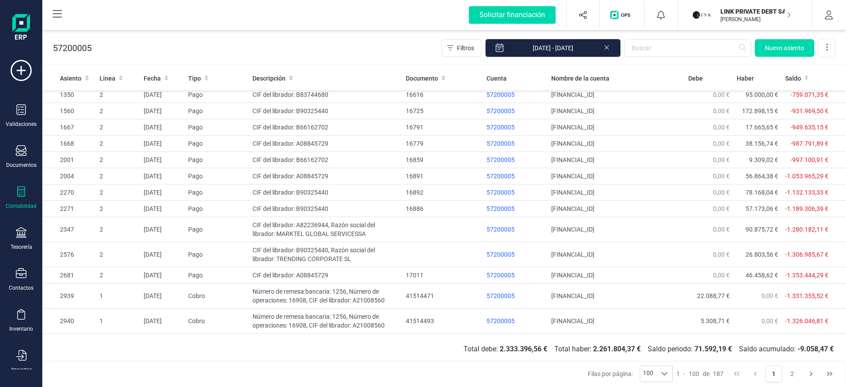
scroll to position [0, 0]
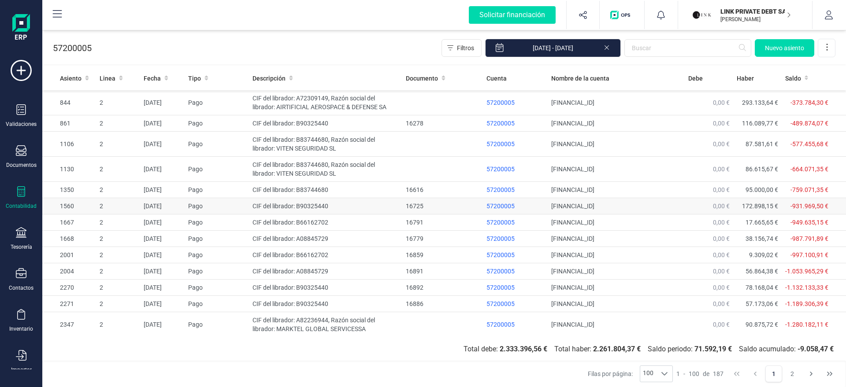
click at [297, 205] on td "CIF del librador: B90325440" at bounding box center [325, 206] width 153 height 16
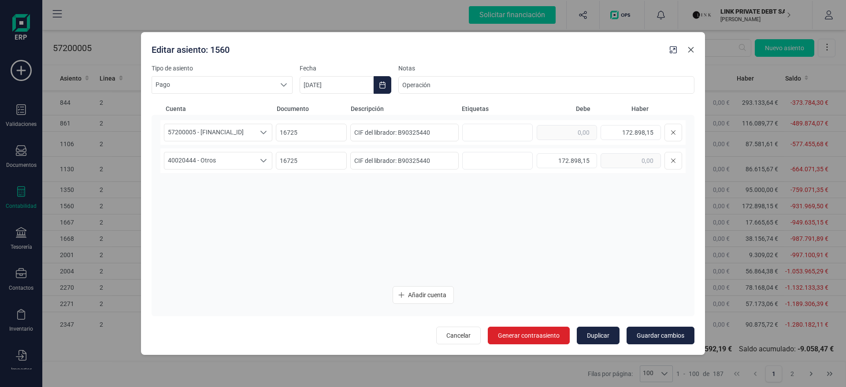
click at [692, 49] on icon "Close" at bounding box center [691, 50] width 6 height 6
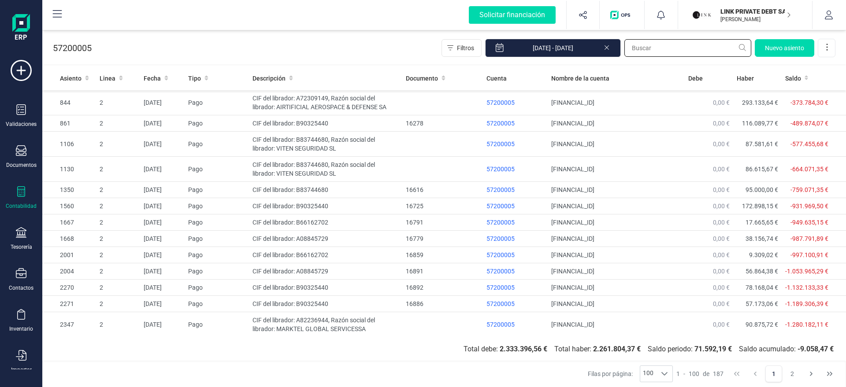
click at [696, 45] on input "text" at bounding box center [687, 48] width 127 height 18
click at [402, 46] on div "57200005 Filtros [DATE] - [DATE] [GEOGRAPHIC_DATA]" at bounding box center [444, 46] width 804 height 36
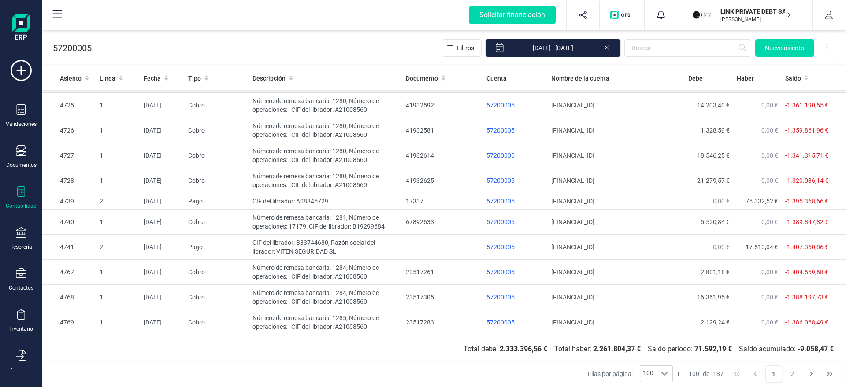
scroll to position [762, 0]
click at [268, 204] on td "CIF del librador: A08845729" at bounding box center [325, 201] width 153 height 16
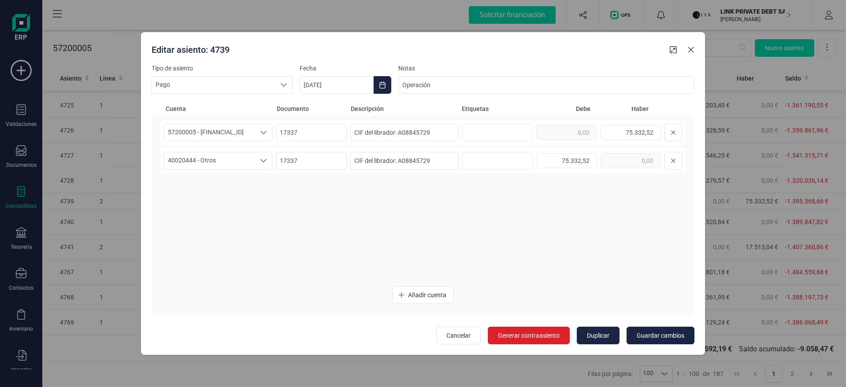
click at [693, 52] on icon "Close" at bounding box center [690, 49] width 7 height 7
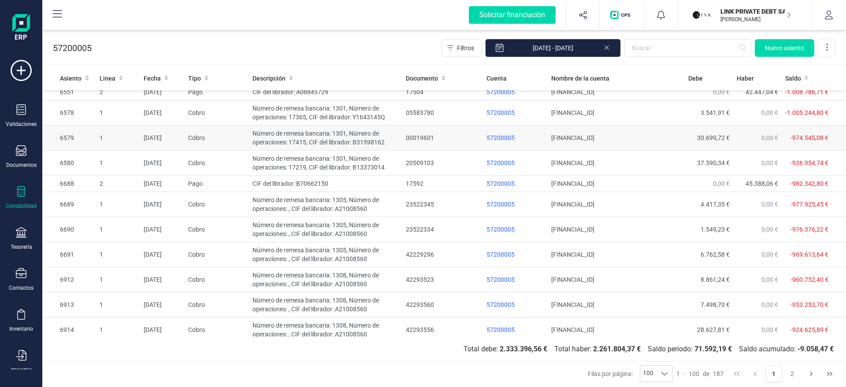
scroll to position [1667, 0]
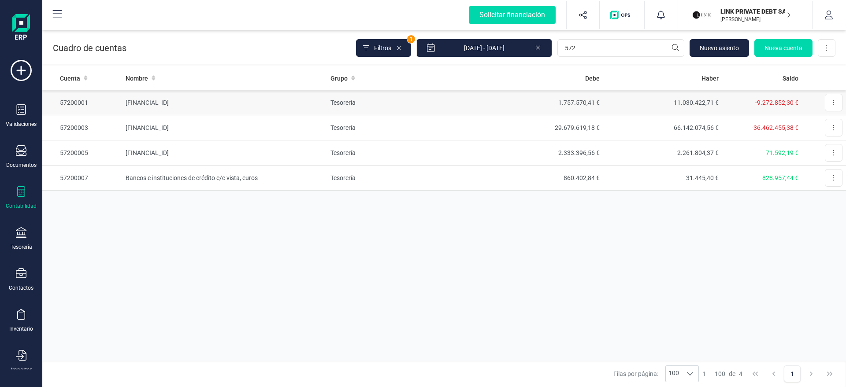
click at [265, 100] on td "[FINANCIAL_ID]" at bounding box center [224, 102] width 205 height 25
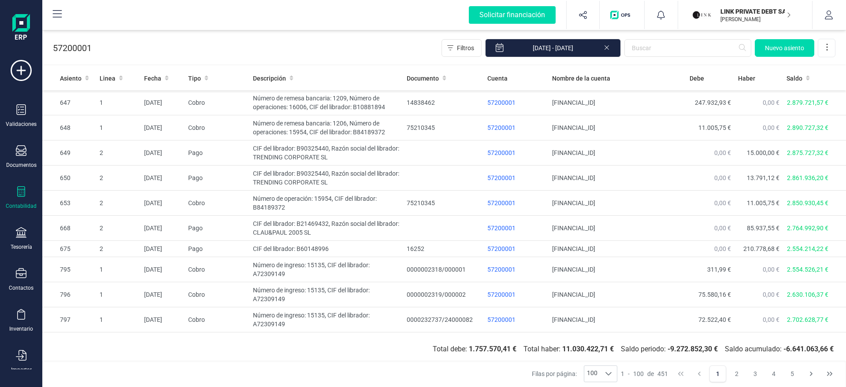
scroll to position [168, 0]
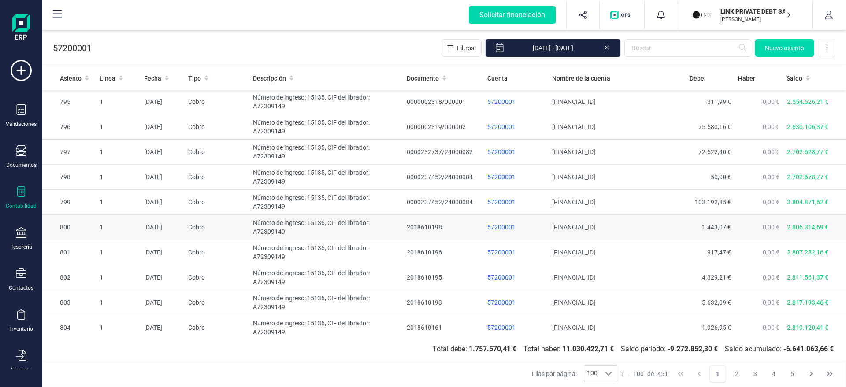
click at [348, 234] on td "Número de ingreso: 15136, CIF del librador: A72309149" at bounding box center [326, 227] width 154 height 25
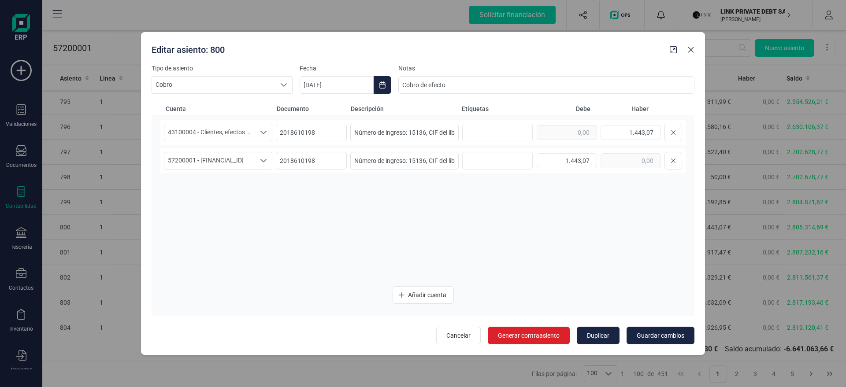
click at [692, 48] on icon "Close" at bounding box center [691, 50] width 6 height 6
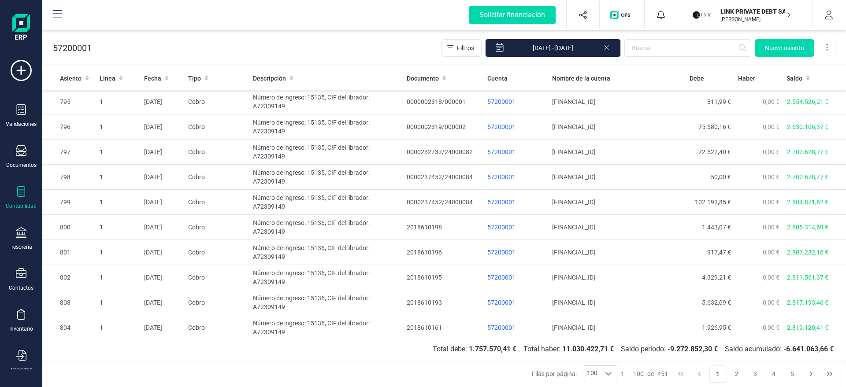
click at [16, 196] on icon at bounding box center [21, 191] width 11 height 11
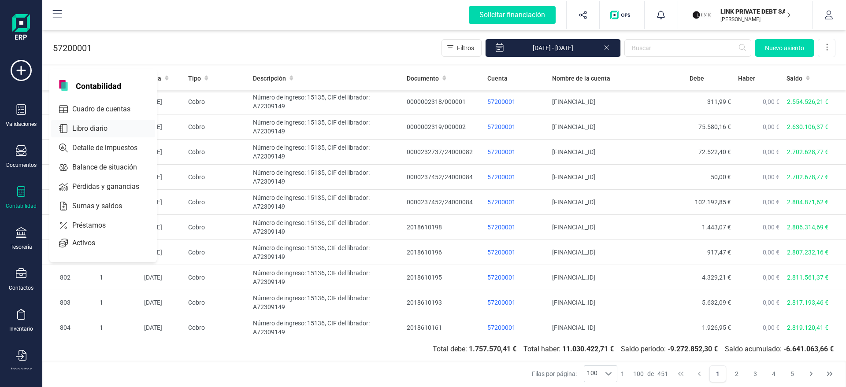
click at [103, 135] on div "Libro diario" at bounding box center [103, 129] width 104 height 18
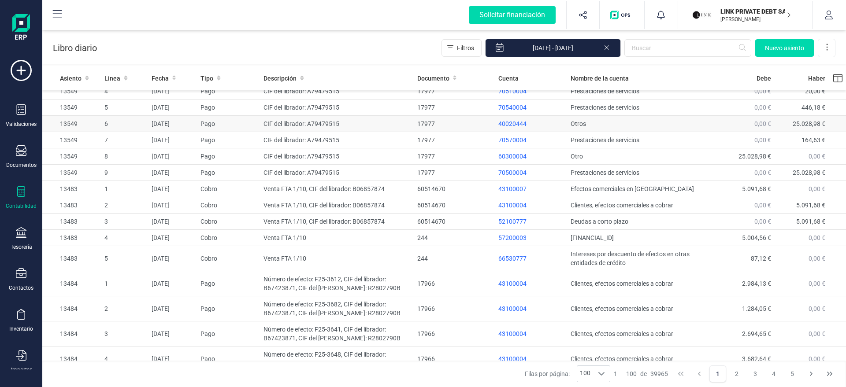
scroll to position [97, 0]
click at [293, 282] on td "Número de efecto: F25-3612, CIF del librador: B67423871, CIF del [PERSON_NAME]:…" at bounding box center [336, 284] width 153 height 25
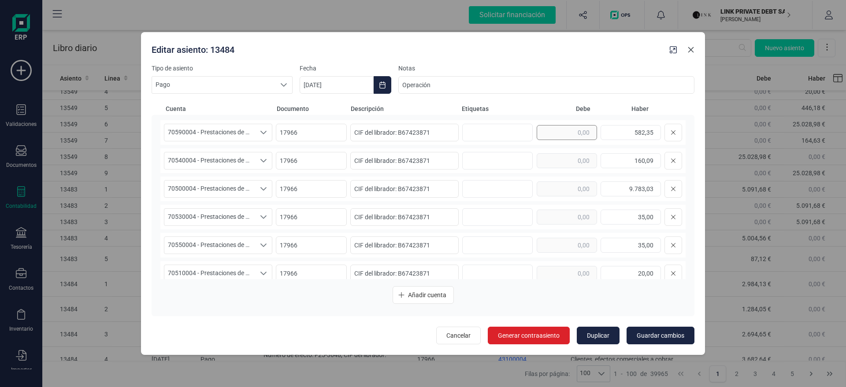
drag, startPoint x: 690, startPoint y: 53, endPoint x: 540, endPoint y: 137, distance: 171.2
click at [690, 53] on icon "Close" at bounding box center [690, 49] width 7 height 7
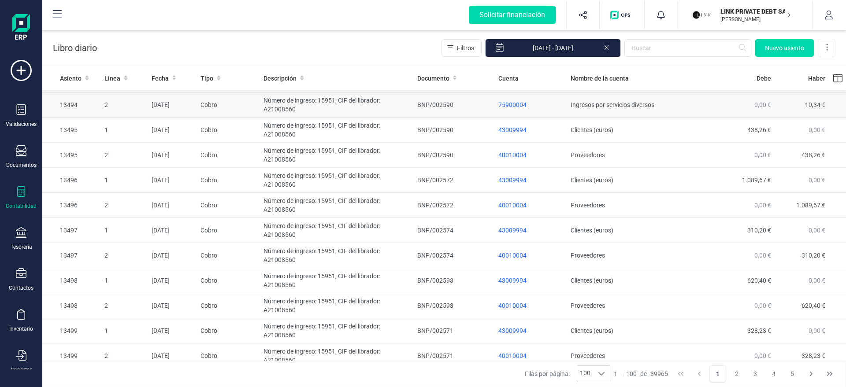
scroll to position [1234, 0]
click at [331, 211] on td "Número de ingreso: 15951, CIF del librador: A21008560" at bounding box center [336, 204] width 153 height 25
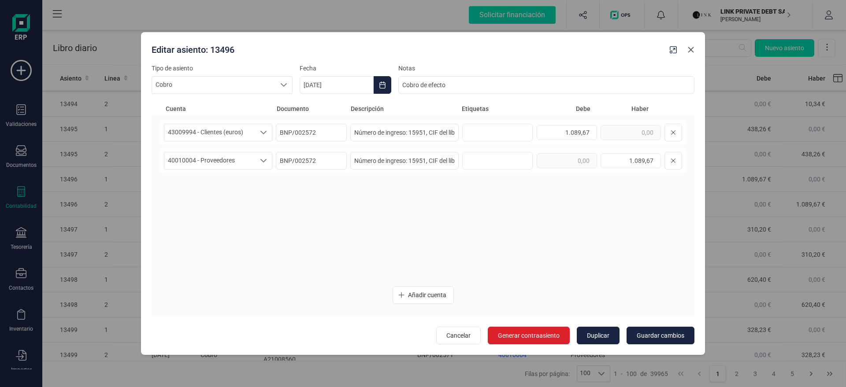
click at [690, 51] on icon "Close" at bounding box center [690, 49] width 7 height 7
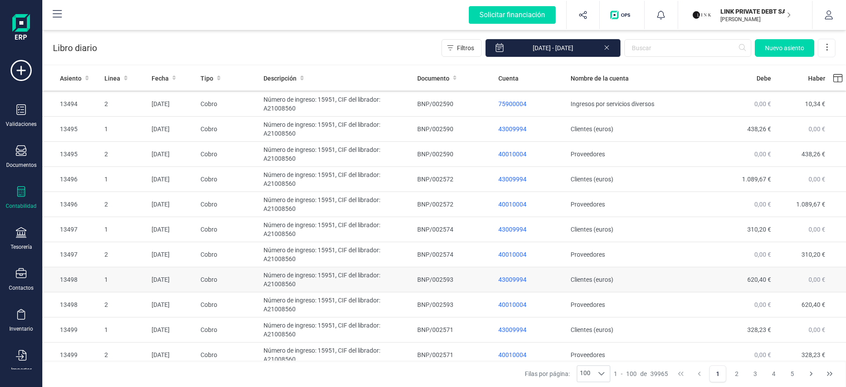
scroll to position [1390, 0]
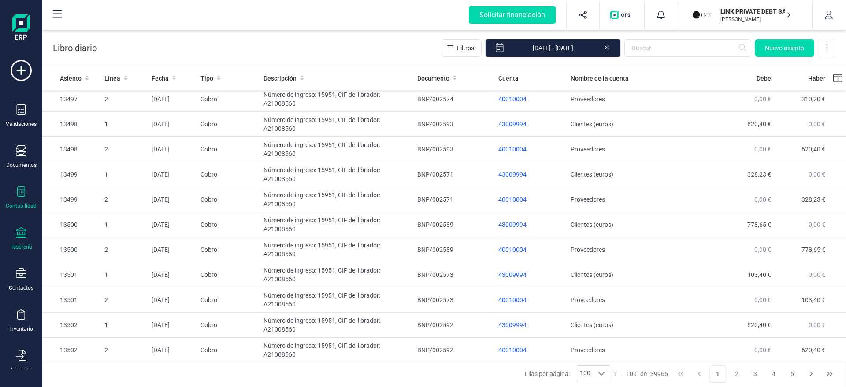
click at [27, 244] on div "Tesorería" at bounding box center [22, 247] width 22 height 7
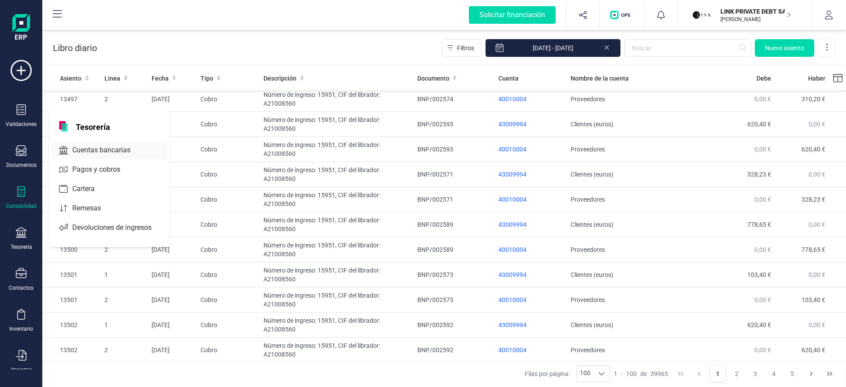
click at [96, 155] on span "Cuentas bancarias" at bounding box center [108, 150] width 78 height 11
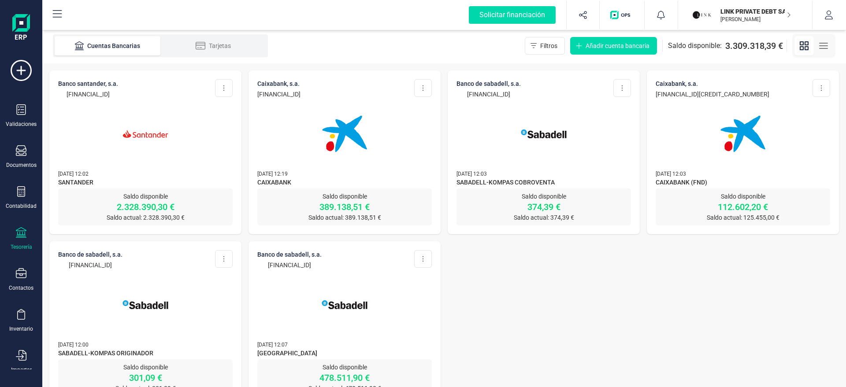
click at [153, 138] on img at bounding box center [145, 134] width 74 height 74
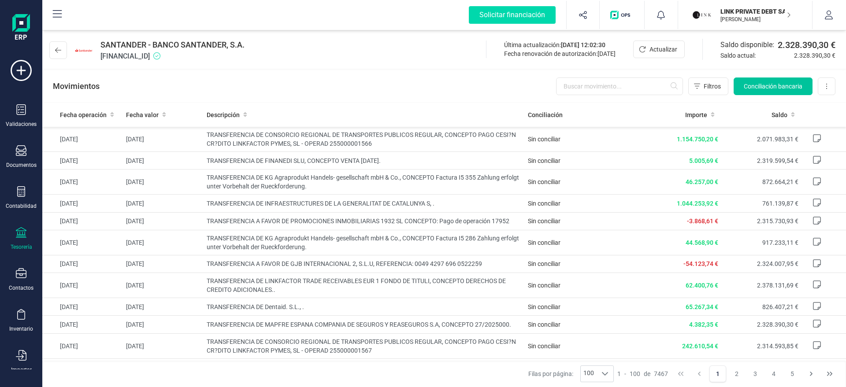
click at [758, 86] on span "Conciliación bancaria" at bounding box center [773, 86] width 59 height 9
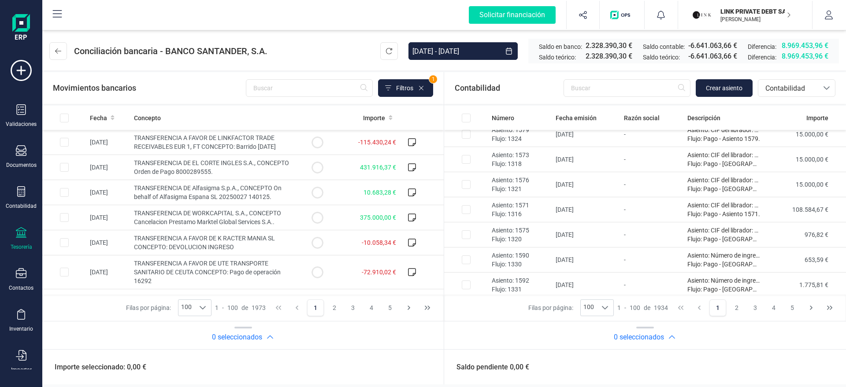
scroll to position [2347, 0]
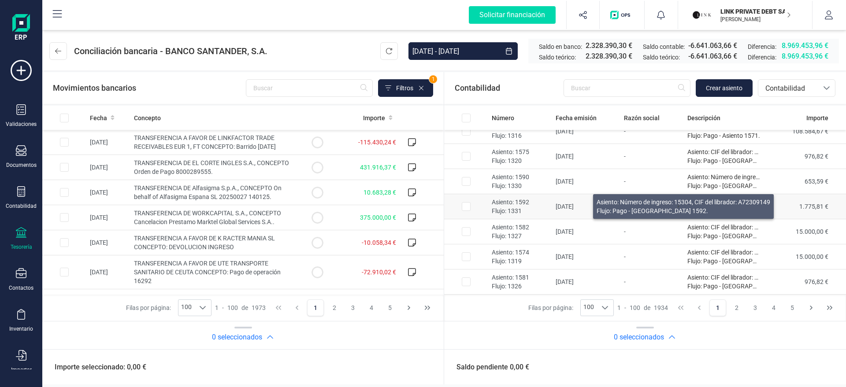
click at [713, 204] on p "Asiento: Número de ingreso: 15304, CIF del librador: A72309149" at bounding box center [723, 202] width 73 height 9
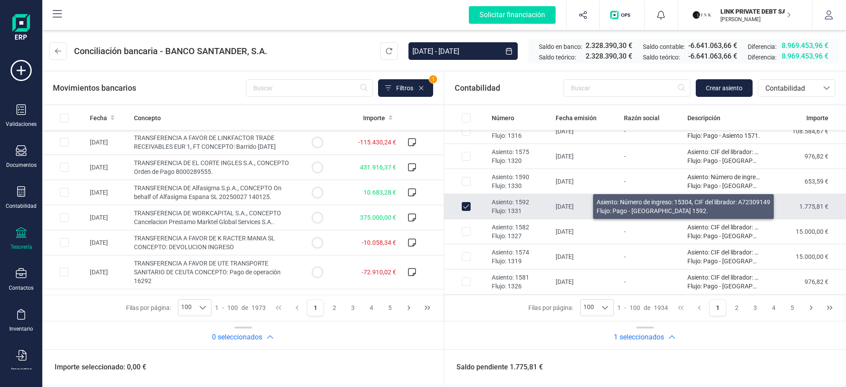
click at [707, 204] on p "Asiento: Número de ingreso: 15304, CIF del librador: A72309149" at bounding box center [723, 202] width 73 height 9
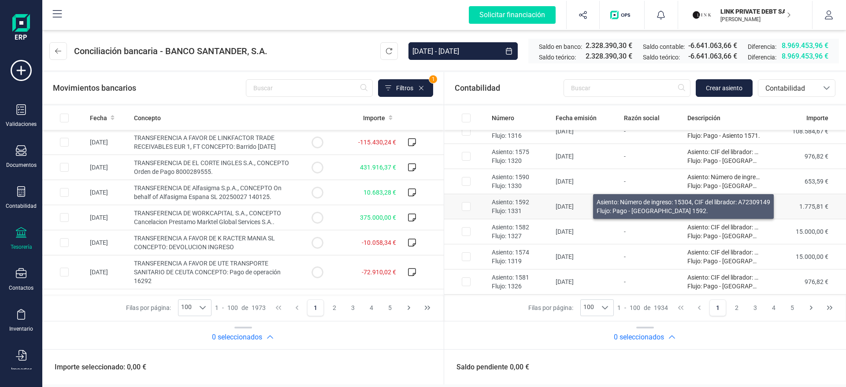
checkbox input "false"
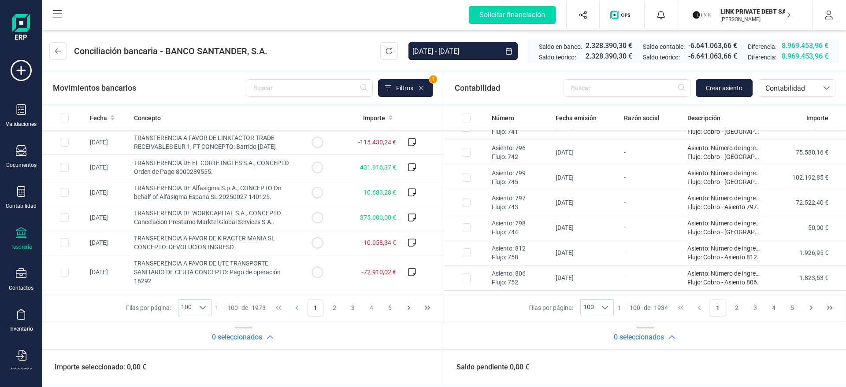
scroll to position [0, 0]
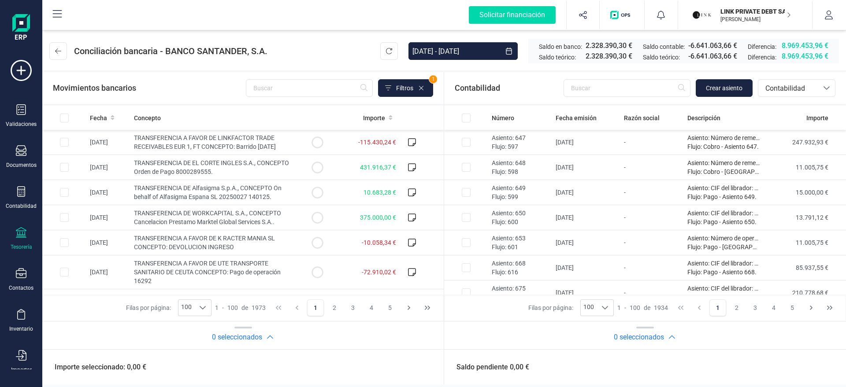
click at [742, 15] on p "LINK PRIVATE DEBT SA" at bounding box center [755, 11] width 70 height 9
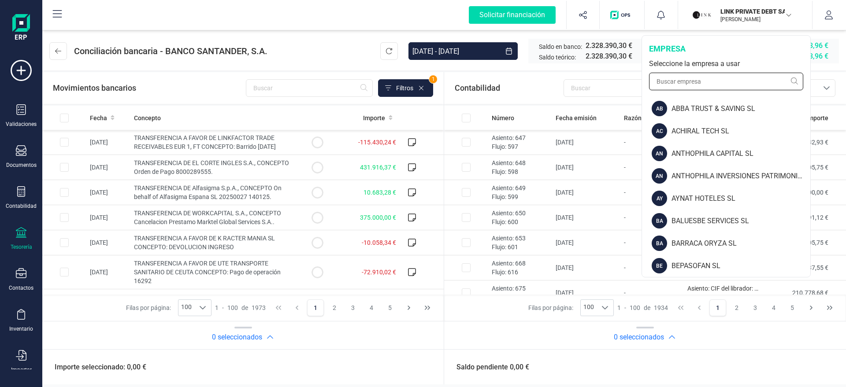
click at [698, 85] on input "text" at bounding box center [726, 82] width 154 height 18
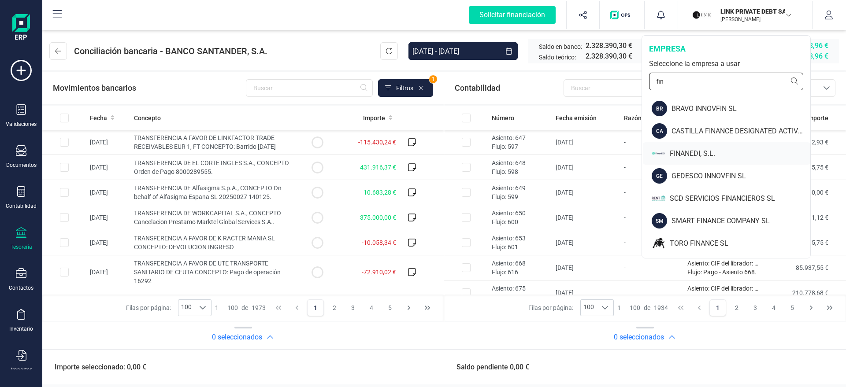
type input "fin"
click at [681, 149] on div "FINANEDI, S.L." at bounding box center [740, 153] width 141 height 11
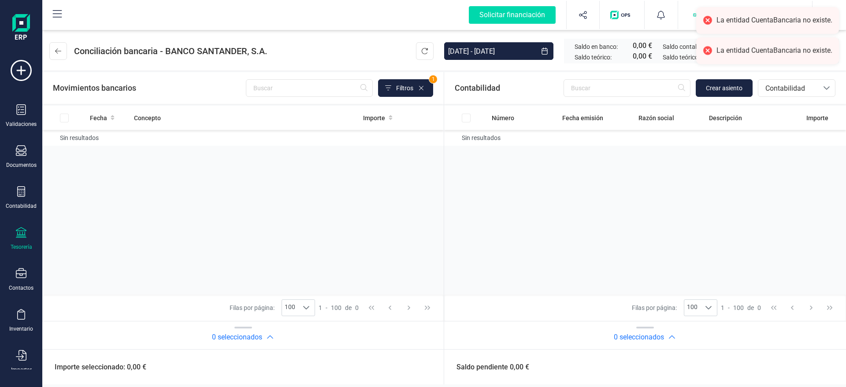
click at [8, 241] on div "Tesorería" at bounding box center [21, 238] width 35 height 23
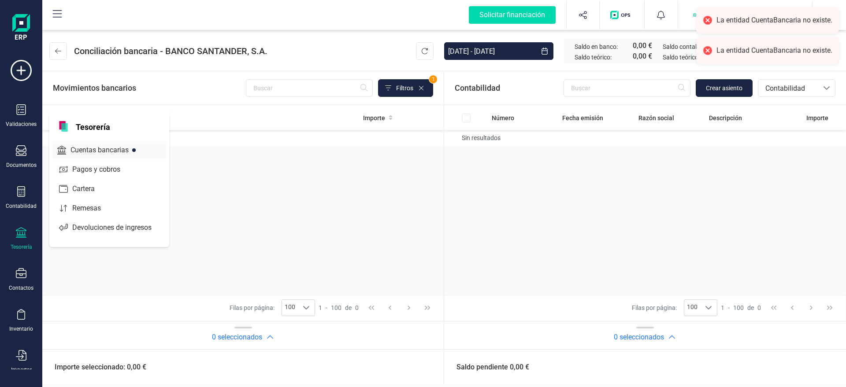
click at [77, 150] on span "Cuentas bancarias" at bounding box center [106, 150] width 78 height 11
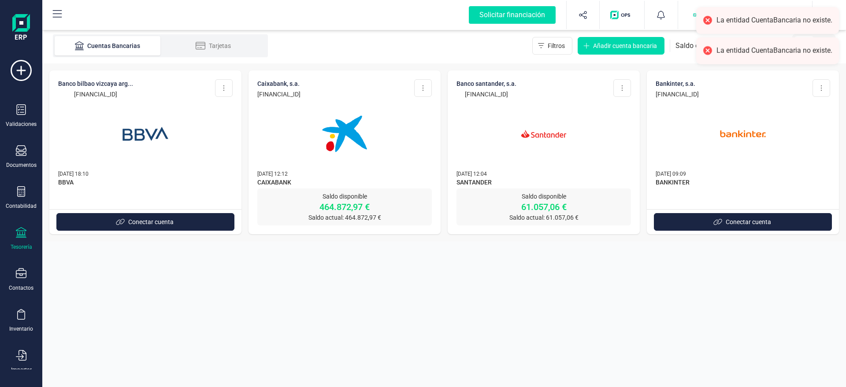
click at [477, 148] on div at bounding box center [543, 129] width 174 height 60
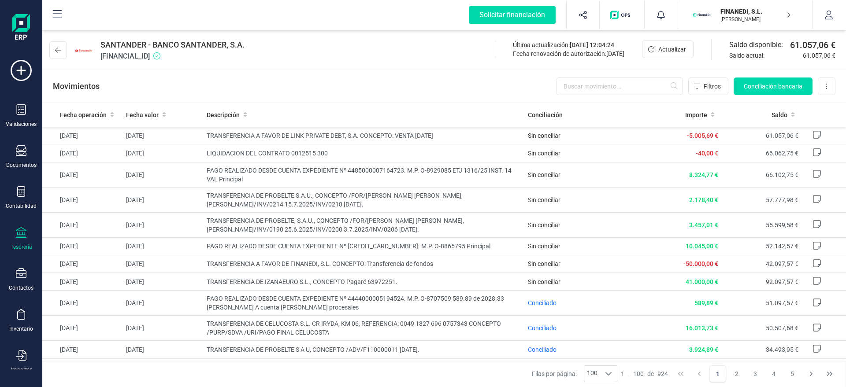
click at [794, 76] on div "Movimientos Filtros Conciliación bancaria Descargar Excel Eliminar cuenta" at bounding box center [444, 86] width 804 height 32
click at [790, 81] on button "Conciliación bancaria" at bounding box center [773, 87] width 79 height 18
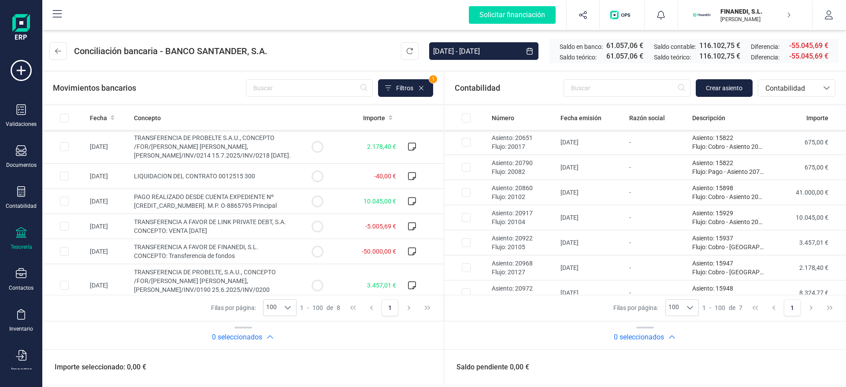
click at [780, 24] on div "FINANEDI, [PERSON_NAME] DEVELOPER" at bounding box center [751, 14] width 68 height 19
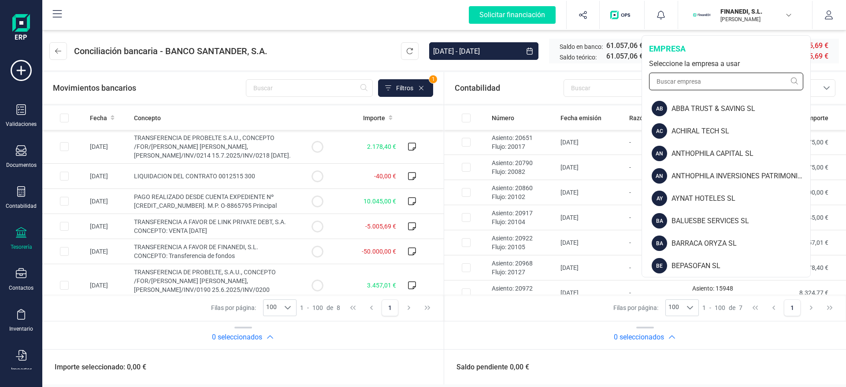
click at [711, 84] on input "text" at bounding box center [726, 82] width 154 height 18
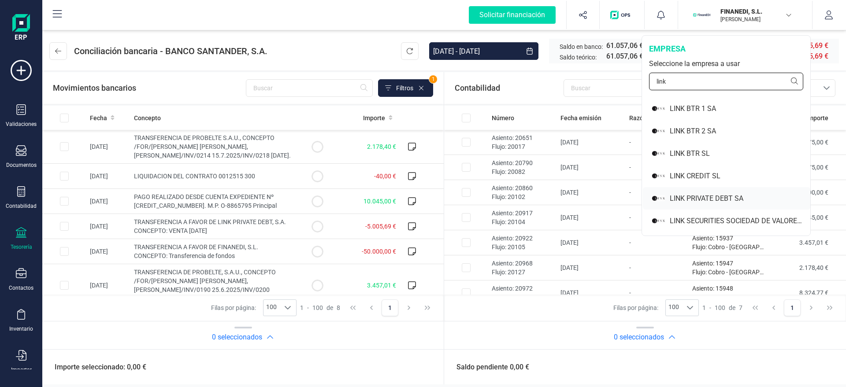
type input "link"
click at [680, 197] on div "LINK PRIVATE DEBT SA" at bounding box center [740, 198] width 141 height 11
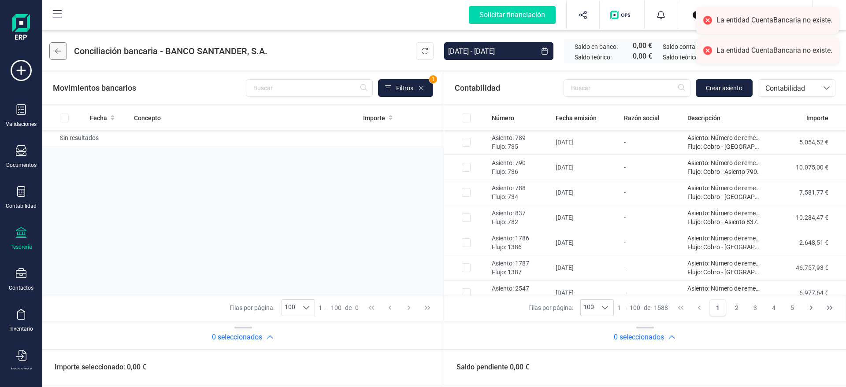
click at [60, 47] on button at bounding box center [58, 51] width 18 height 18
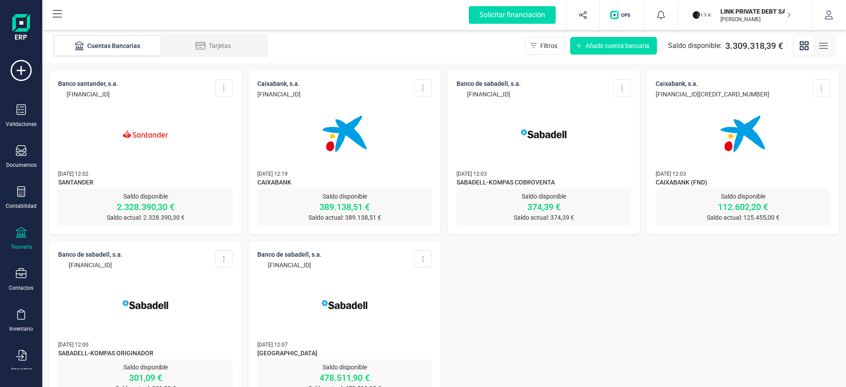
click at [176, 136] on img at bounding box center [145, 134] width 74 height 74
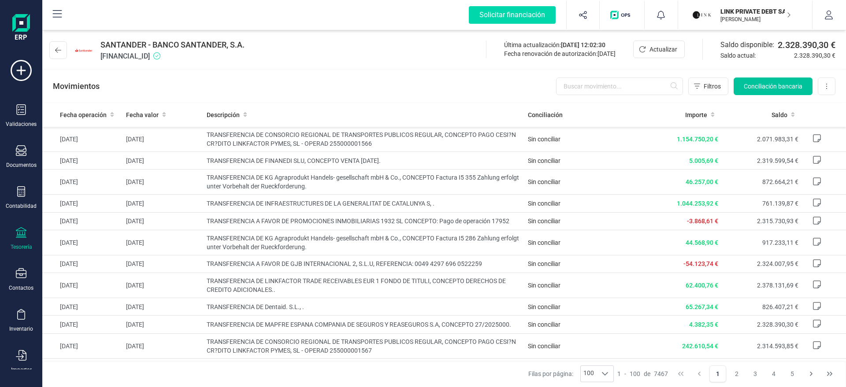
click at [759, 92] on button "Conciliación bancaria" at bounding box center [773, 87] width 79 height 18
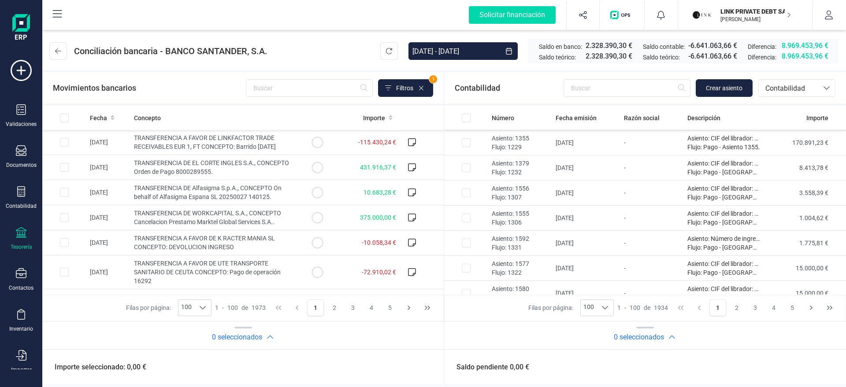
scroll to position [2347, 0]
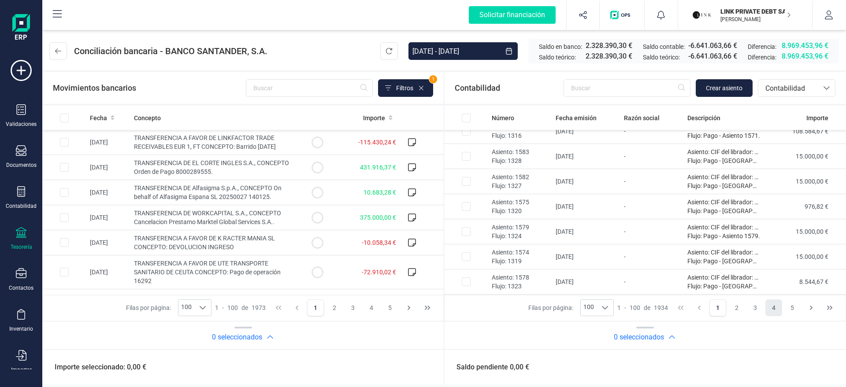
click at [773, 306] on button "4" at bounding box center [773, 308] width 17 height 17
click at [775, 313] on button "5" at bounding box center [773, 308] width 17 height 17
click at [788, 307] on button "7" at bounding box center [792, 308] width 17 height 17
drag, startPoint x: 571, startPoint y: 84, endPoint x: 563, endPoint y: 79, distance: 9.1
click at [563, 79] on div "Contabilidad Crear asiento bancos.conciliacion.modal.headerAccounting bancos.co…" at bounding box center [645, 88] width 402 height 32
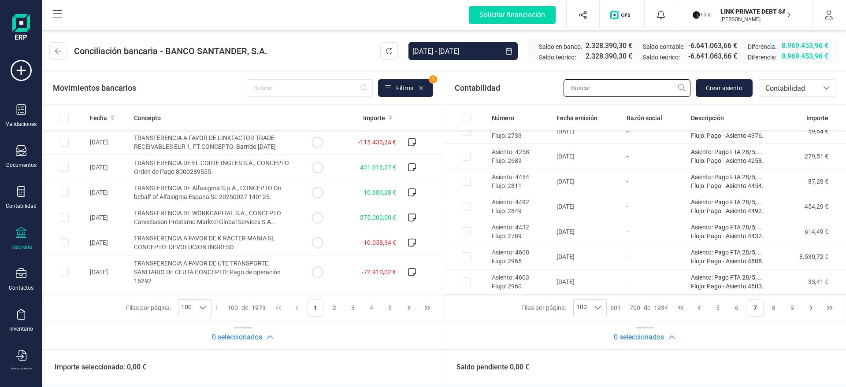
click at [584, 93] on input "text" at bounding box center [627, 88] width 127 height 18
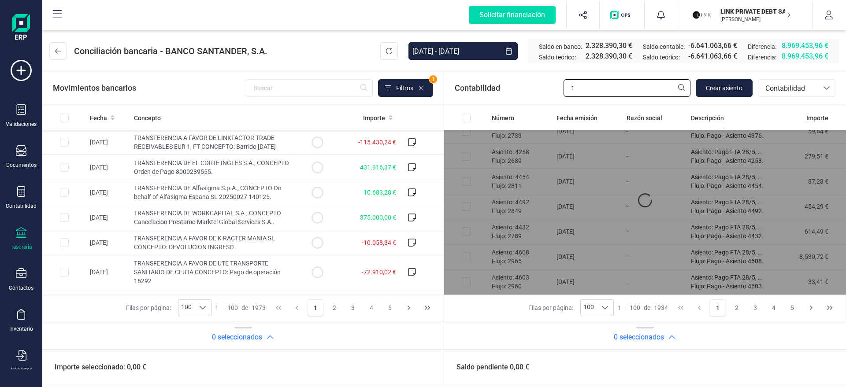
scroll to position [0, 0]
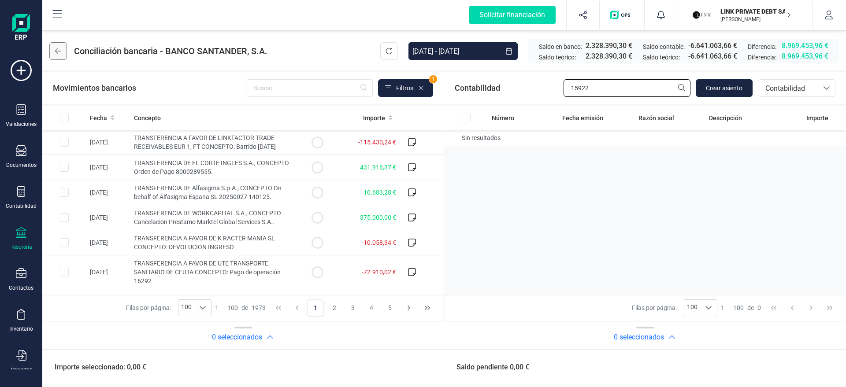
type input "15922"
click at [62, 55] on button at bounding box center [58, 51] width 18 height 18
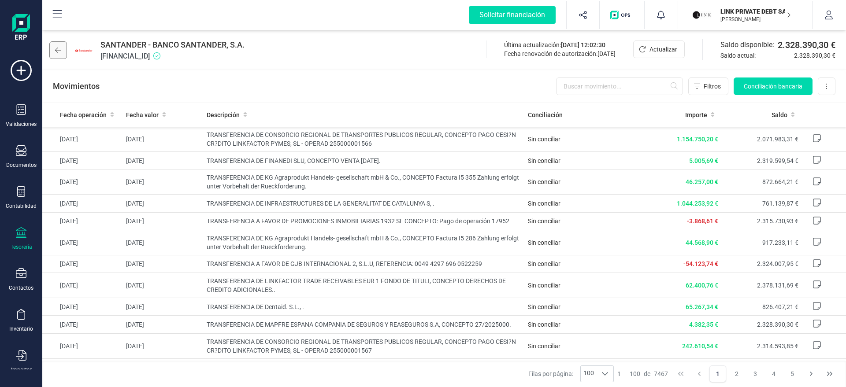
click at [52, 48] on button at bounding box center [58, 50] width 18 height 18
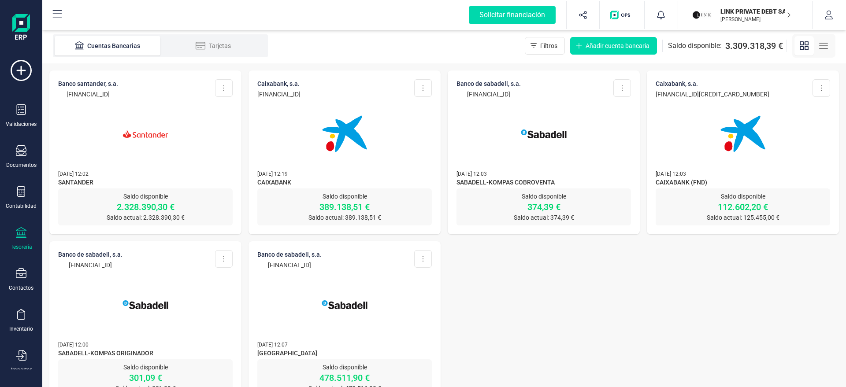
click at [170, 118] on img at bounding box center [145, 134] width 74 height 74
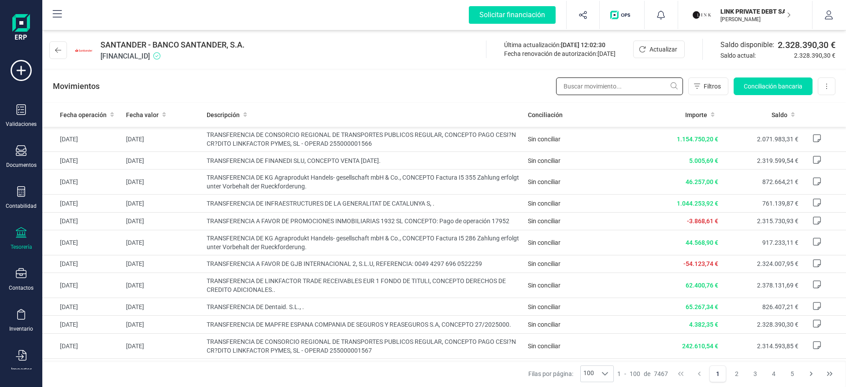
click at [577, 83] on input "text" at bounding box center [619, 87] width 127 height 18
click at [758, 86] on span "Conciliación bancaria" at bounding box center [773, 86] width 59 height 9
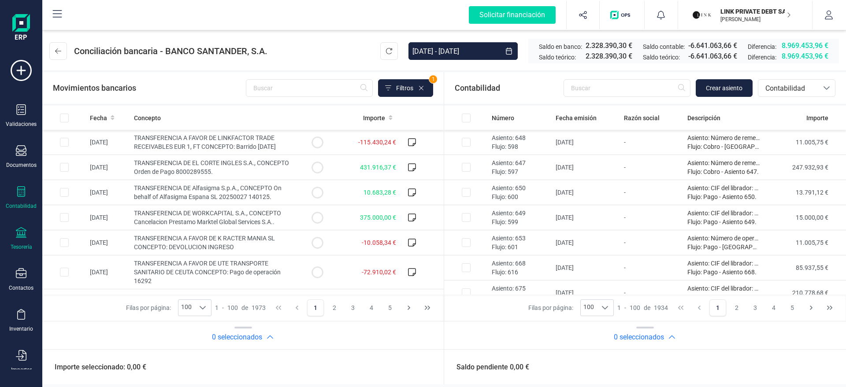
click at [28, 195] on div "Contabilidad" at bounding box center [21, 197] width 35 height 23
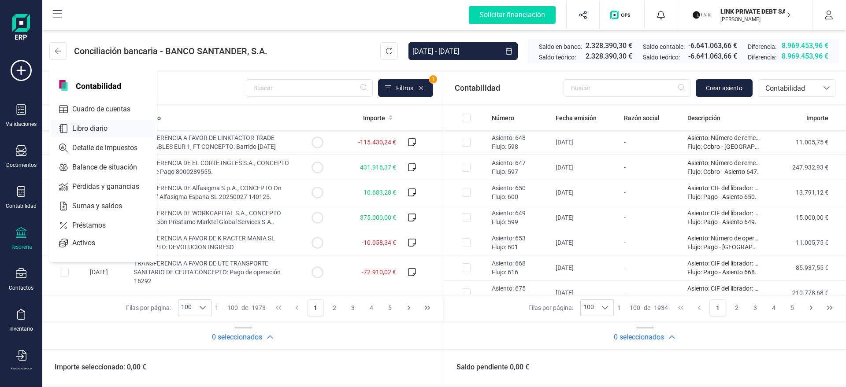
click at [104, 132] on span "Libro diario" at bounding box center [96, 128] width 55 height 11
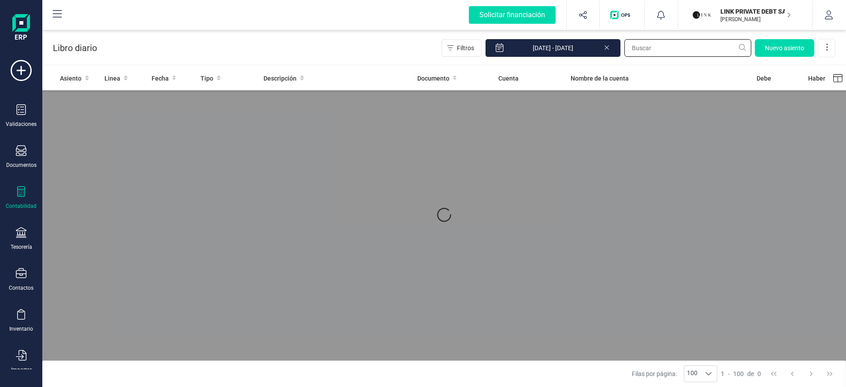
click at [684, 49] on input "text" at bounding box center [687, 48] width 127 height 18
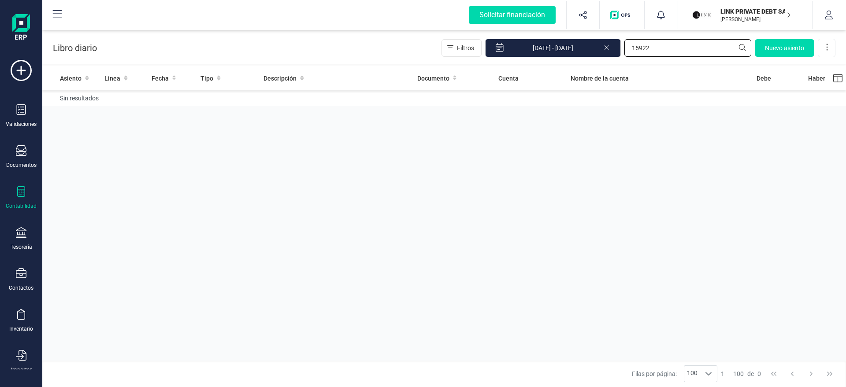
type input "15922"
click at [607, 45] on icon at bounding box center [606, 46] width 7 height 9
click at [663, 51] on input "15922" at bounding box center [687, 48] width 127 height 18
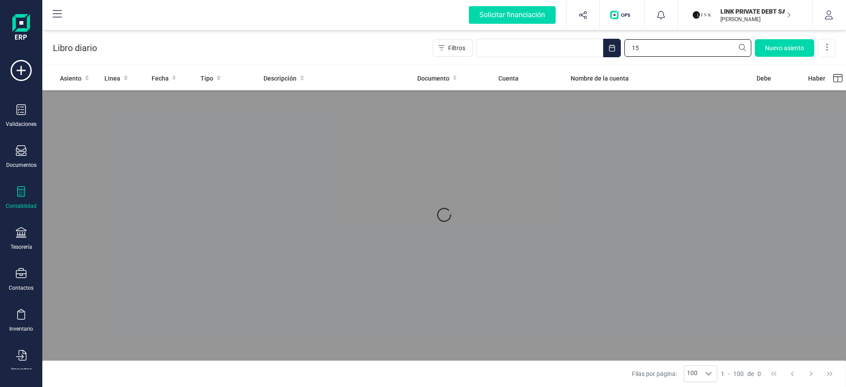
type input "1"
type input "2"
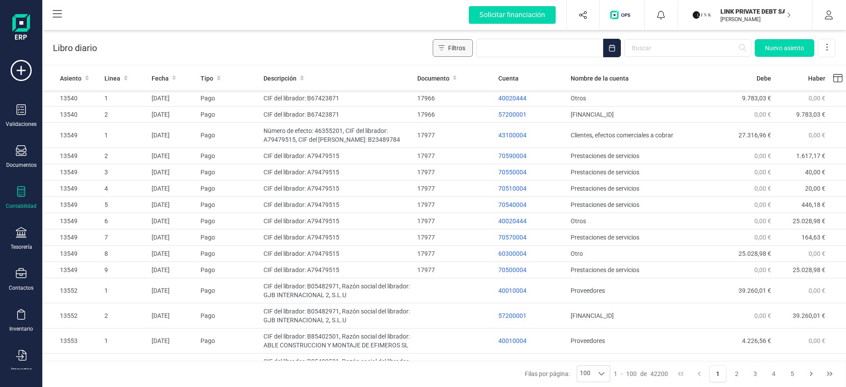
click at [435, 53] on button "Filtros" at bounding box center [453, 48] width 40 height 18
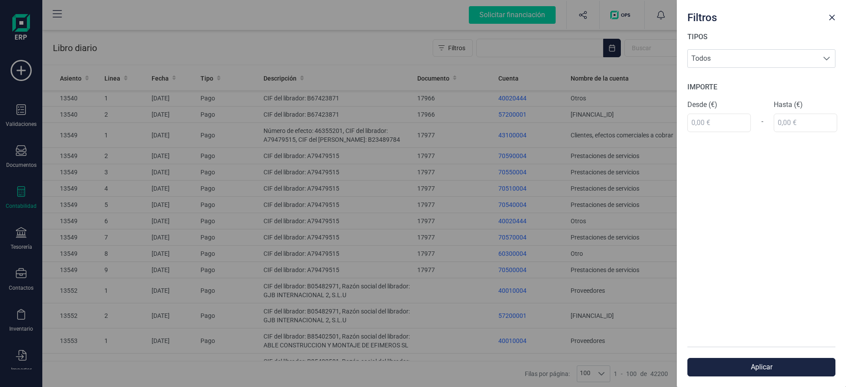
click at [716, 135] on div "TIPOS Todos Todos IMPORTE Desde (€) - Hasta (€)" at bounding box center [761, 189] width 169 height 315
click at [715, 127] on input "text" at bounding box center [718, 123] width 63 height 19
type input "27.924,00 €"
click at [752, 169] on div "TIPOS Todos Todos IMPORTE Desde (€) 27.924,00 € - Hasta (€)" at bounding box center [761, 189] width 169 height 315
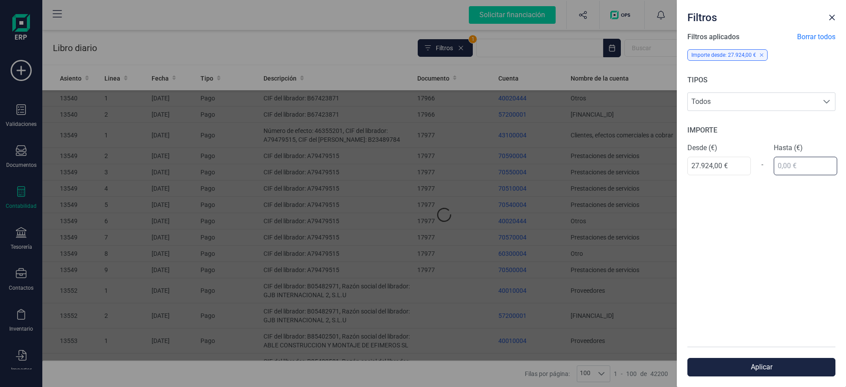
click at [787, 164] on input "text" at bounding box center [805, 166] width 63 height 19
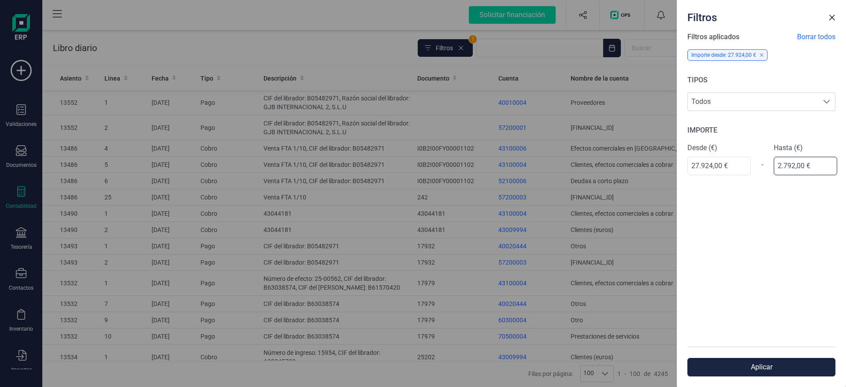
type input "27.925,00 €"
click at [784, 221] on div "Filtros aplicados Borrar todos Importe desde: 27.924,00 € TIPOS Todos Todos IMP…" at bounding box center [761, 189] width 169 height 315
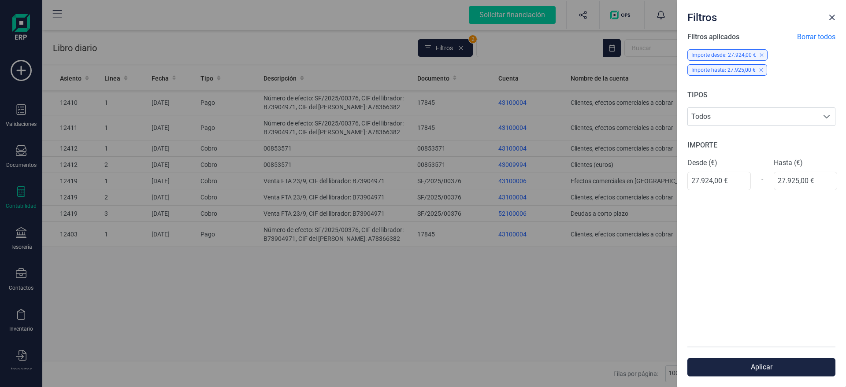
click at [731, 364] on button "Aplicar" at bounding box center [761, 367] width 148 height 19
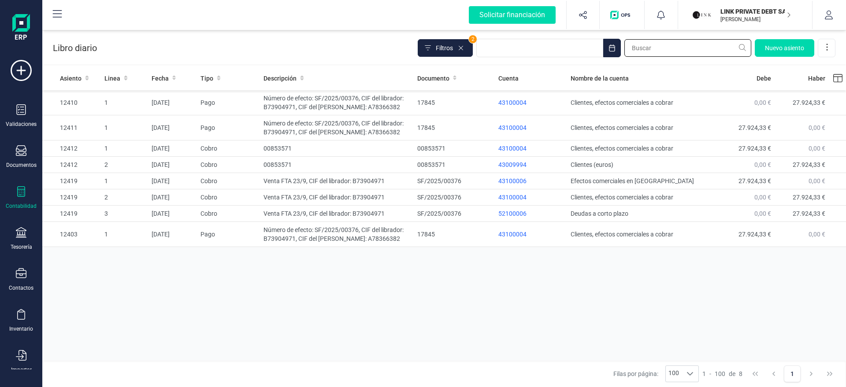
click at [680, 52] on input "text" at bounding box center [687, 48] width 127 height 18
click at [462, 51] on icon at bounding box center [460, 48] width 7 height 7
click at [661, 43] on input "text" at bounding box center [687, 48] width 127 height 18
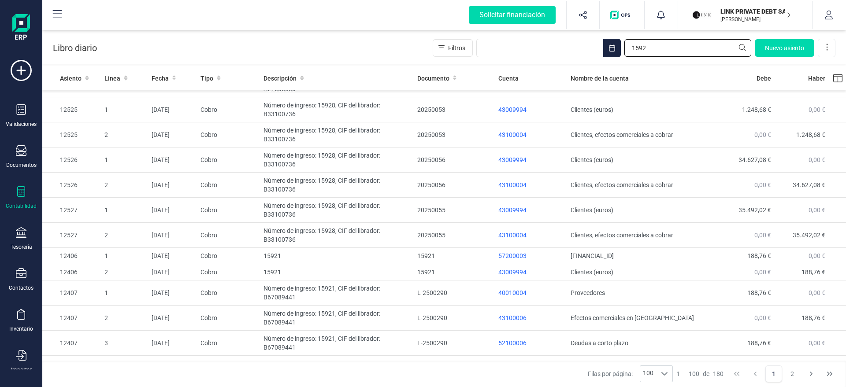
scroll to position [2129, 0]
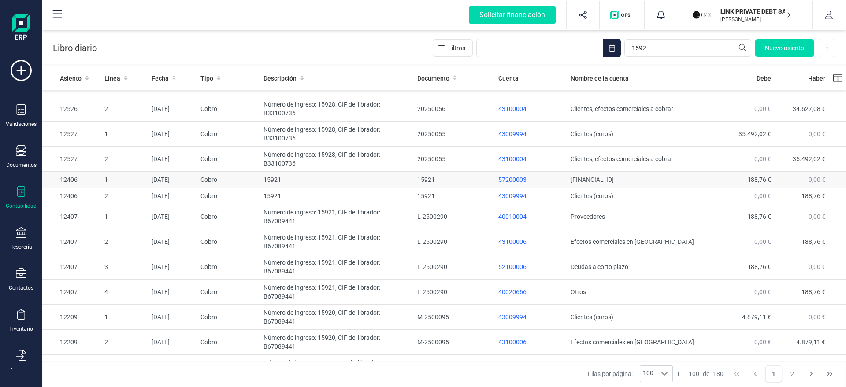
click at [326, 178] on td "15921" at bounding box center [336, 180] width 153 height 16
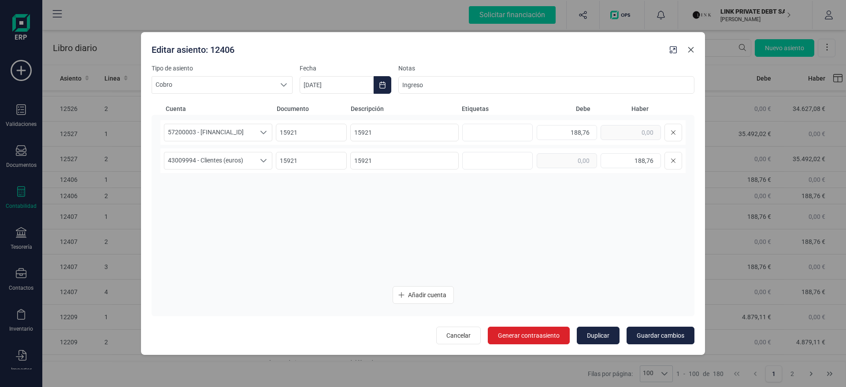
click at [690, 49] on icon "Close" at bounding box center [691, 50] width 6 height 6
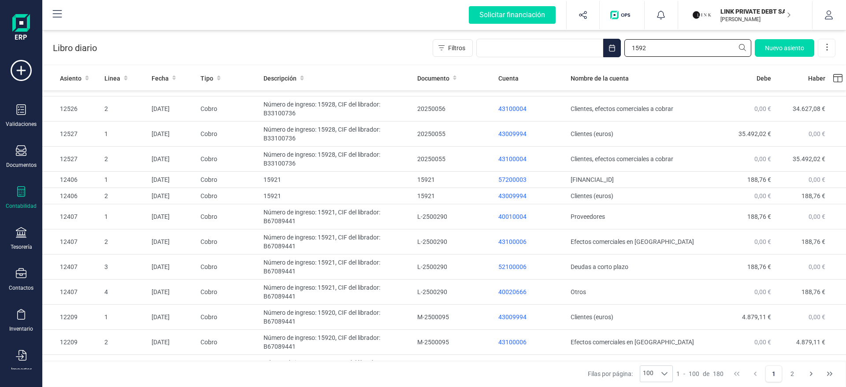
click at [697, 48] on input "1592" at bounding box center [687, 48] width 127 height 18
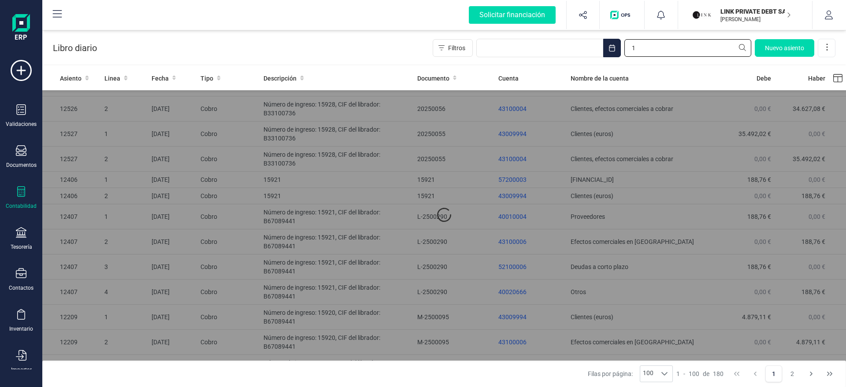
scroll to position [0, 0]
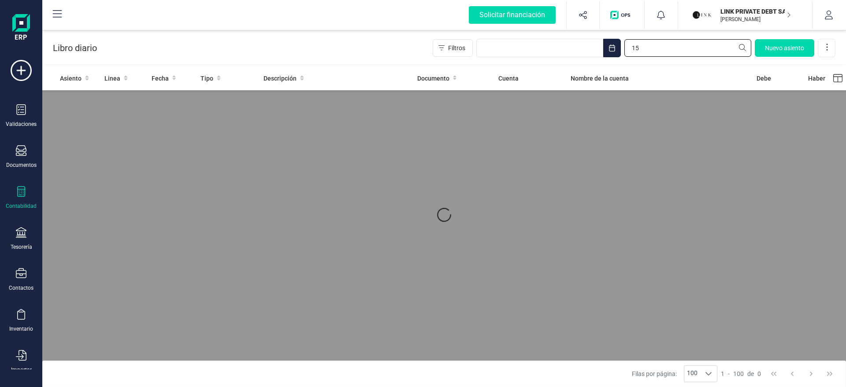
type input "1"
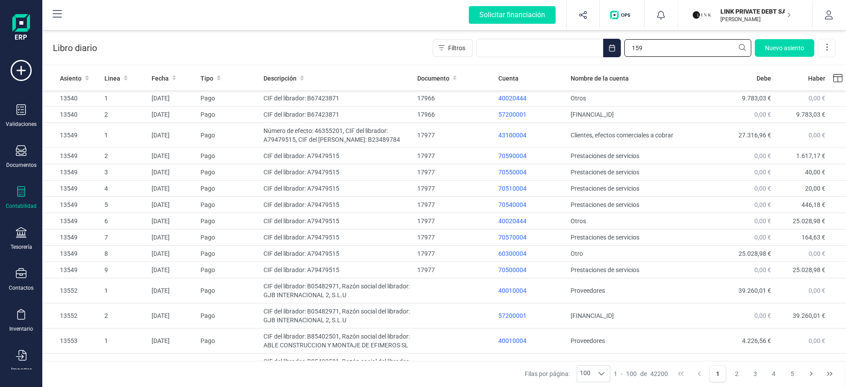
type input "1592"
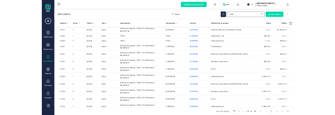
scroll to position [2189, 0]
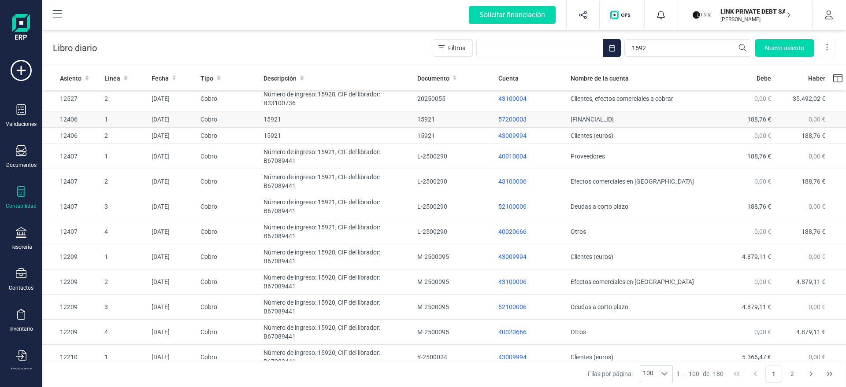
click at [304, 119] on td "15921" at bounding box center [336, 119] width 153 height 16
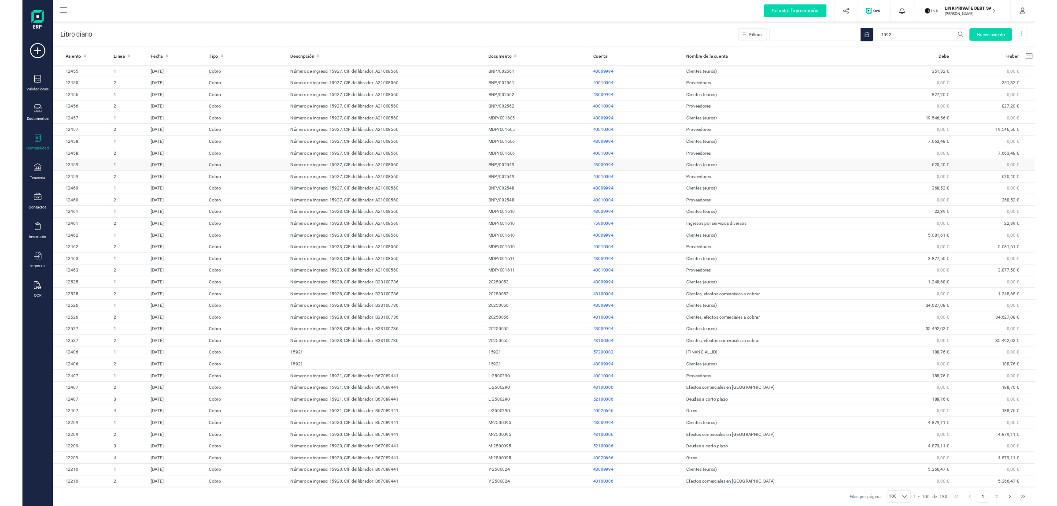
scroll to position [1052, 0]
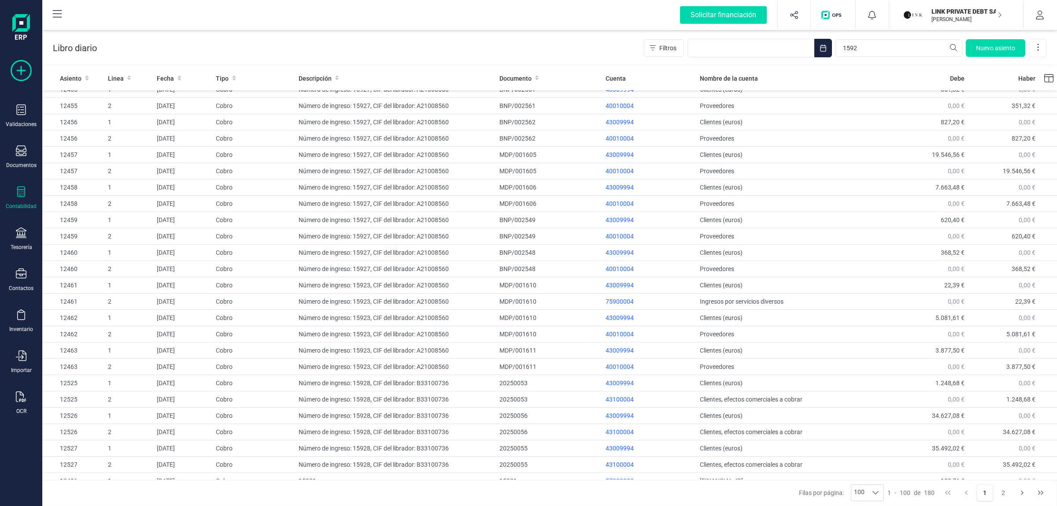
click at [16, 74] on icon at bounding box center [21, 70] width 21 height 21
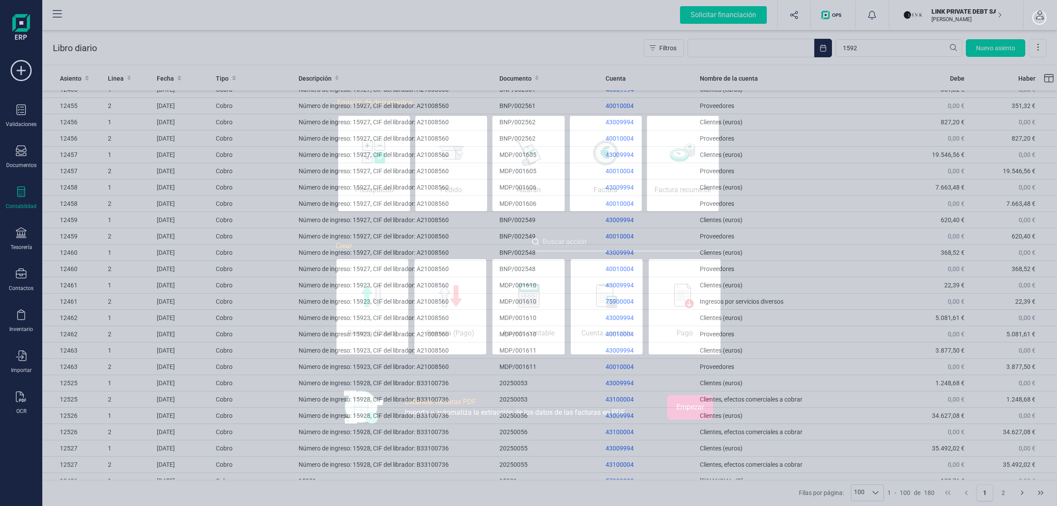
scroll to position [0, 44]
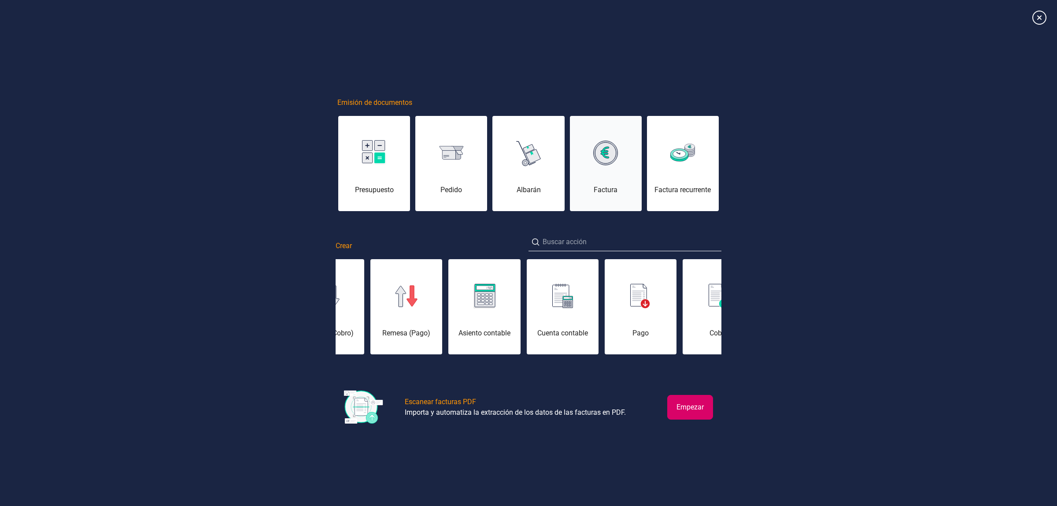
click at [605, 179] on div "Factura" at bounding box center [606, 168] width 72 height 53
